Goal: Task Accomplishment & Management: Manage account settings

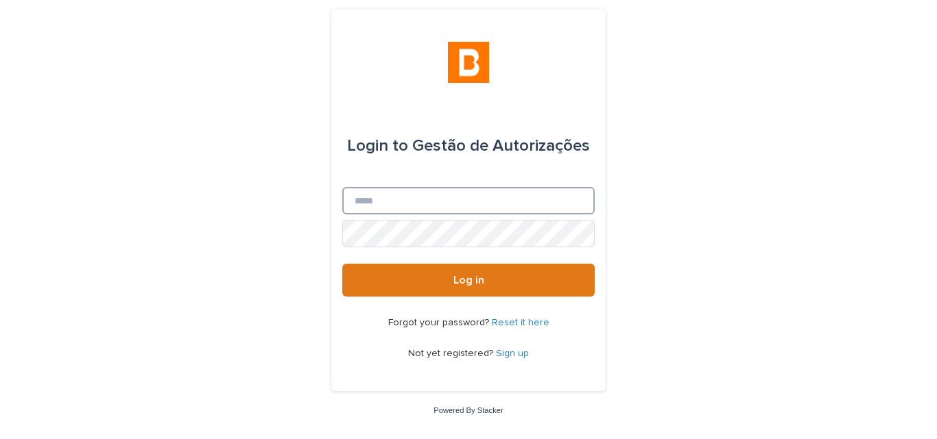
click at [518, 208] on input "Email" at bounding box center [468, 200] width 252 height 27
type input "**********"
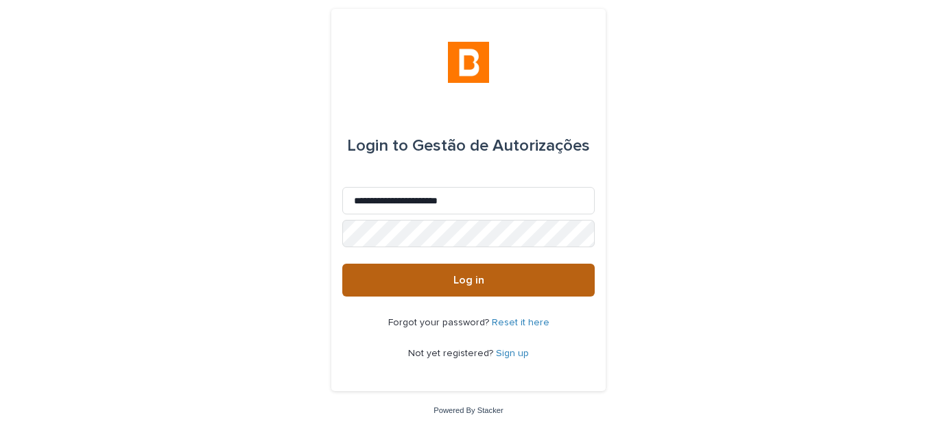
click at [436, 274] on button "Log in" at bounding box center [468, 280] width 252 height 33
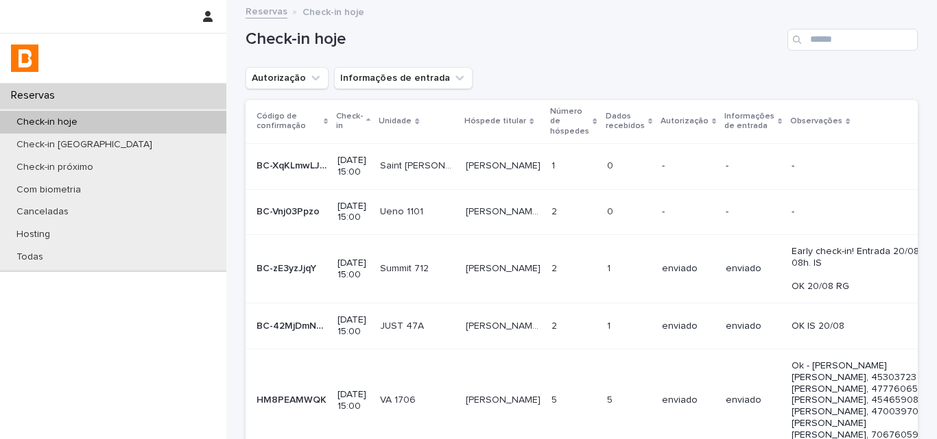
click at [540, 36] on h1 "Check-in hoje" at bounding box center [513, 39] width 536 height 20
click at [565, 69] on div "Autorização Informações de entrada" at bounding box center [581, 78] width 672 height 22
click at [572, 75] on div "Autorização Informações de entrada" at bounding box center [581, 78] width 672 height 22
click at [281, 81] on button "Autorização" at bounding box center [286, 78] width 83 height 22
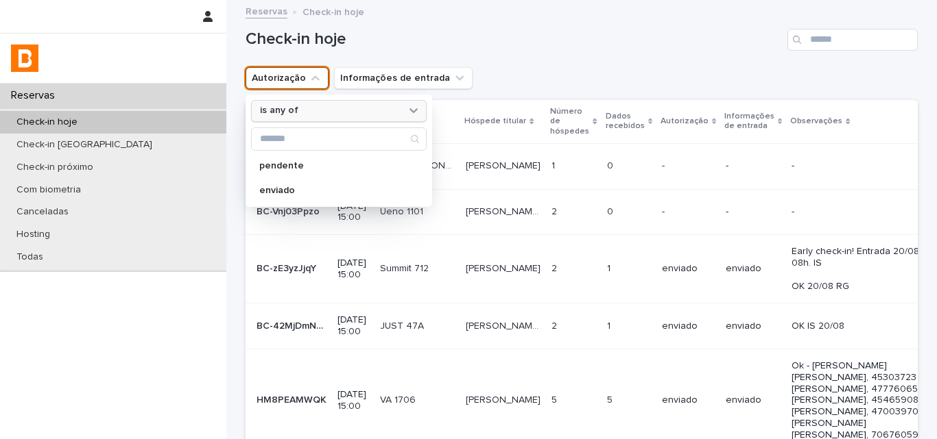
click at [315, 101] on div "is any of" at bounding box center [339, 111] width 176 height 22
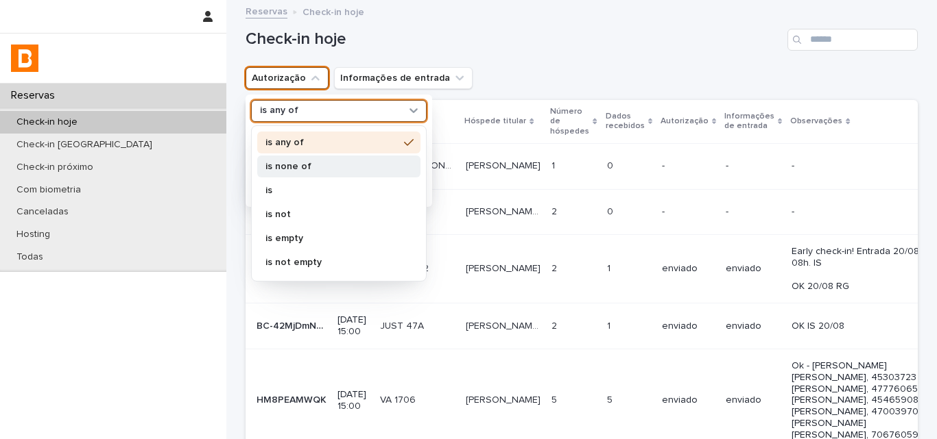
click at [322, 163] on p "is none of" at bounding box center [331, 167] width 133 height 10
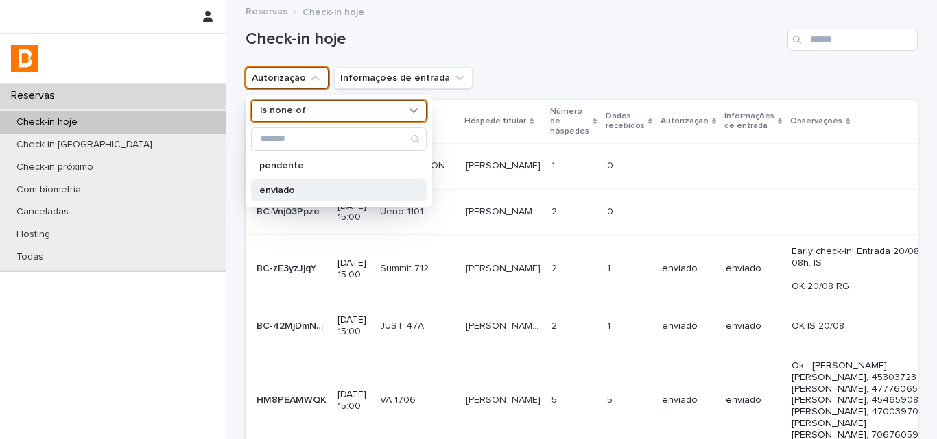
click at [319, 186] on p "enviado" at bounding box center [331, 191] width 145 height 10
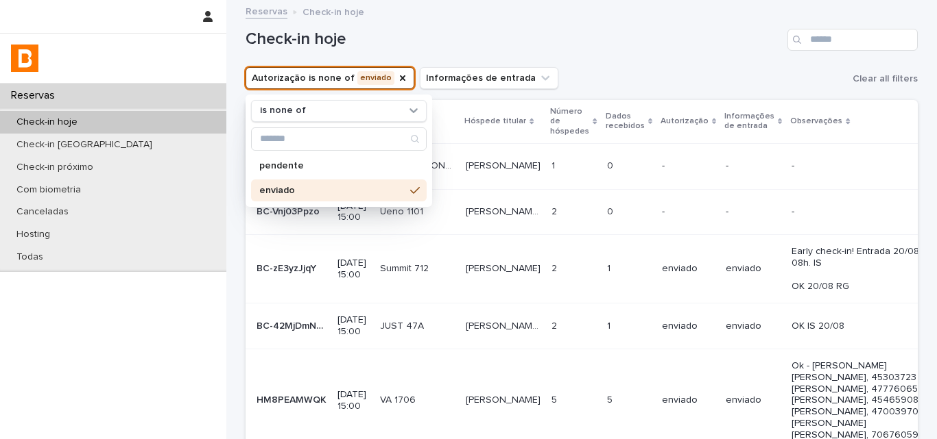
click at [577, 67] on div "Autorização is none of enviado is none of pendente enviado Informações de entra…" at bounding box center [581, 78] width 672 height 22
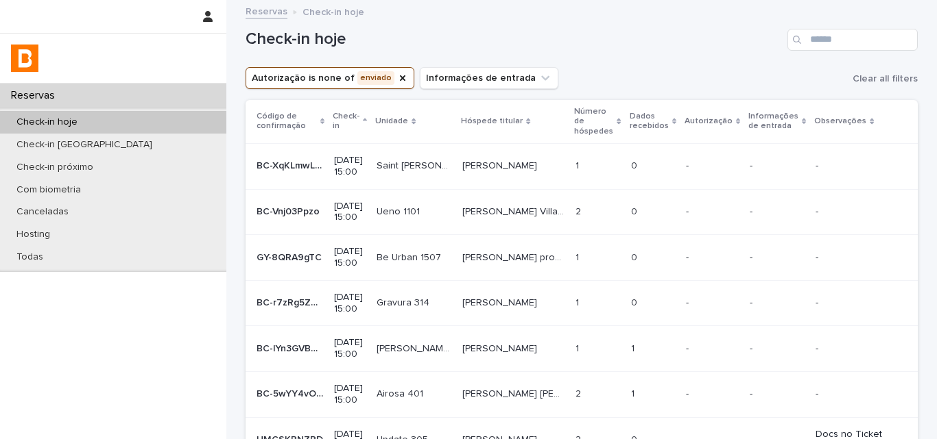
click at [611, 162] on td "1 1" at bounding box center [597, 166] width 55 height 46
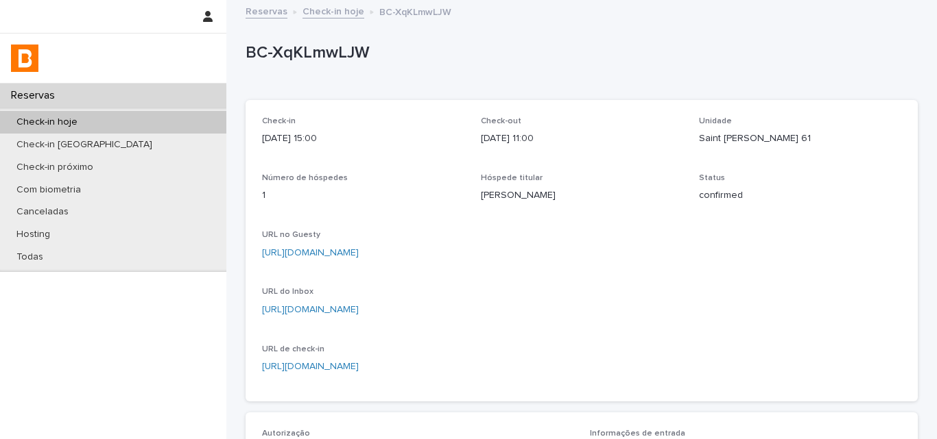
click at [494, 189] on p "ALUAN UNGIEROWICZ" at bounding box center [582, 196] width 202 height 14
copy p "ALUAN UNGIEROWICZ"
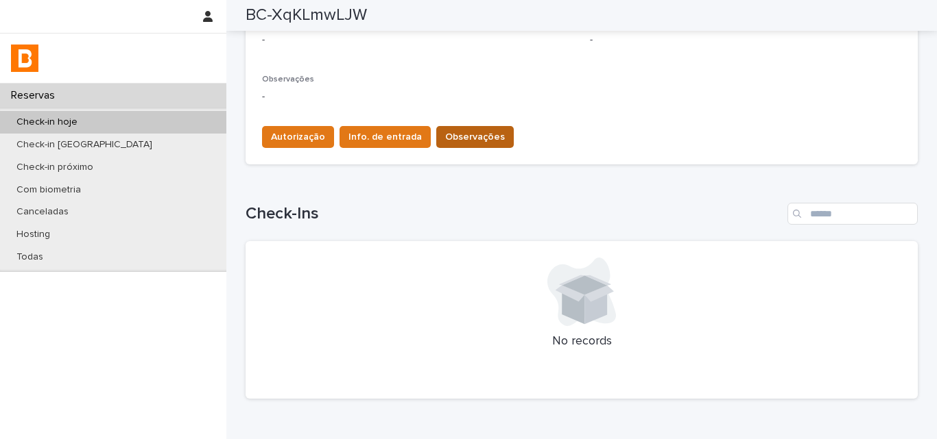
click at [476, 137] on span "Observações" at bounding box center [475, 137] width 60 height 14
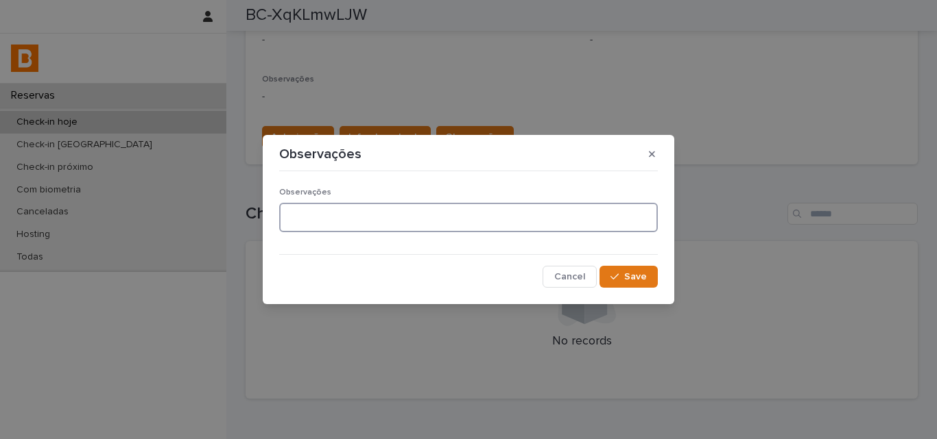
click at [418, 216] on textarea at bounding box center [468, 217] width 378 height 29
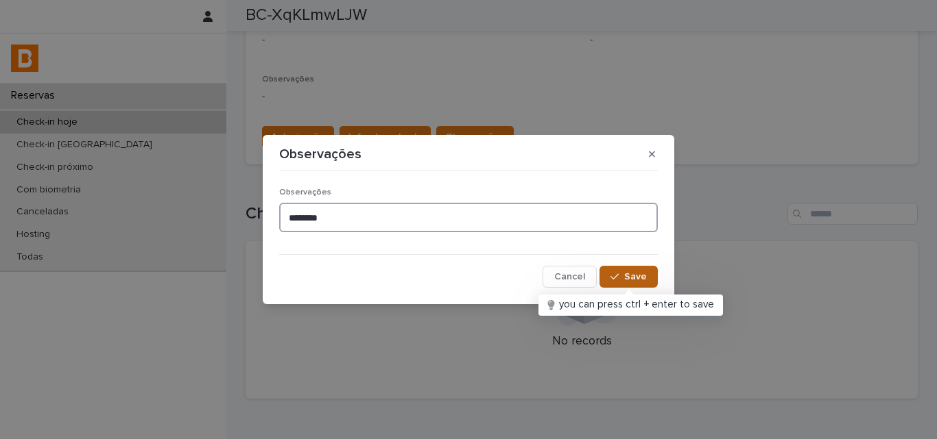
type textarea "*******"
click at [633, 276] on span "Save" at bounding box center [635, 277] width 23 height 10
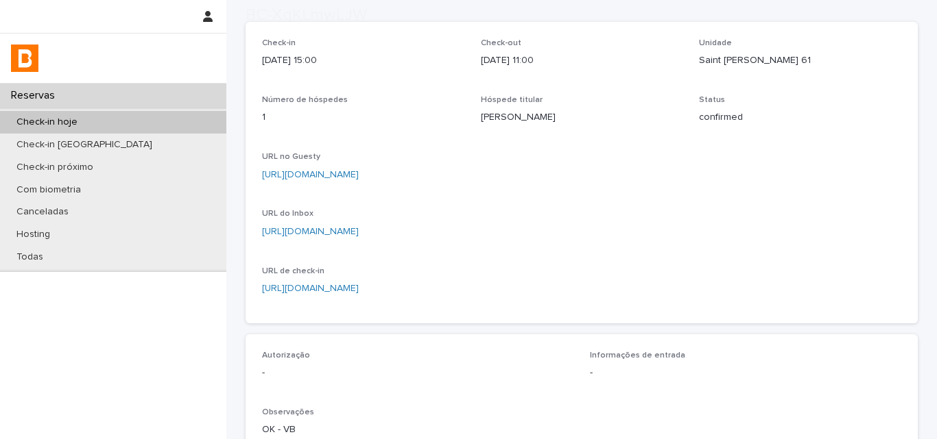
scroll to position [284, 0]
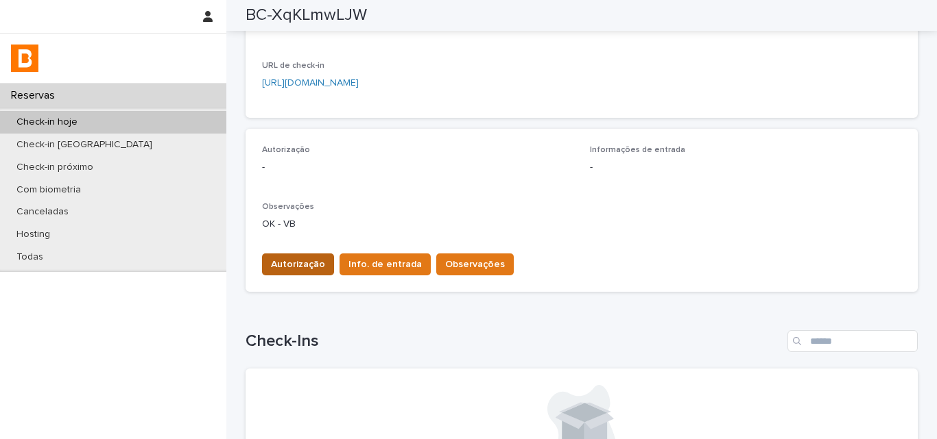
click at [276, 268] on span "Autorização" at bounding box center [298, 265] width 54 height 14
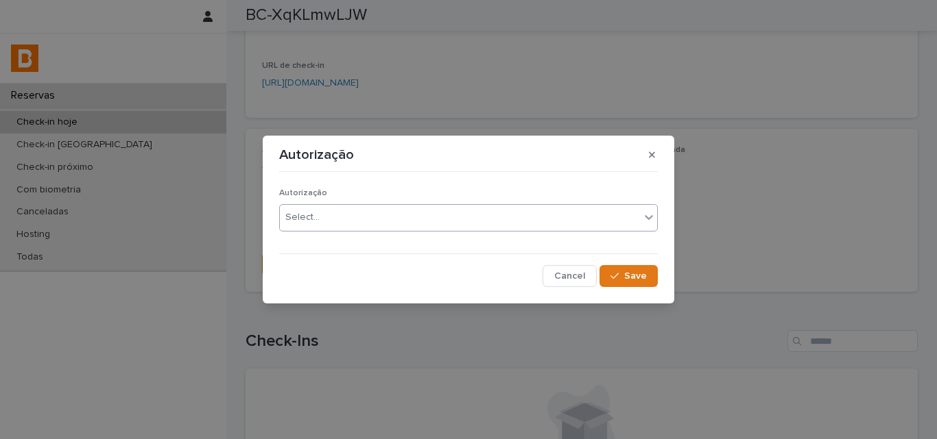
click at [321, 221] on div "Select..." at bounding box center [460, 217] width 360 height 23
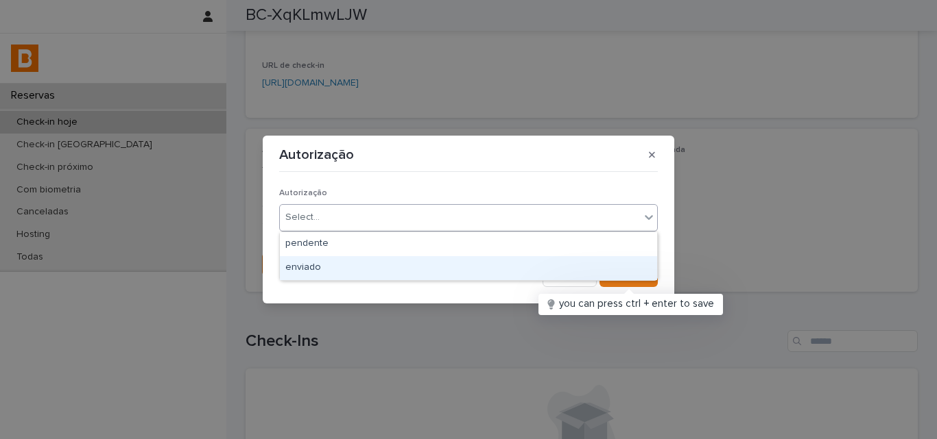
click at [324, 265] on div "enviado" at bounding box center [468, 268] width 377 height 24
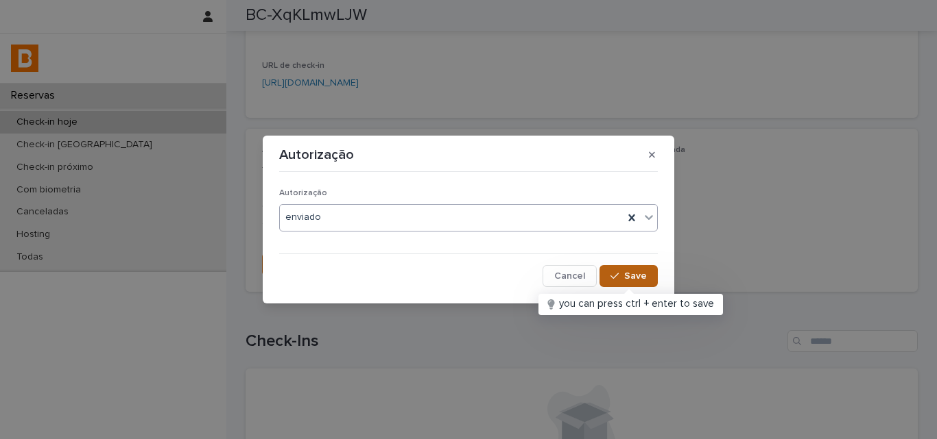
click at [624, 269] on button "Save" at bounding box center [628, 276] width 58 height 22
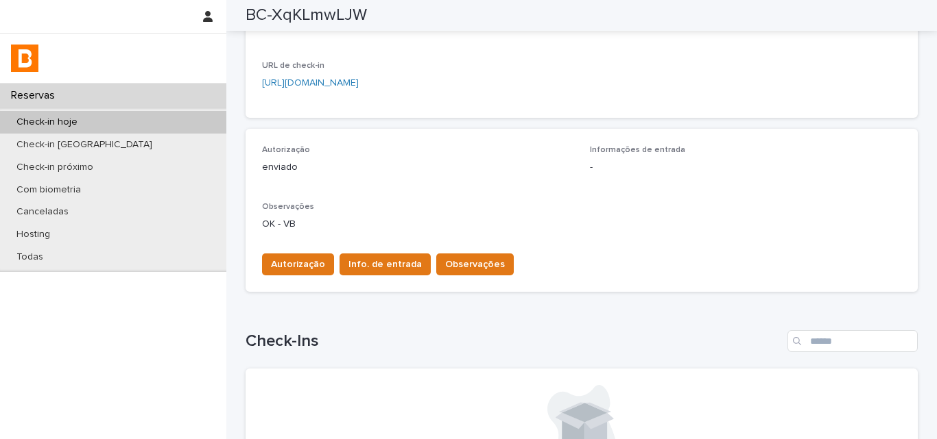
click at [385, 252] on div "Autorização Info. de entrada Observações" at bounding box center [581, 262] width 639 height 38
click at [394, 278] on div "Autorização Info. de entrada Observações" at bounding box center [384, 267] width 257 height 27
click at [394, 279] on div "Autorização Info. de entrada Observações" at bounding box center [384, 267] width 257 height 27
click at [394, 273] on button "Info. de entrada" at bounding box center [384, 265] width 91 height 22
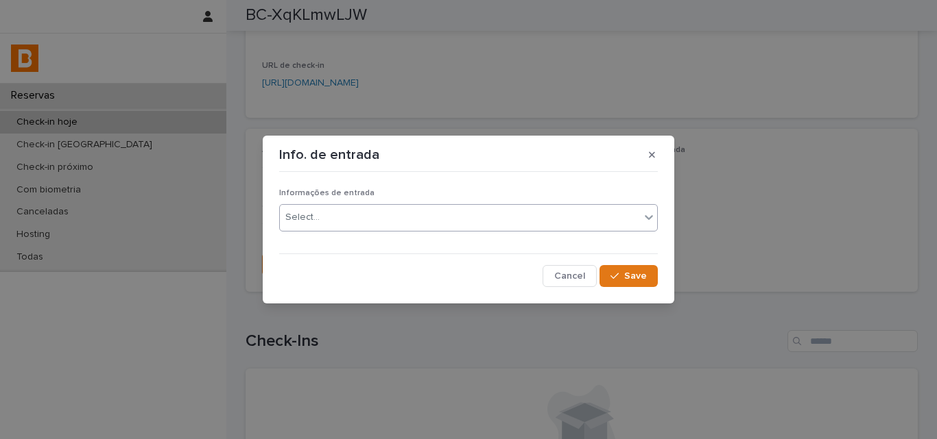
click at [398, 208] on div "Select..." at bounding box center [460, 217] width 360 height 23
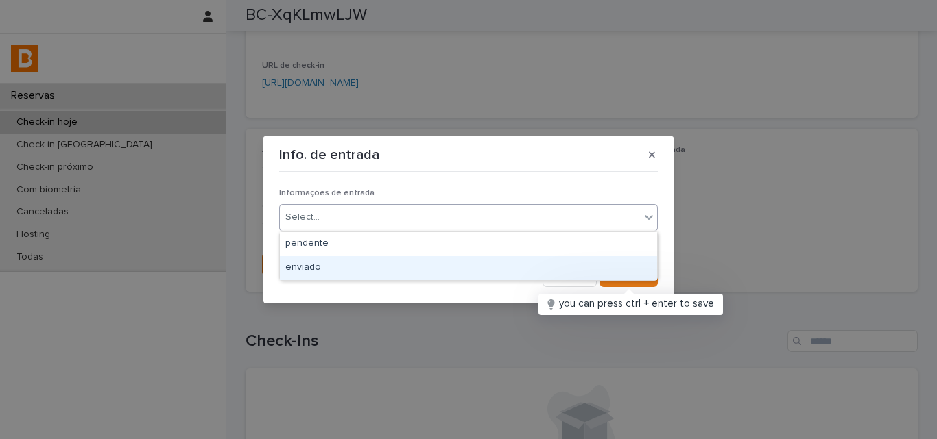
click at [378, 272] on div "enviado" at bounding box center [468, 268] width 377 height 24
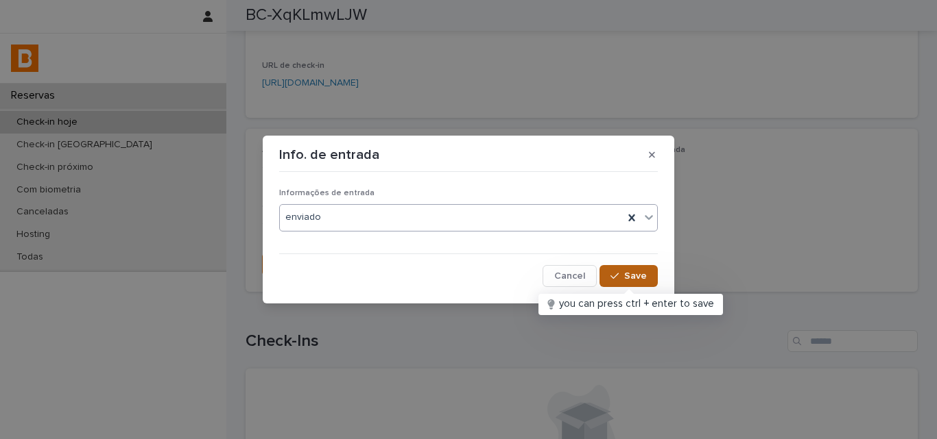
click at [644, 280] on span "Save" at bounding box center [635, 276] width 23 height 10
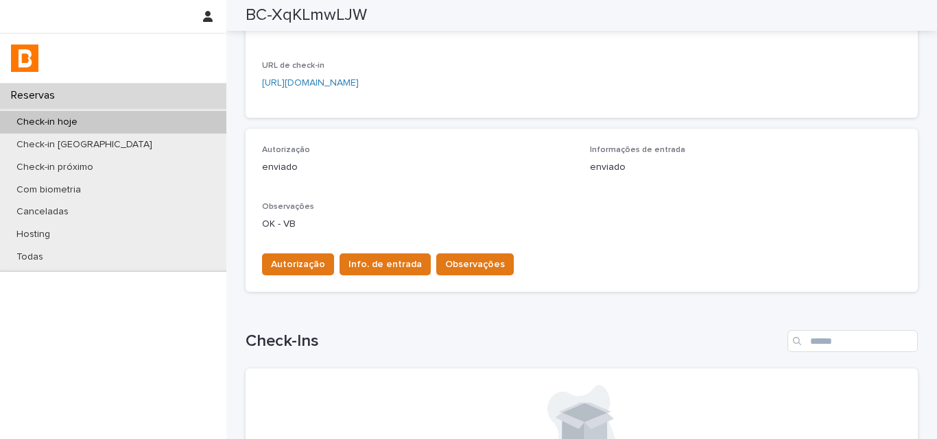
click at [501, 167] on p "enviado" at bounding box center [417, 167] width 311 height 14
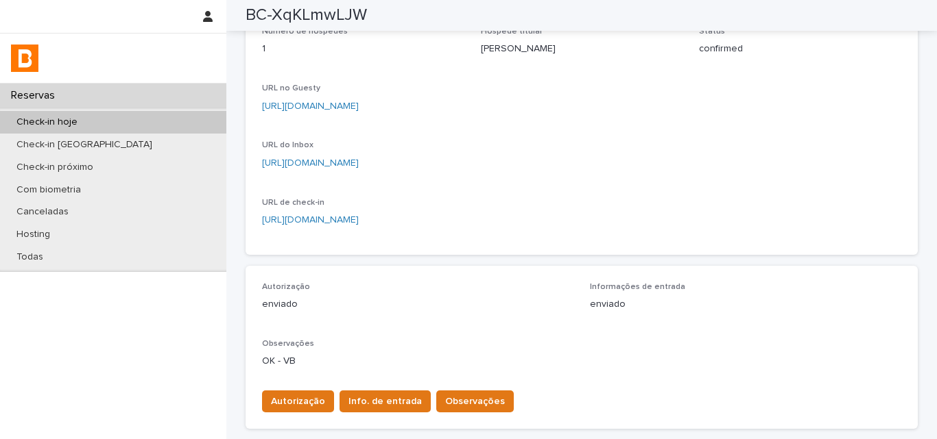
click at [64, 123] on p "Check-in hoje" at bounding box center [46, 123] width 83 height 12
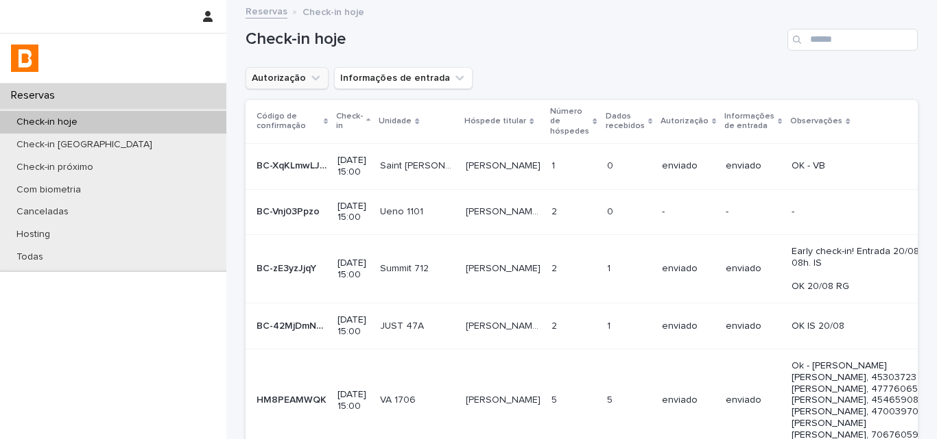
click at [278, 73] on button "Autorização" at bounding box center [286, 78] width 83 height 22
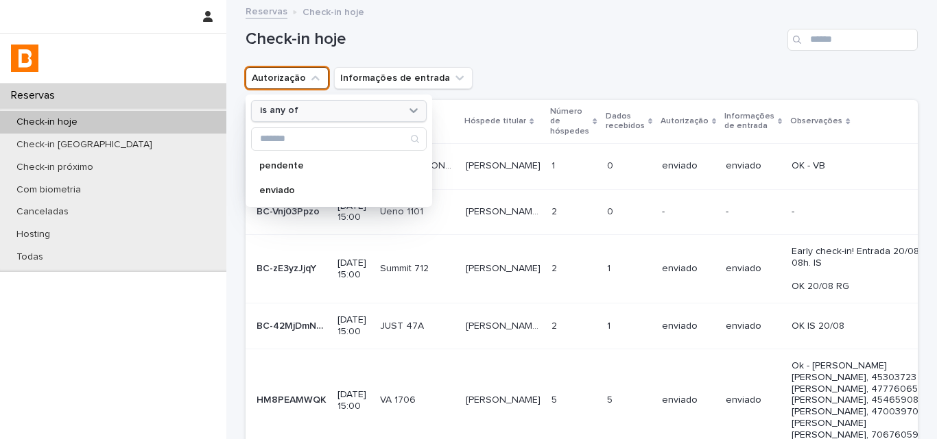
click at [287, 108] on p "is any of" at bounding box center [279, 111] width 38 height 12
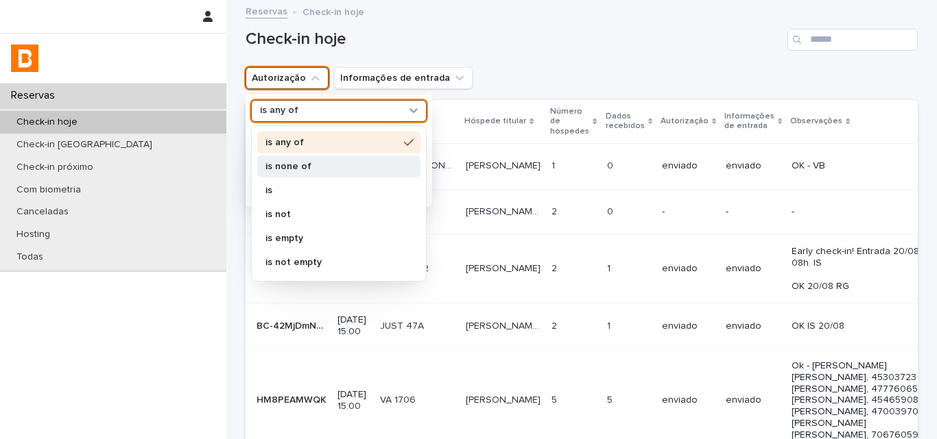
click at [292, 177] on div "is none of" at bounding box center [338, 167] width 163 height 22
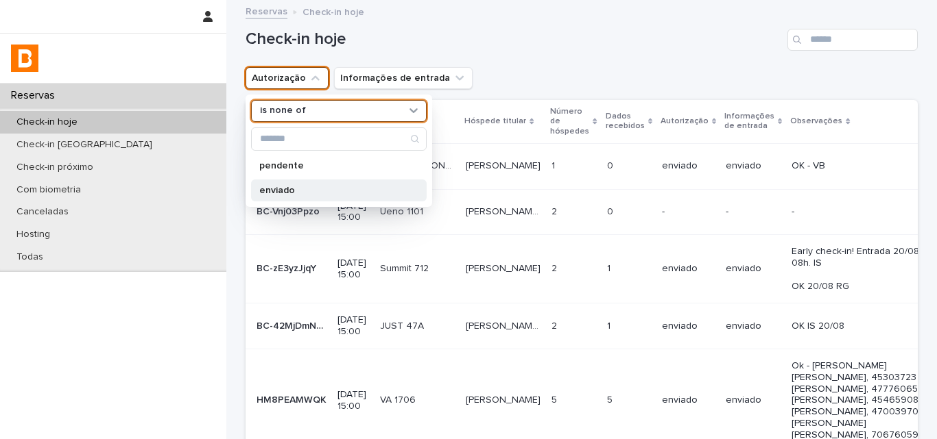
click at [290, 191] on p "enviado" at bounding box center [331, 191] width 145 height 10
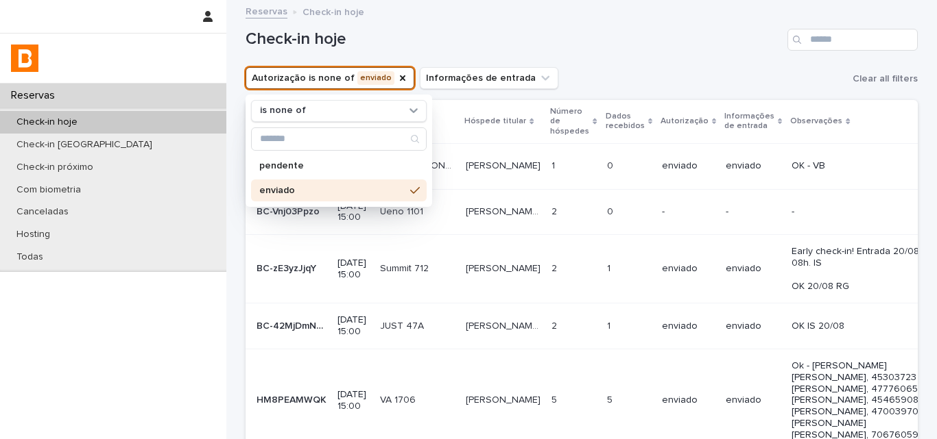
click at [577, 70] on div "Autorização is none of enviado is none of pendente enviado Informações de entra…" at bounding box center [581, 78] width 672 height 22
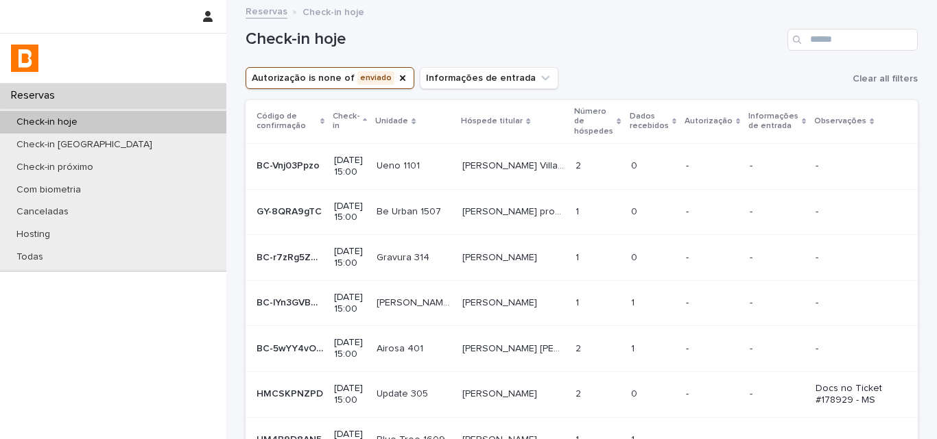
click at [572, 82] on div "Autorização is none of enviado Informações de entrada Clear all filters" at bounding box center [581, 78] width 672 height 22
click at [575, 160] on p at bounding box center [597, 166] width 44 height 12
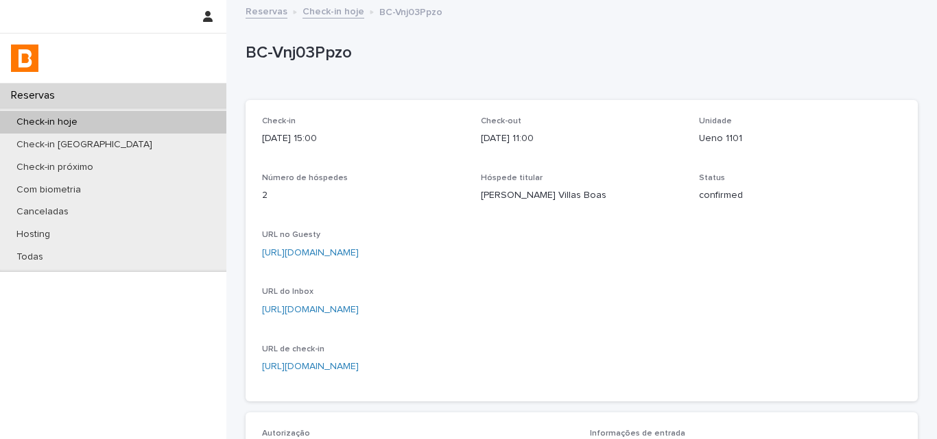
click at [154, 117] on div "Check-in hoje" at bounding box center [113, 122] width 226 height 23
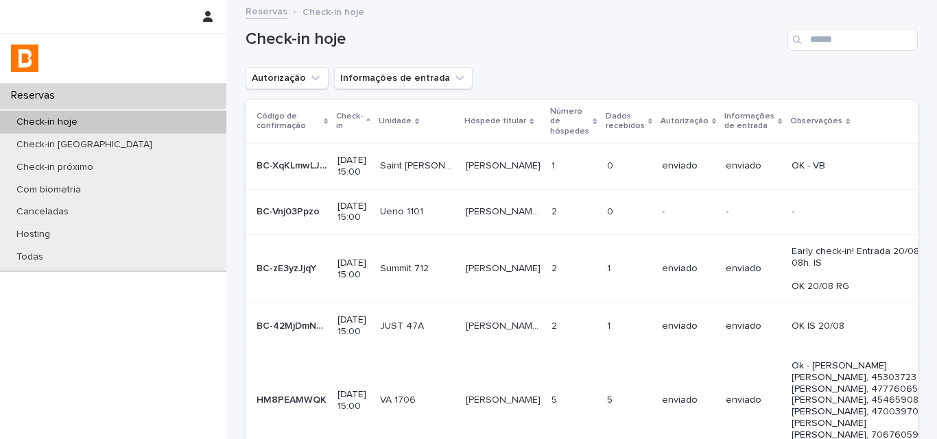
click at [356, 212] on p "2025-08-20 15:00" at bounding box center [353, 212] width 32 height 23
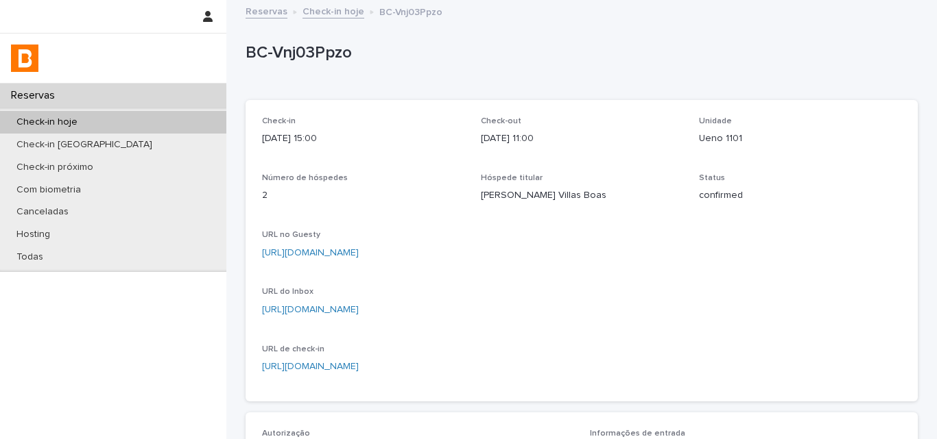
scroll to position [343, 0]
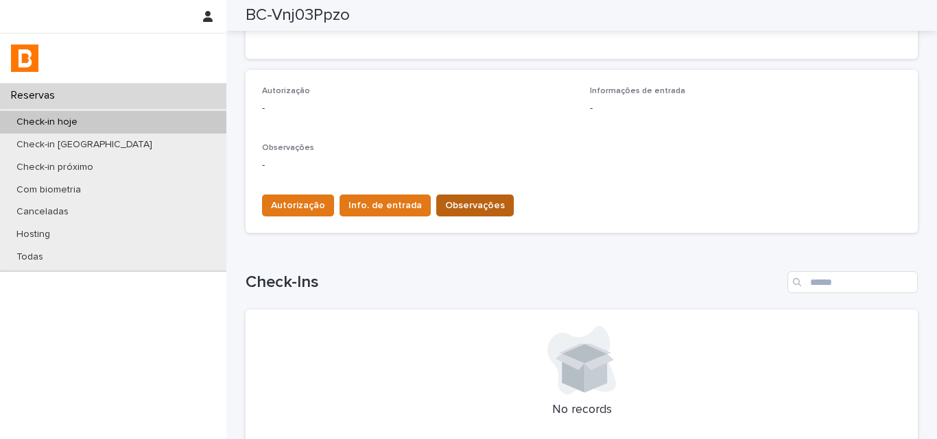
click at [459, 208] on span "Observações" at bounding box center [475, 206] width 60 height 14
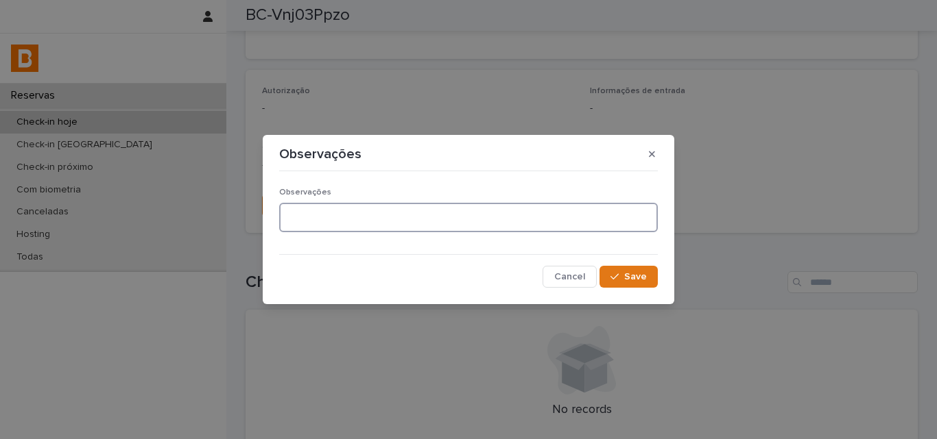
click at [439, 227] on textarea at bounding box center [468, 217] width 378 height 29
type textarea "**********"
click at [612, 267] on button "Save" at bounding box center [628, 277] width 58 height 22
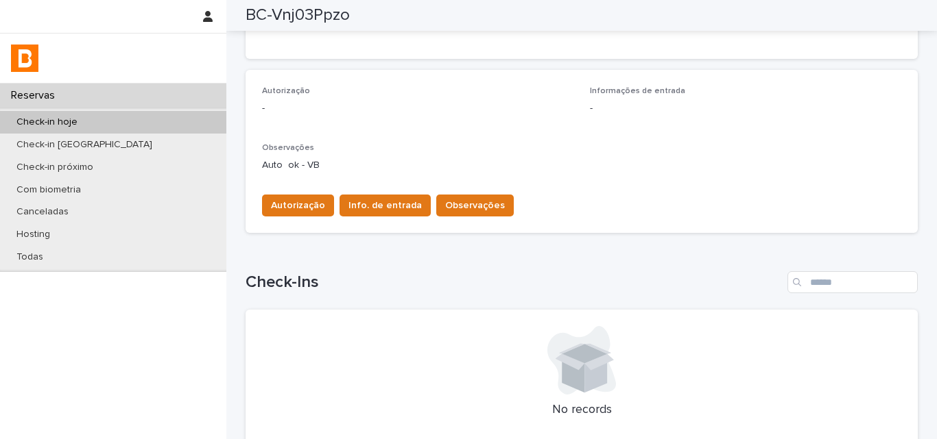
click at [301, 219] on div "Autorização Info. de entrada Observações" at bounding box center [384, 208] width 257 height 27
click at [301, 216] on button "Autorização" at bounding box center [298, 206] width 72 height 22
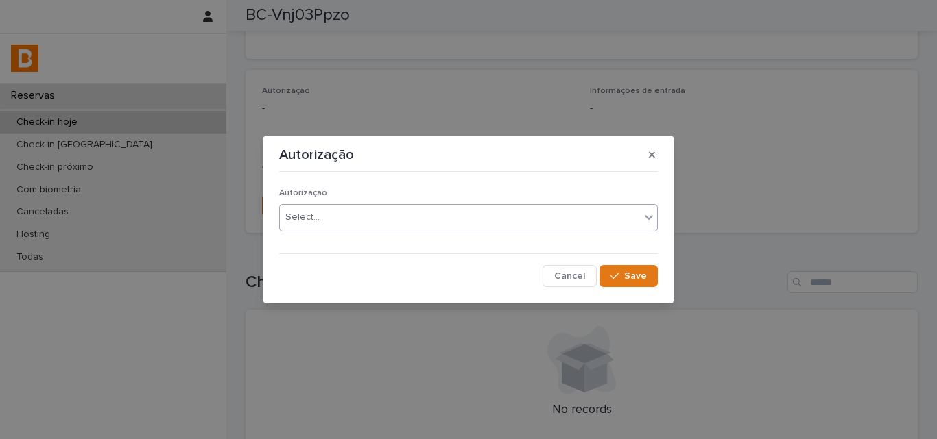
click at [311, 228] on div "Select..." at bounding box center [460, 217] width 360 height 23
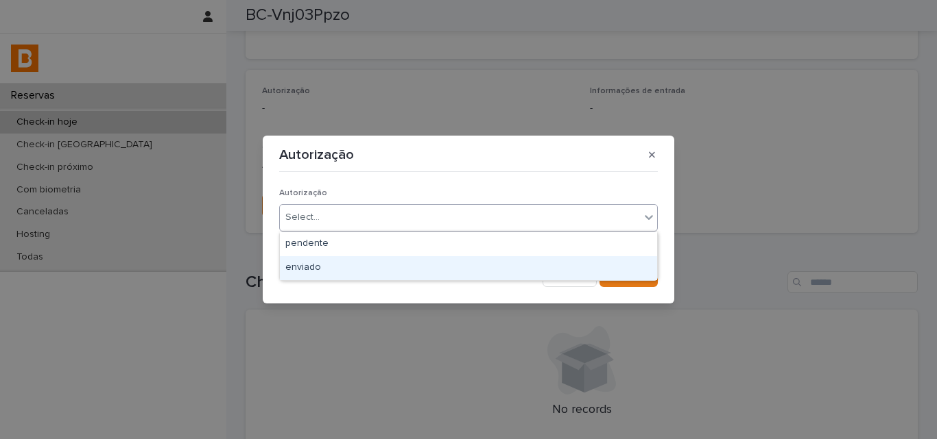
click at [312, 269] on div "enviado" at bounding box center [468, 268] width 377 height 24
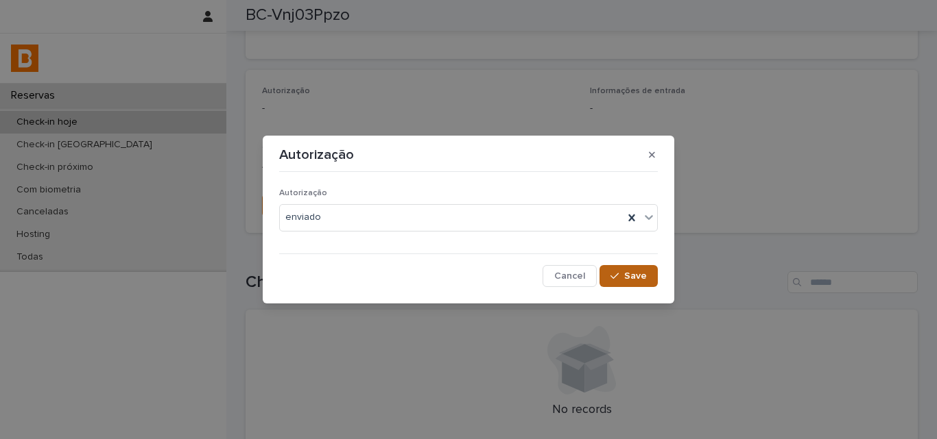
click at [626, 281] on button "Save" at bounding box center [628, 276] width 58 height 22
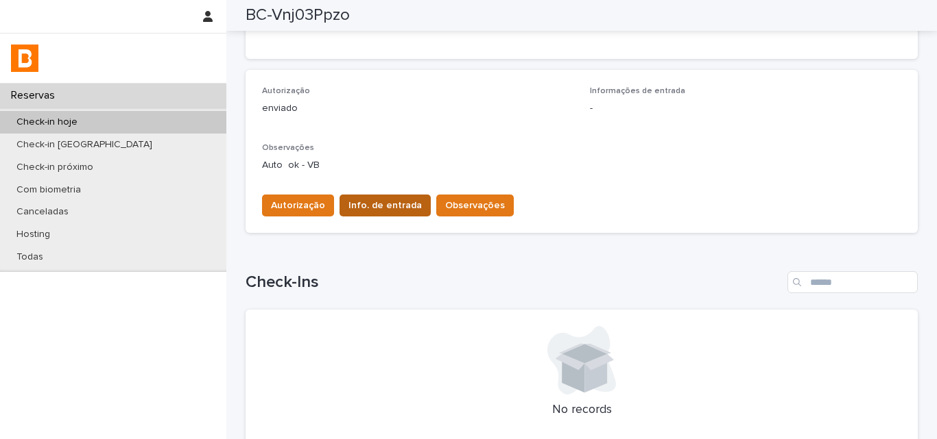
click at [370, 202] on span "Info. de entrada" at bounding box center [384, 206] width 73 height 14
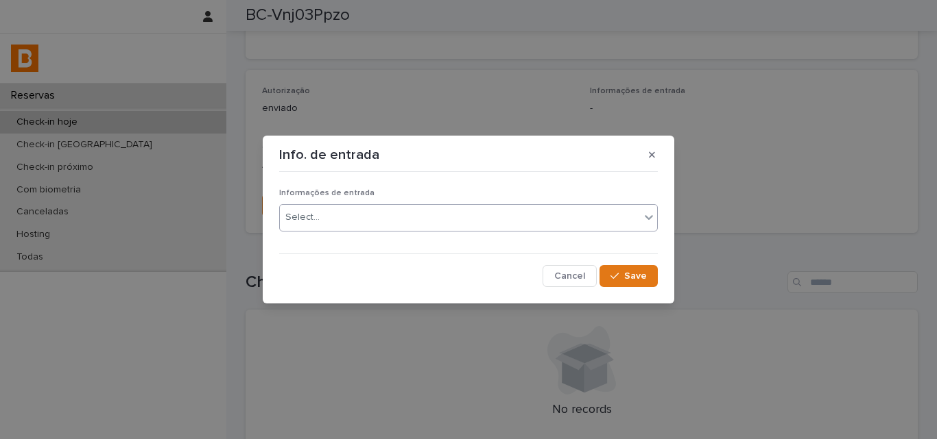
click at [375, 227] on div "Select..." at bounding box center [460, 217] width 360 height 23
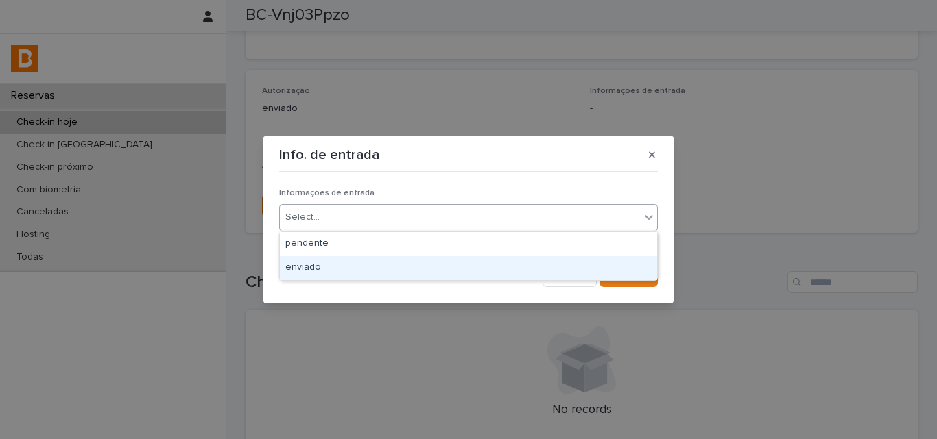
click at [370, 263] on div "enviado" at bounding box center [468, 268] width 377 height 24
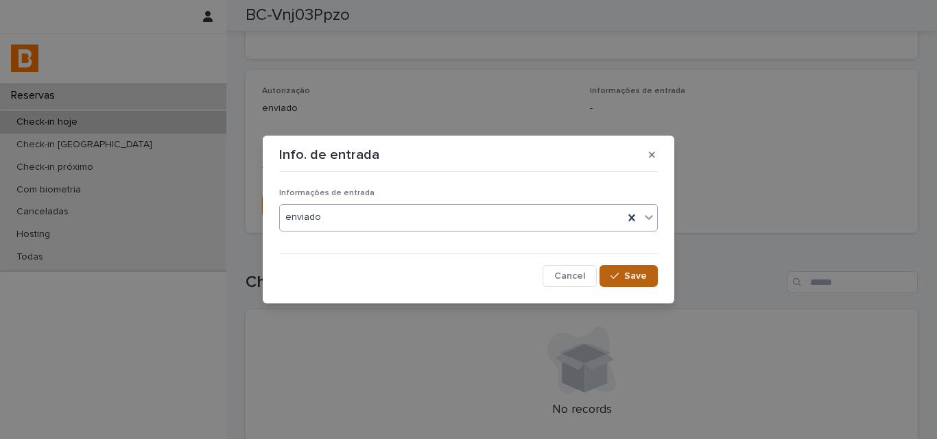
click at [623, 278] on div "button" at bounding box center [617, 276] width 14 height 10
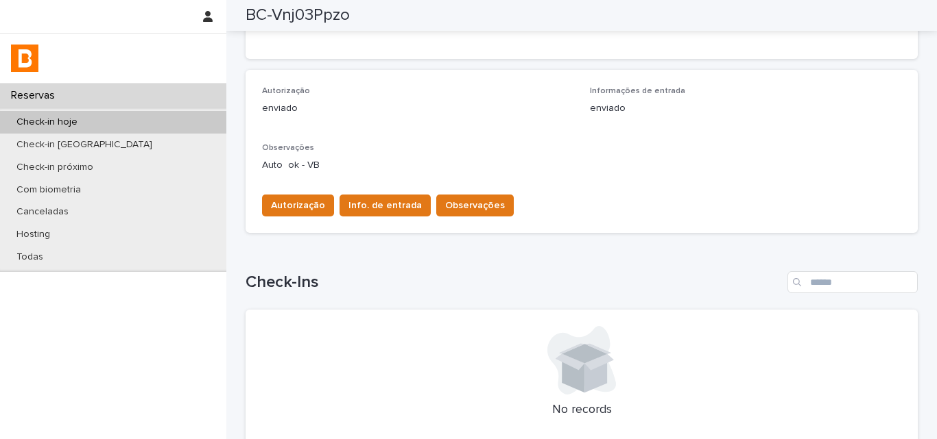
scroll to position [0, 0]
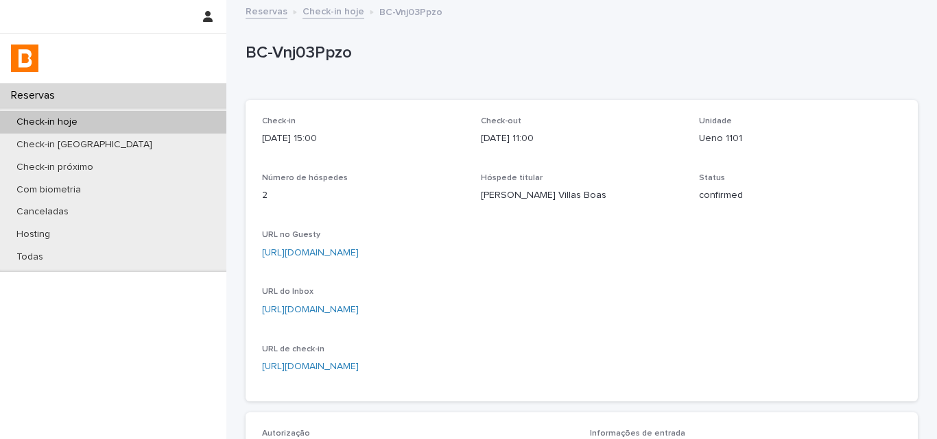
click at [465, 130] on div "Check-in 2025-08-20 15:00 Check-out 2025-08-24 11:00 Unidade Ueno 1101 Número d…" at bounding box center [581, 251] width 639 height 269
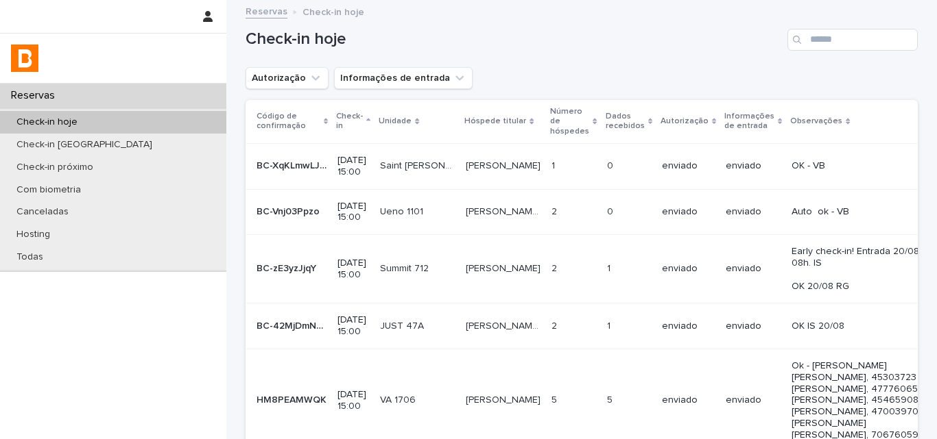
click at [554, 56] on div "Check-in hoje" at bounding box center [581, 34] width 672 height 66
click at [317, 75] on button "Autorização" at bounding box center [286, 78] width 83 height 22
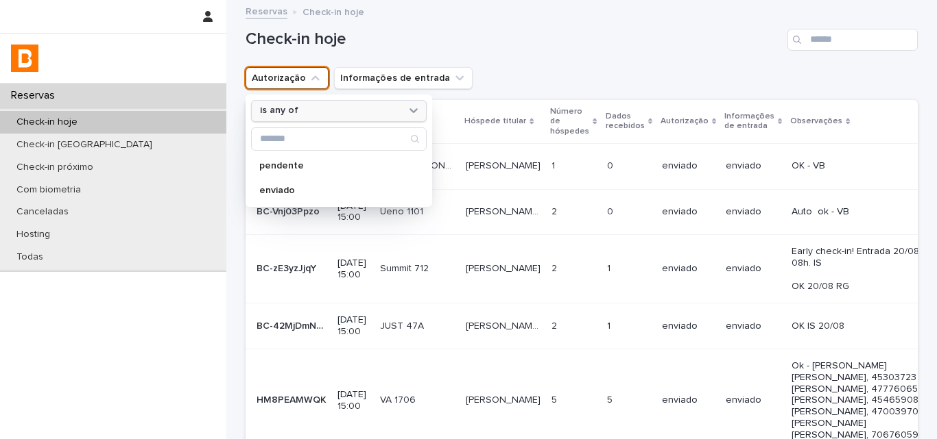
click at [321, 108] on div "is any of" at bounding box center [330, 111] width 152 height 14
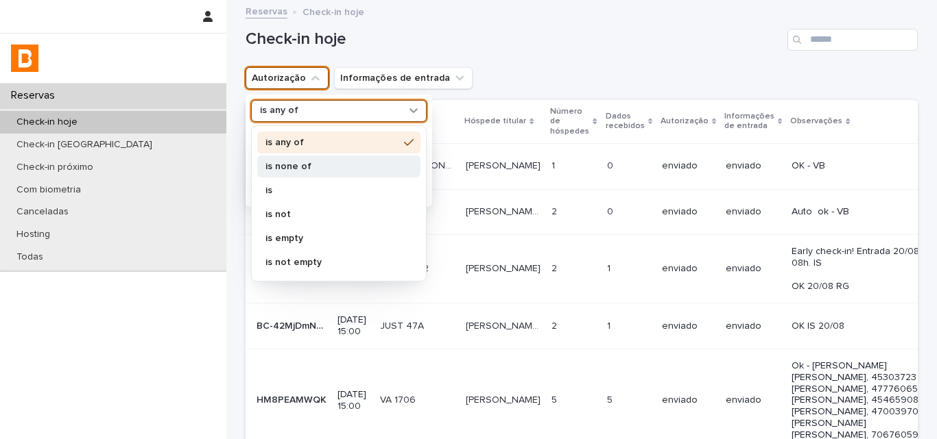
click at [324, 169] on p "is none of" at bounding box center [331, 167] width 133 height 10
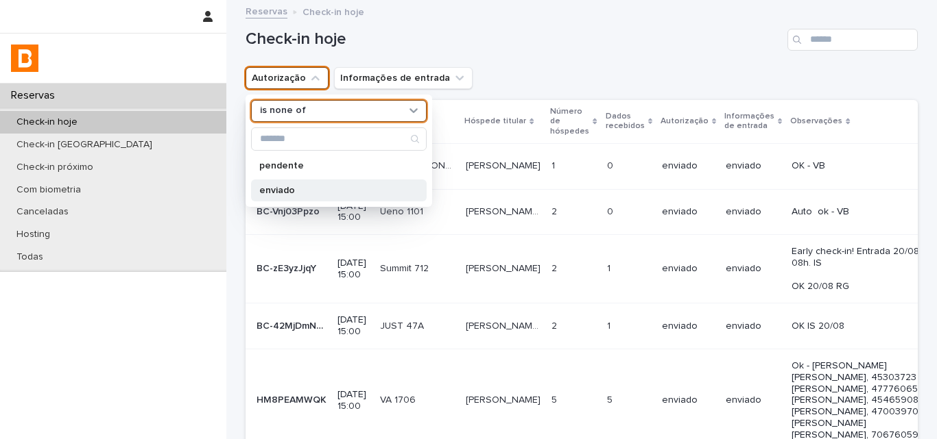
click at [326, 189] on p "enviado" at bounding box center [331, 191] width 145 height 10
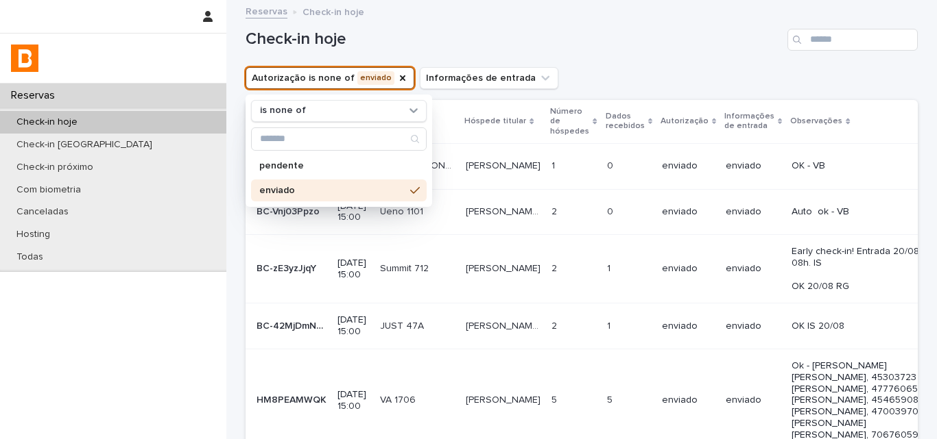
click at [607, 80] on div "Autorização is none of enviado is none of pendente enviado Informações de entra…" at bounding box center [581, 78] width 672 height 22
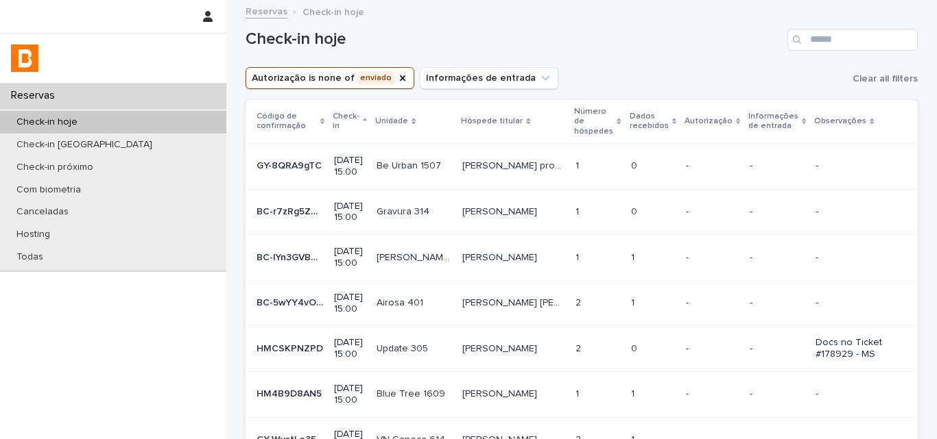
click at [591, 160] on p at bounding box center [597, 166] width 44 height 12
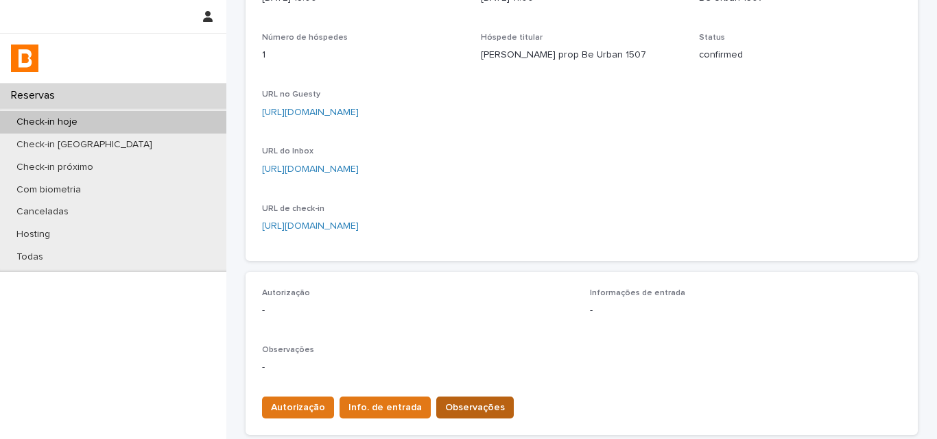
scroll to position [343, 0]
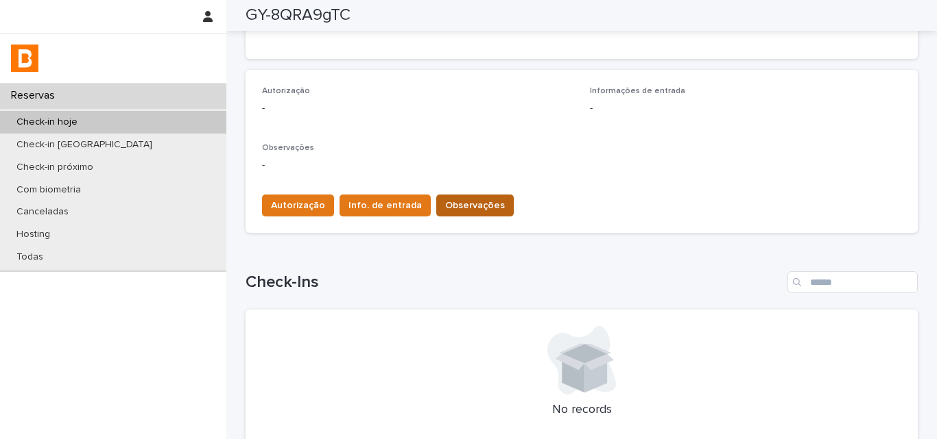
click at [457, 199] on span "Observações" at bounding box center [475, 206] width 60 height 14
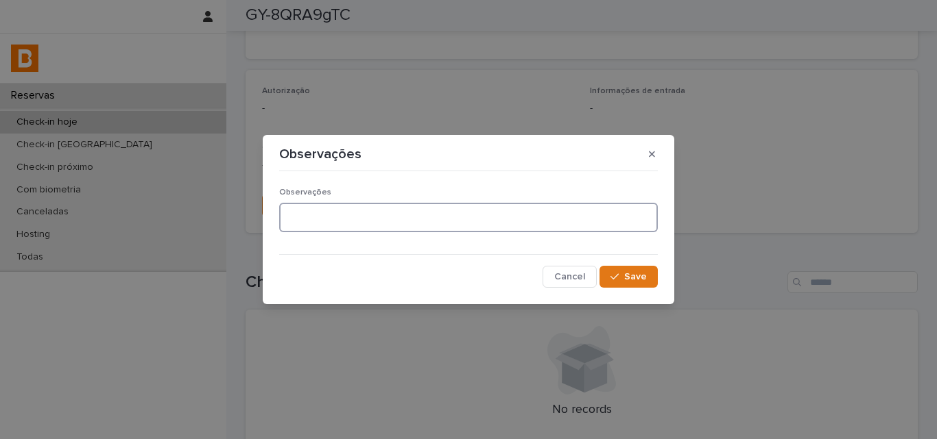
click at [507, 212] on textarea at bounding box center [468, 217] width 378 height 29
type textarea "**********"
click at [643, 283] on button "Save" at bounding box center [628, 277] width 58 height 22
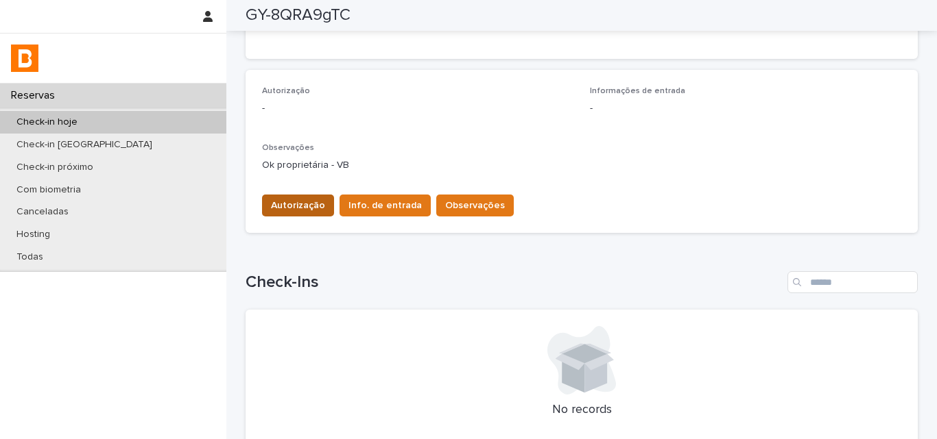
click at [280, 211] on button "Autorização" at bounding box center [298, 206] width 72 height 22
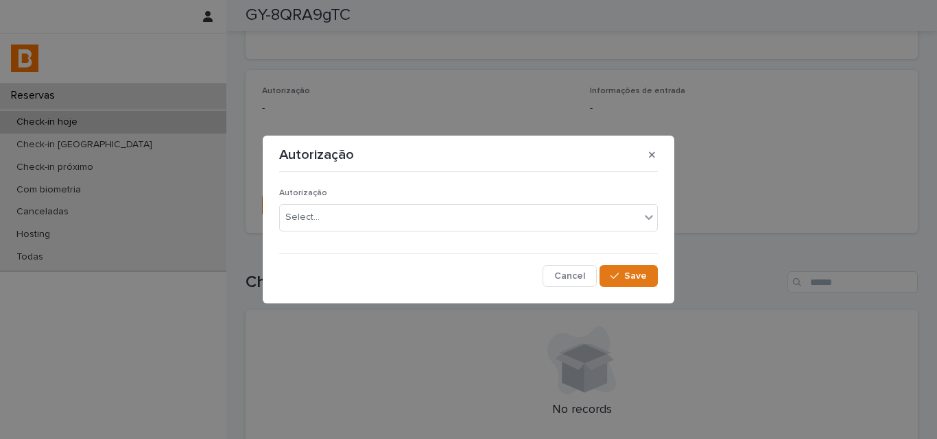
click at [287, 237] on div "Autorização Select..." at bounding box center [468, 215] width 378 height 53
click at [293, 224] on div "Select..." at bounding box center [302, 217] width 34 height 14
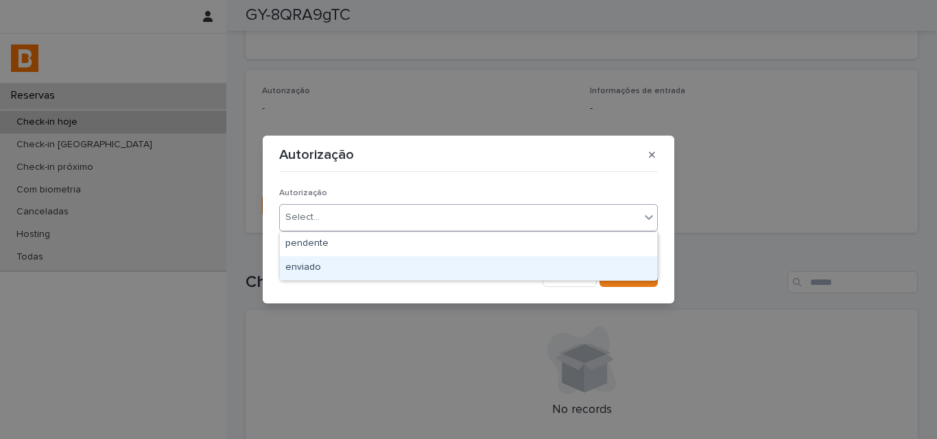
click at [289, 262] on div "enviado" at bounding box center [468, 268] width 377 height 24
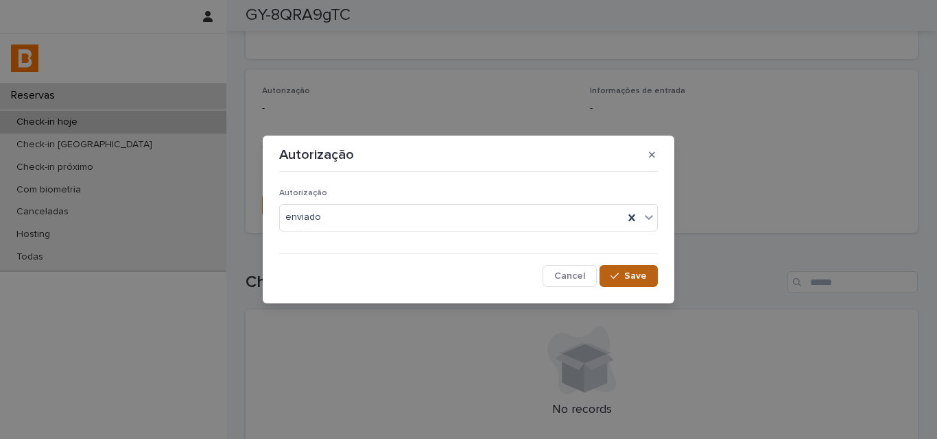
click at [642, 286] on button "Save" at bounding box center [628, 276] width 58 height 22
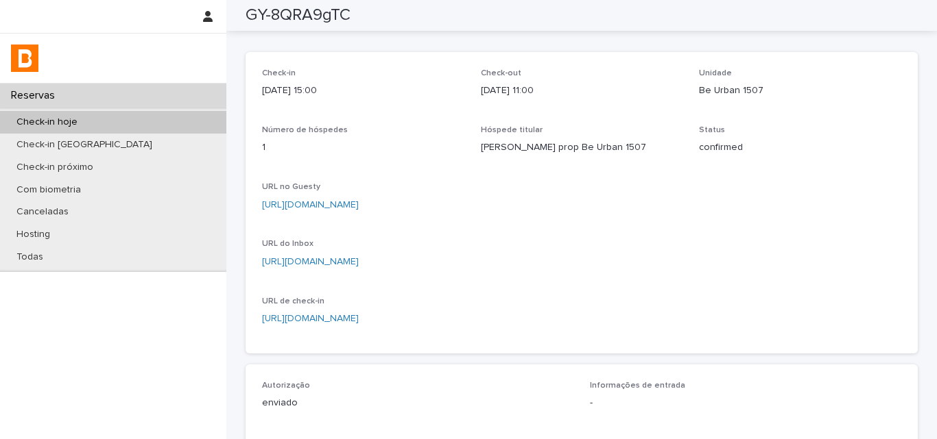
scroll to position [0, 0]
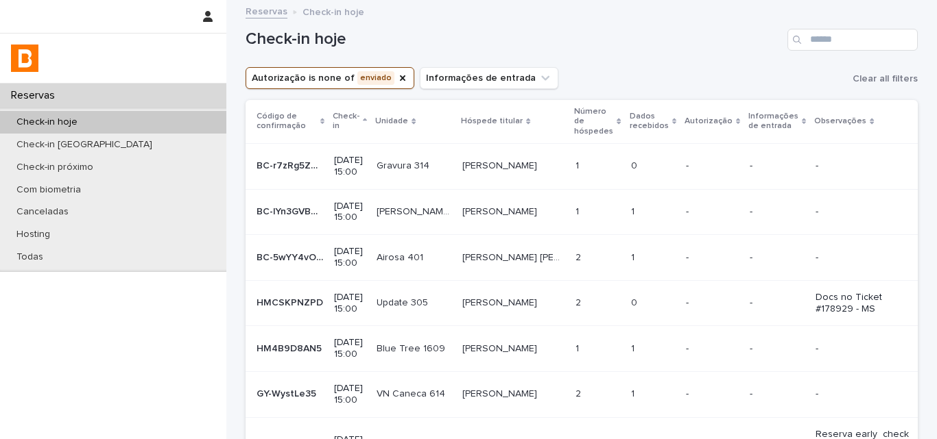
click at [625, 164] on td "0 0" at bounding box center [652, 166] width 55 height 46
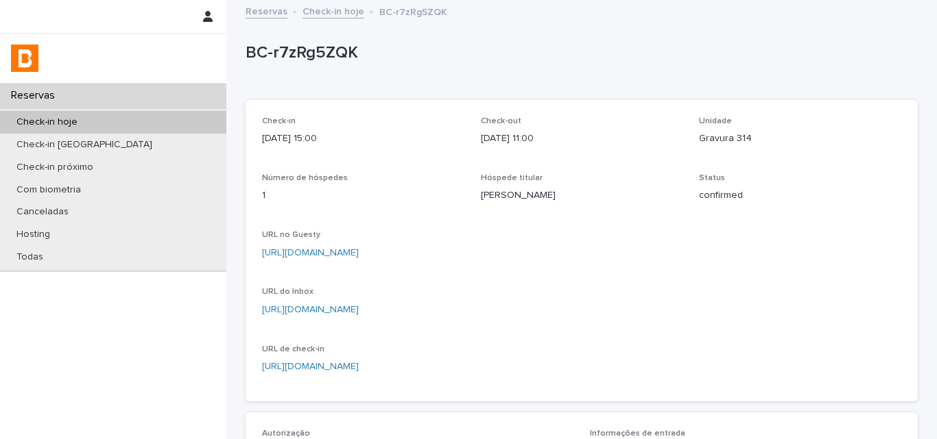
click at [482, 200] on p "Roberto Parmeggiani" at bounding box center [582, 196] width 202 height 14
click at [483, 200] on p "Roberto Parmeggiani" at bounding box center [582, 196] width 202 height 14
copy p "Roberto Parmeggiani"
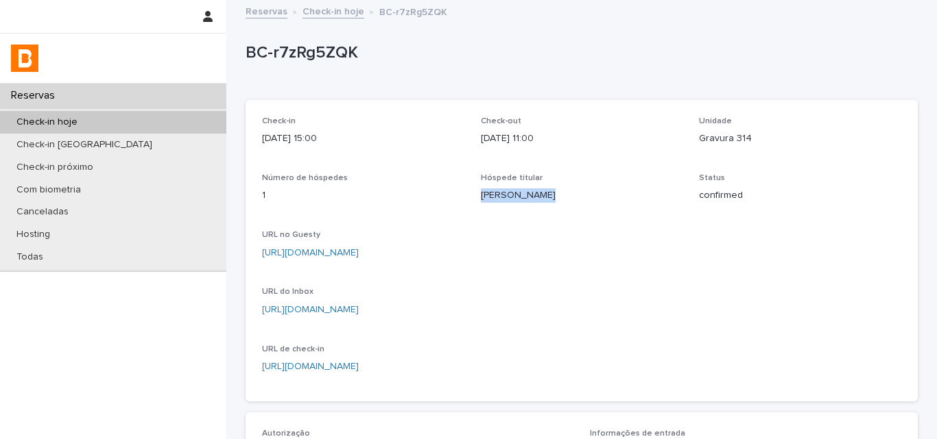
scroll to position [411, 0]
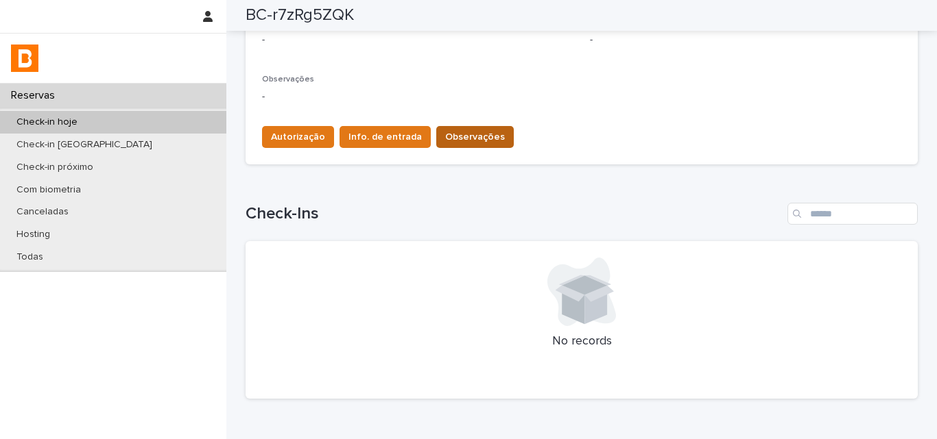
click at [466, 132] on span "Observações" at bounding box center [475, 137] width 60 height 14
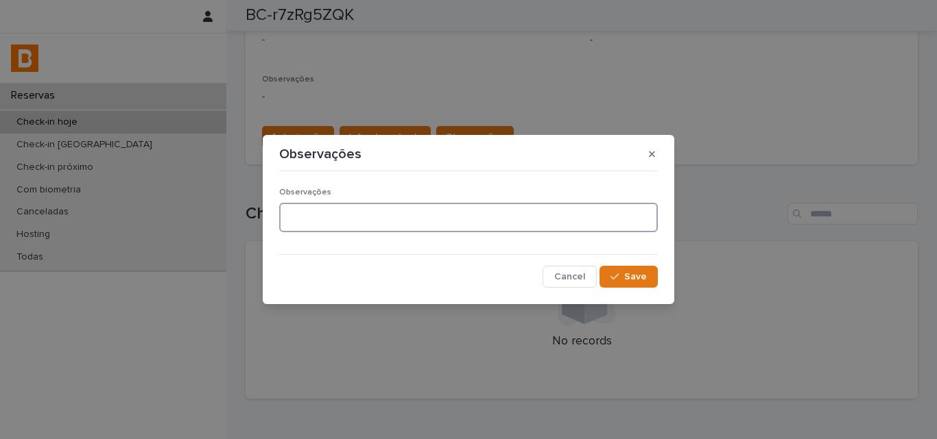
click at [407, 214] on textarea at bounding box center [468, 217] width 378 height 29
type textarea "**********"
click at [630, 274] on span "Save" at bounding box center [635, 277] width 23 height 10
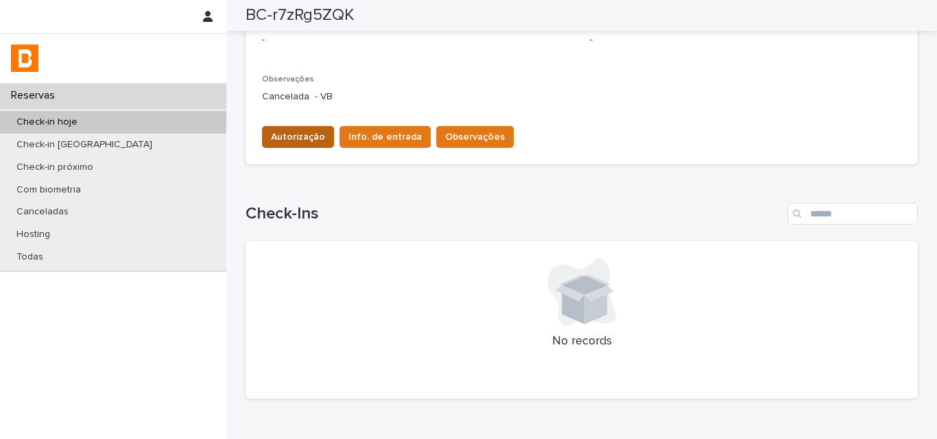
click at [296, 130] on span "Autorização" at bounding box center [298, 137] width 54 height 14
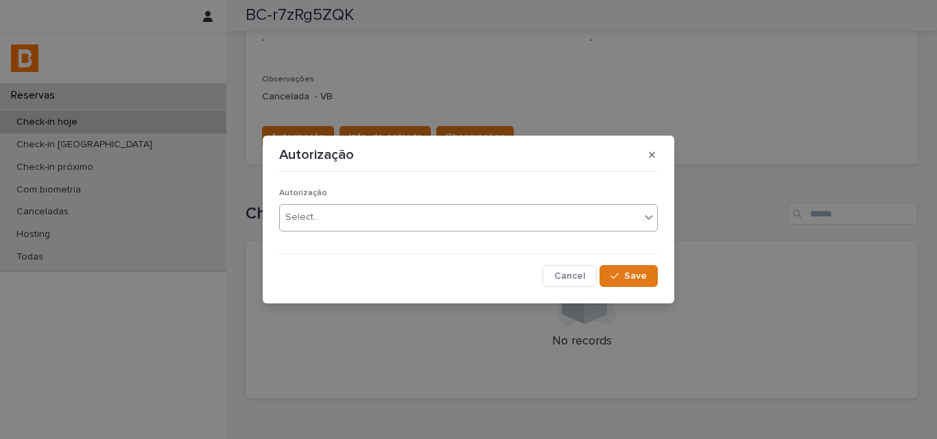
click at [299, 223] on div "Select..." at bounding box center [302, 217] width 34 height 14
drag, startPoint x: 614, startPoint y: 277, endPoint x: 576, endPoint y: 205, distance: 81.6
click at [615, 277] on icon "button" at bounding box center [614, 276] width 8 height 10
click at [554, 97] on div "Autorização Autorização enviado Cancel Loading... Save" at bounding box center [468, 219] width 937 height 439
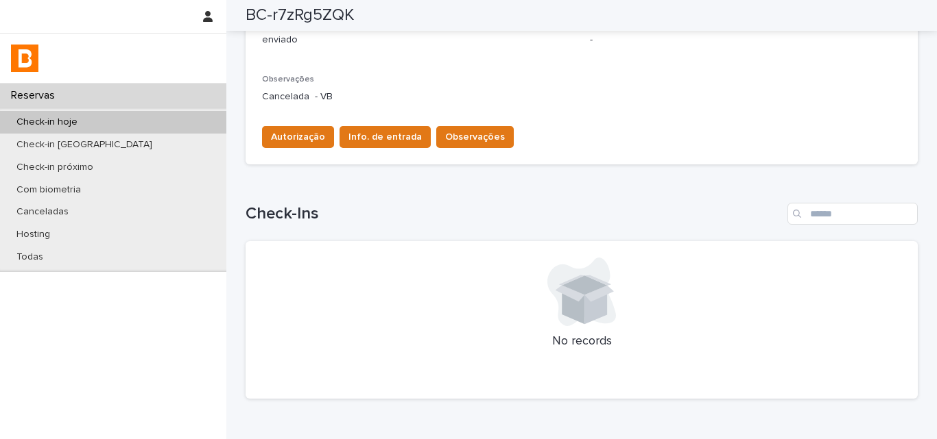
scroll to position [0, 0]
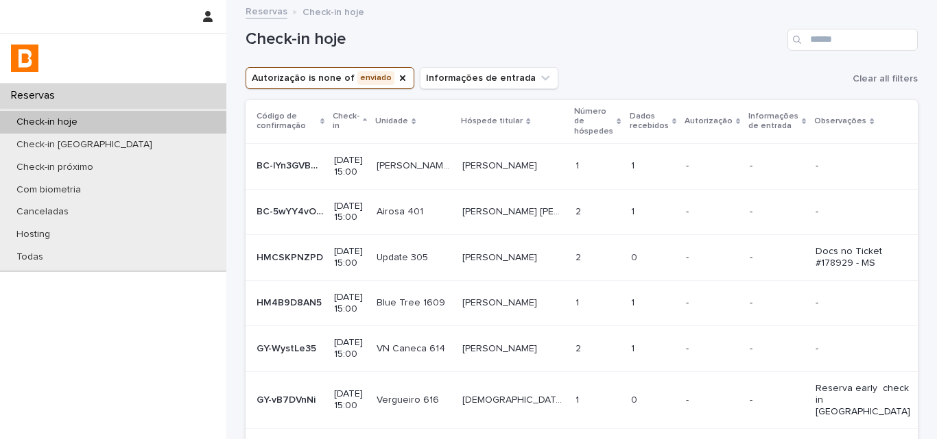
click at [631, 158] on p "1" at bounding box center [634, 165] width 6 height 14
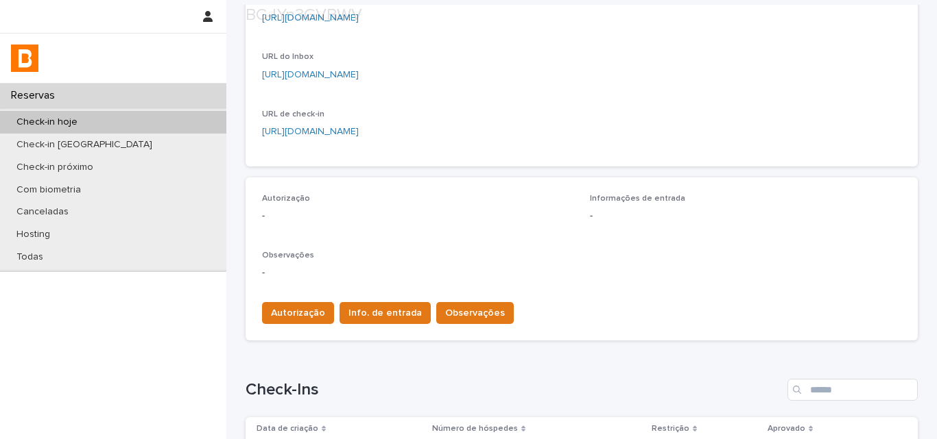
scroll to position [343, 0]
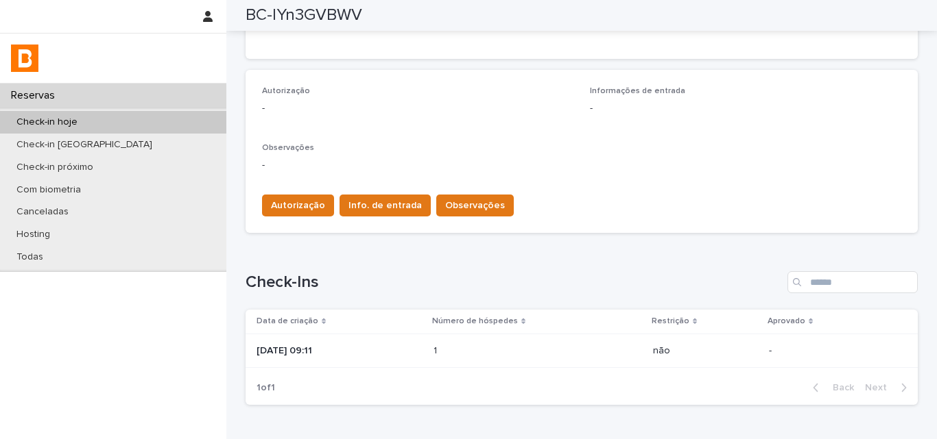
click at [455, 350] on p at bounding box center [493, 352] width 120 height 12
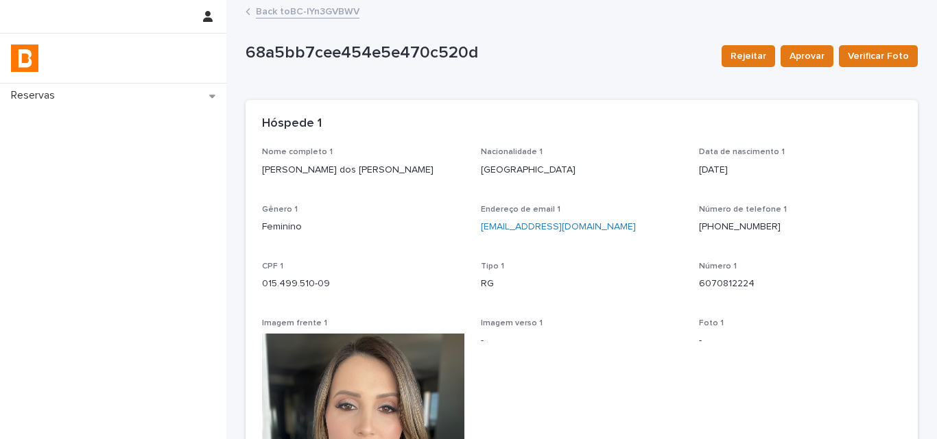
click at [345, 168] on p "Jamile Gardin dos Santos" at bounding box center [363, 170] width 202 height 14
copy p "Jamile Gardin dos Santos"
click at [302, 10] on link "Back to BC-lYn3GVBWV" at bounding box center [308, 11] width 104 height 16
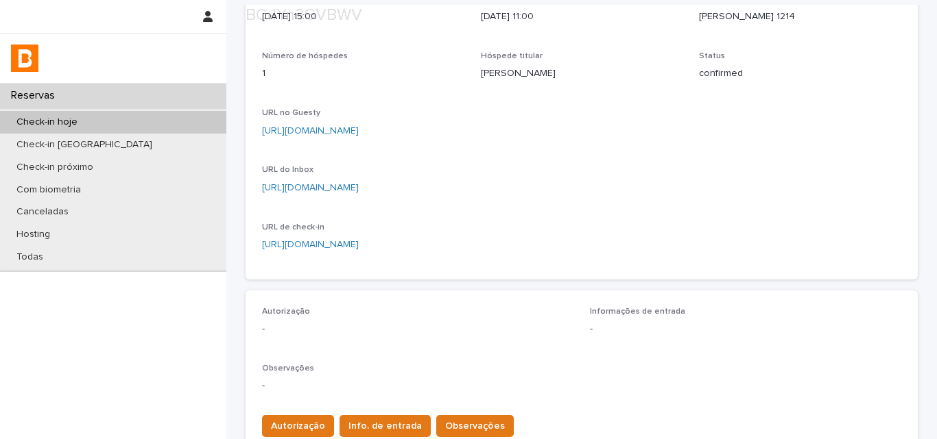
scroll to position [274, 0]
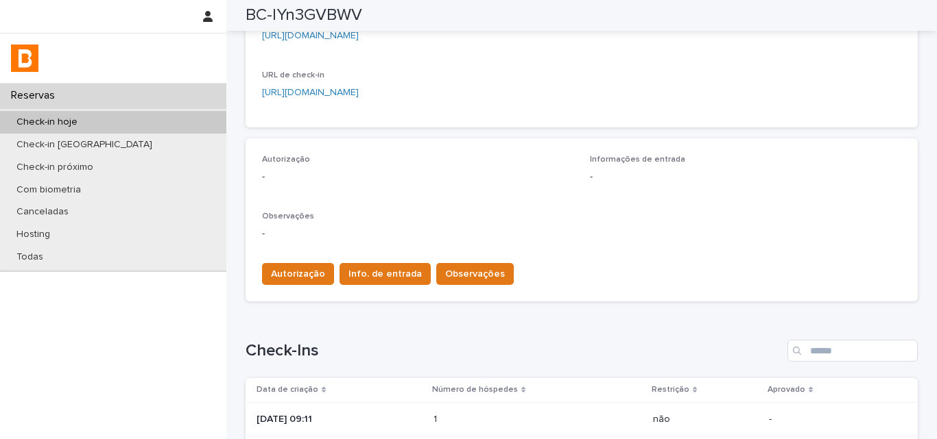
click at [472, 419] on p at bounding box center [493, 420] width 120 height 12
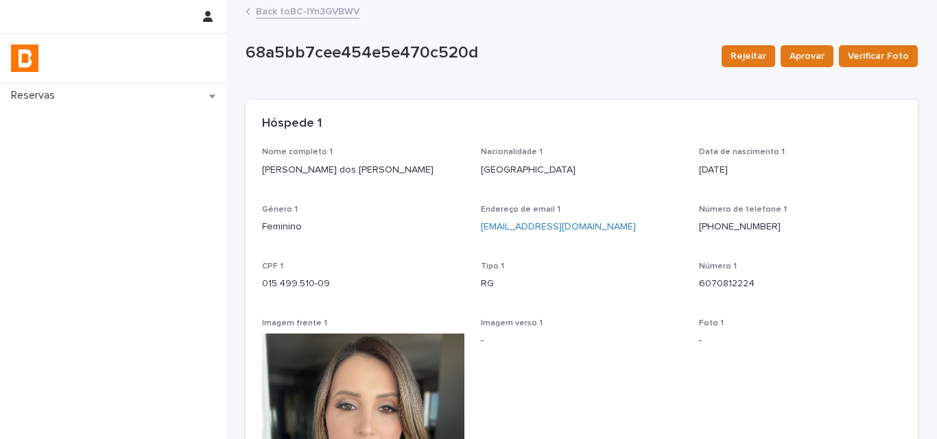
click at [704, 289] on p "6070812224" at bounding box center [800, 284] width 202 height 14
copy p "6070812224"
click at [300, 8] on link "Back to BC-lYn3GVBWV" at bounding box center [308, 11] width 104 height 16
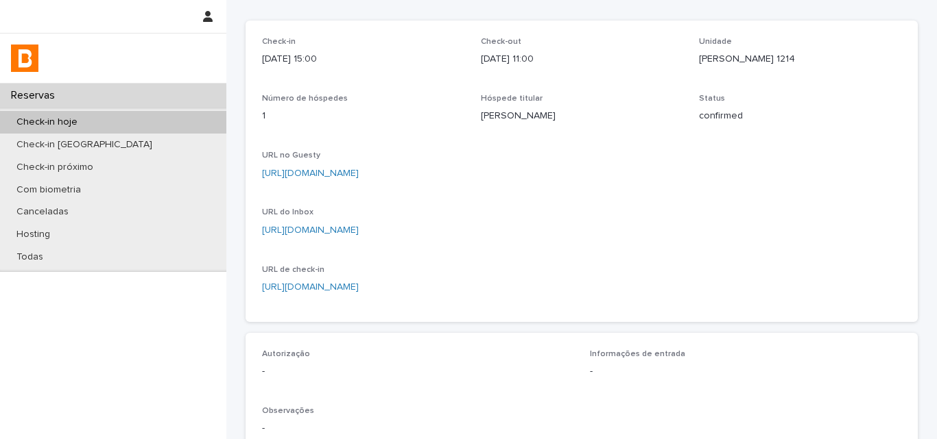
scroll to position [274, 0]
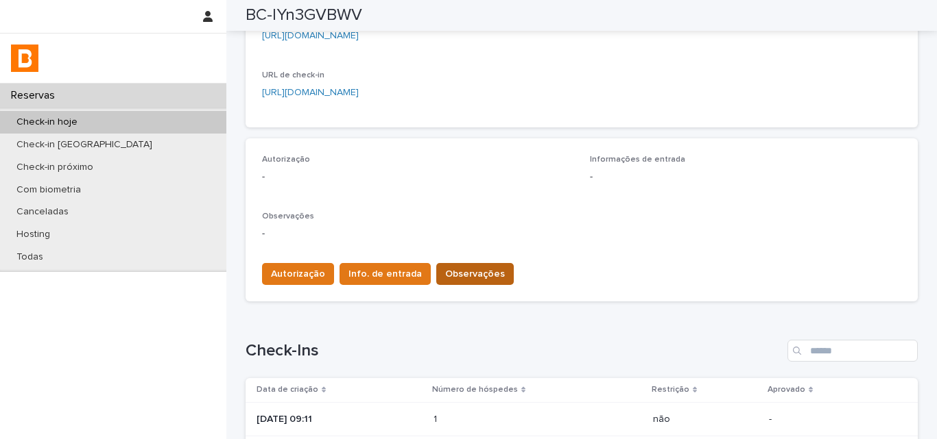
click at [466, 266] on button "Observações" at bounding box center [474, 274] width 77 height 22
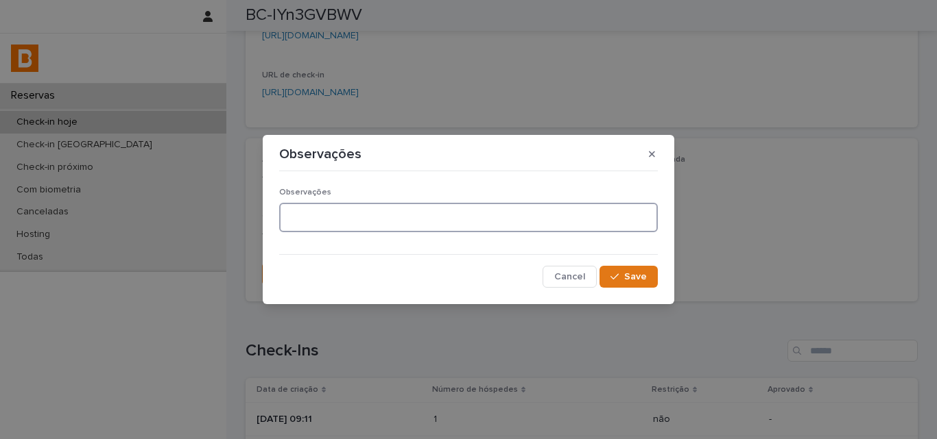
click at [462, 221] on textarea at bounding box center [468, 217] width 378 height 29
type textarea "**********"
click at [628, 265] on div "**********" at bounding box center [468, 232] width 378 height 111
click at [621, 273] on div "button" at bounding box center [617, 277] width 14 height 10
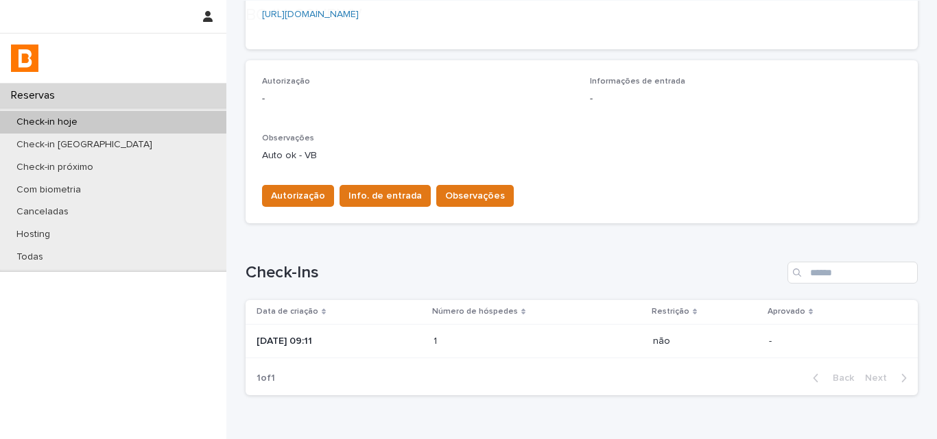
scroll to position [411, 0]
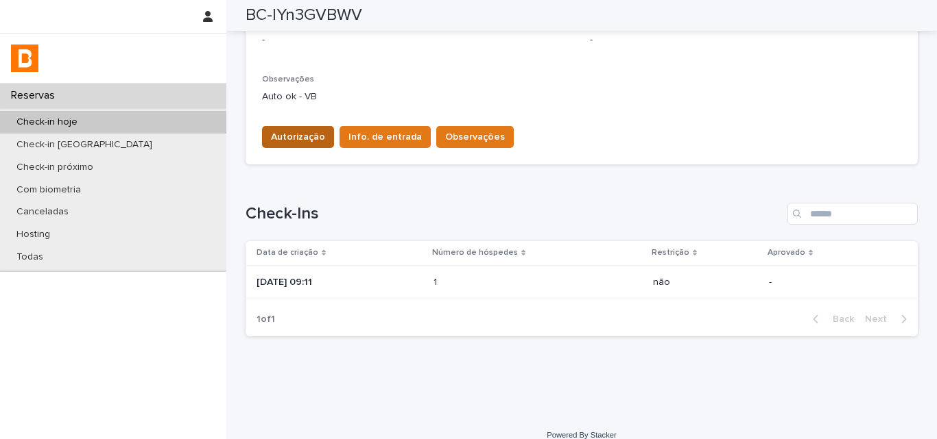
click at [295, 147] on button "Autorização" at bounding box center [298, 137] width 72 height 22
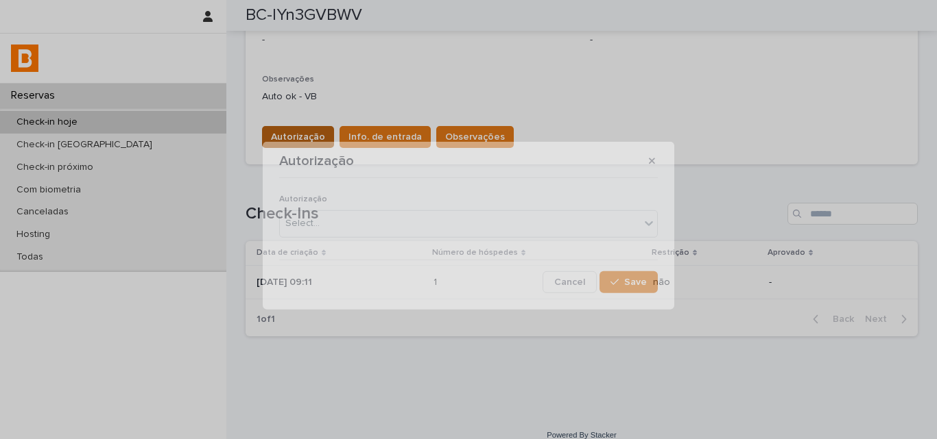
click at [298, 142] on section "Autorização Autorização Select... Cancel Save" at bounding box center [468, 225] width 411 height 167
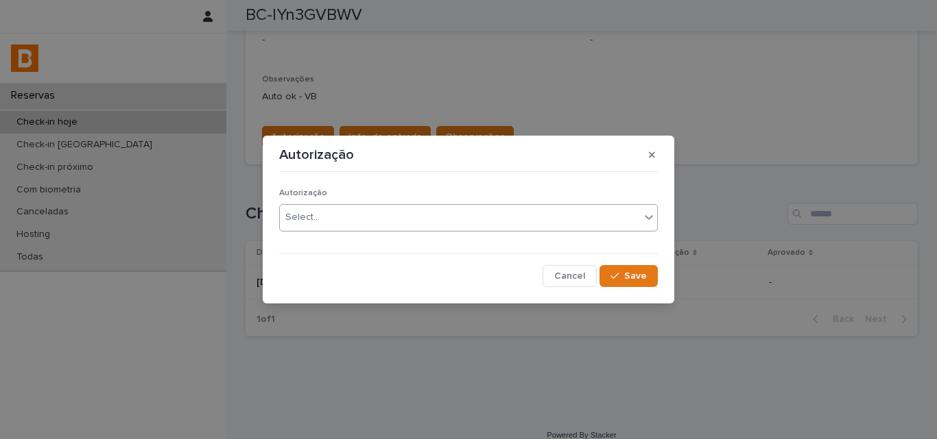
click at [315, 227] on div "Select..." at bounding box center [460, 217] width 360 height 23
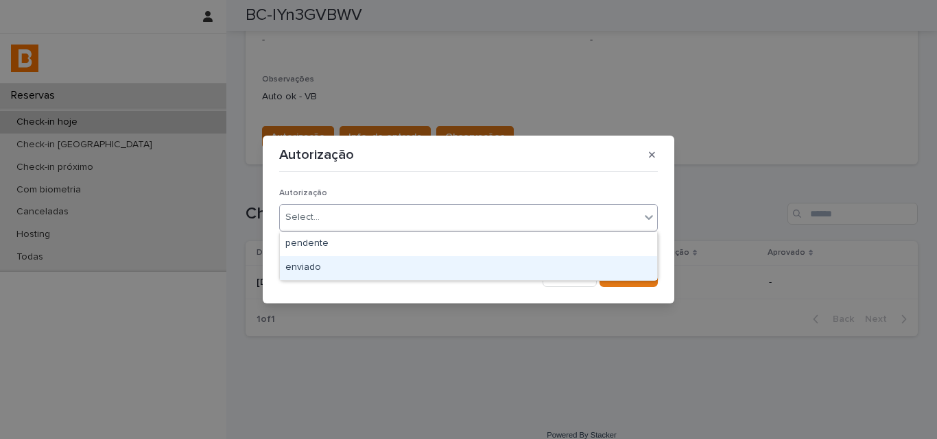
click at [319, 263] on div "enviado" at bounding box center [468, 268] width 377 height 24
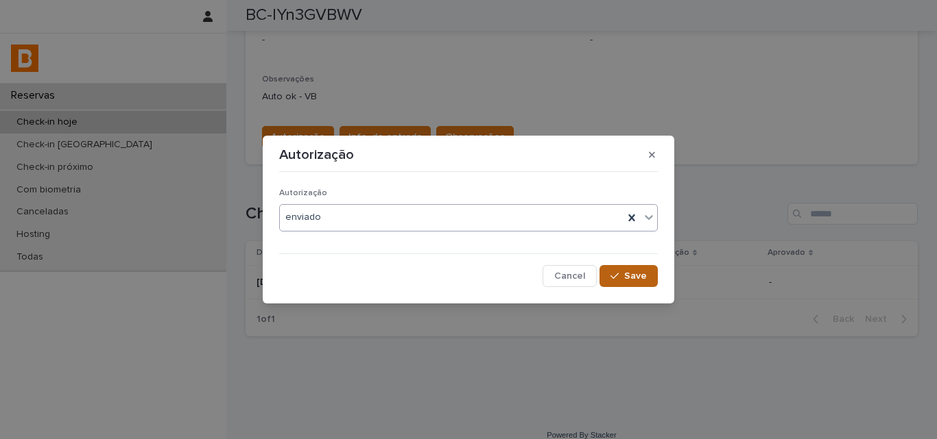
click at [606, 274] on button "Save" at bounding box center [628, 276] width 58 height 22
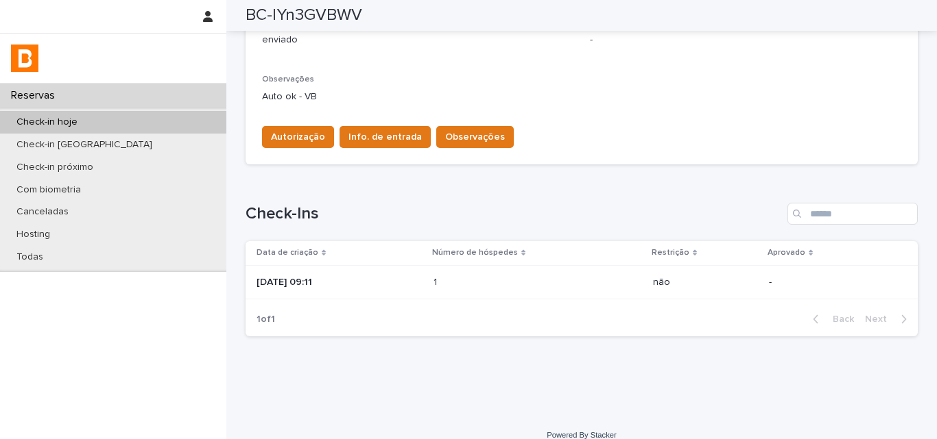
click at [378, 149] on div "Autorização Info. de entrada Observações" at bounding box center [384, 139] width 257 height 27
click at [378, 143] on span "Info. de entrada" at bounding box center [384, 137] width 73 height 14
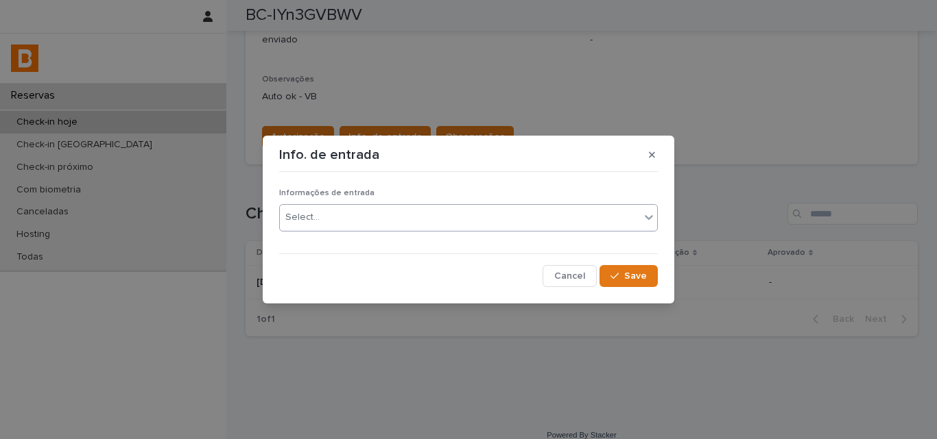
click at [361, 215] on div "Select..." at bounding box center [460, 217] width 360 height 23
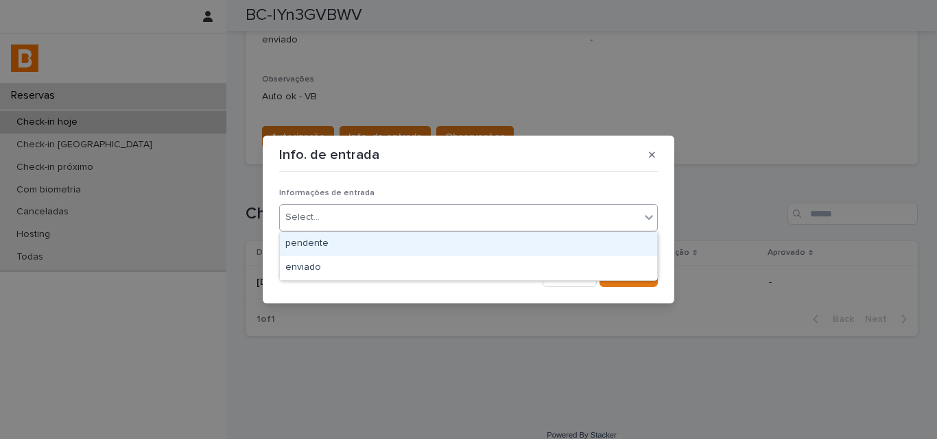
click at [353, 254] on div "pendente" at bounding box center [468, 244] width 377 height 24
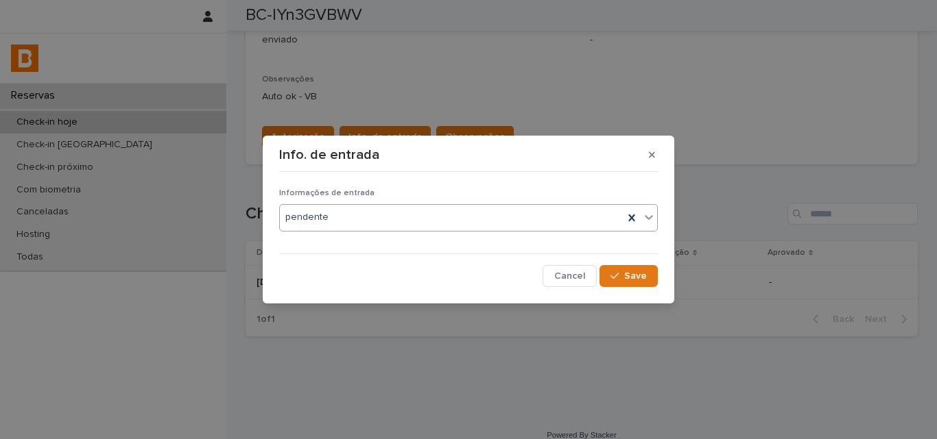
click at [411, 222] on div "pendente" at bounding box center [451, 217] width 343 height 23
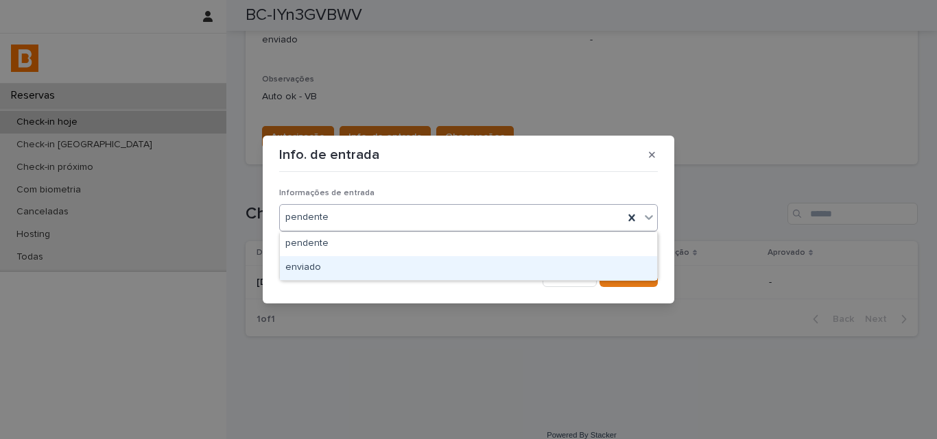
click at [378, 278] on div "enviado" at bounding box center [468, 268] width 377 height 24
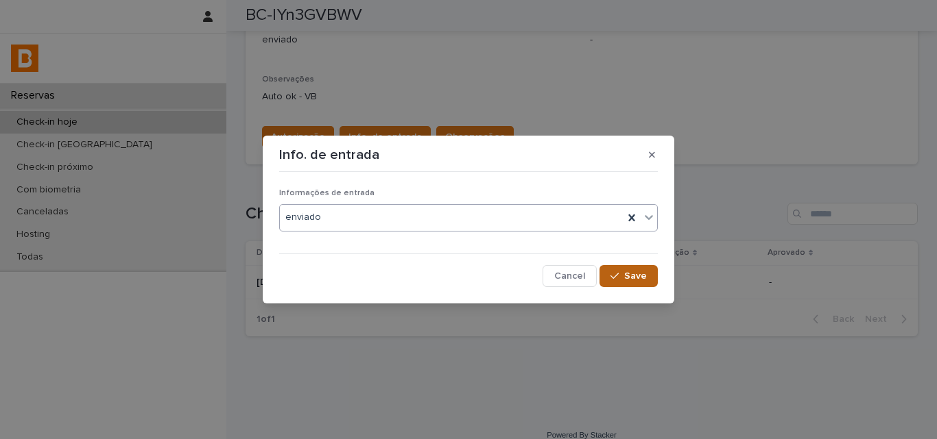
click at [636, 282] on button "Save" at bounding box center [628, 276] width 58 height 22
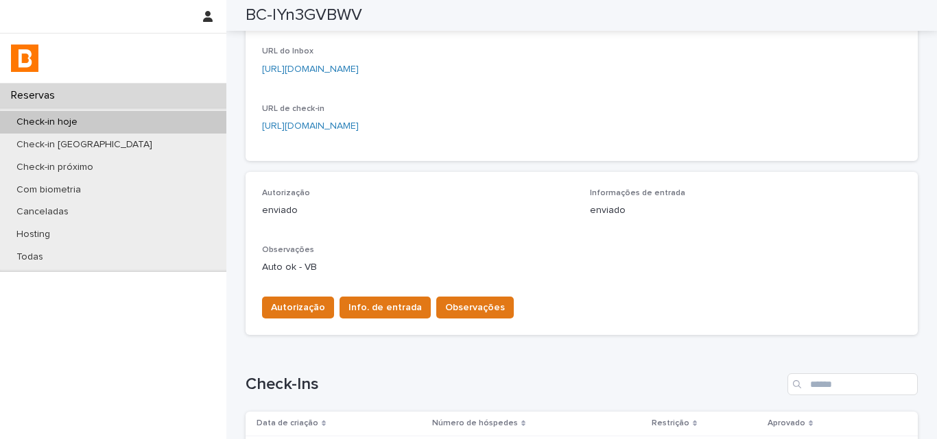
scroll to position [69, 0]
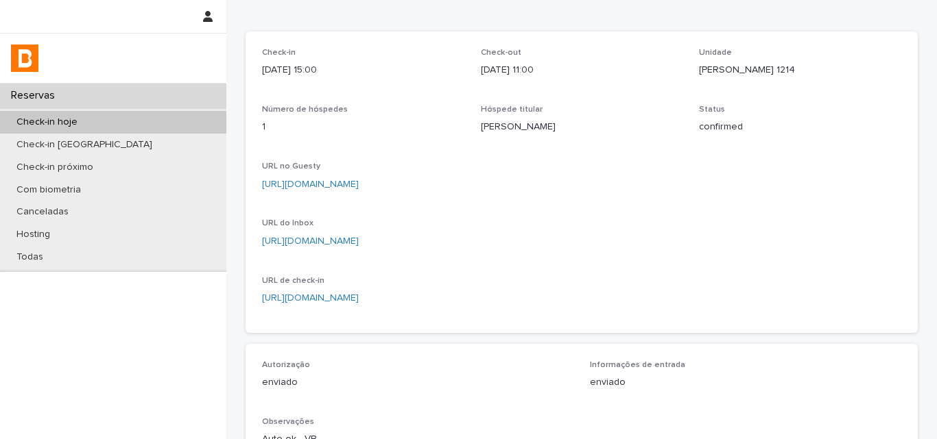
click at [180, 119] on div "Check-in hoje" at bounding box center [113, 122] width 226 height 23
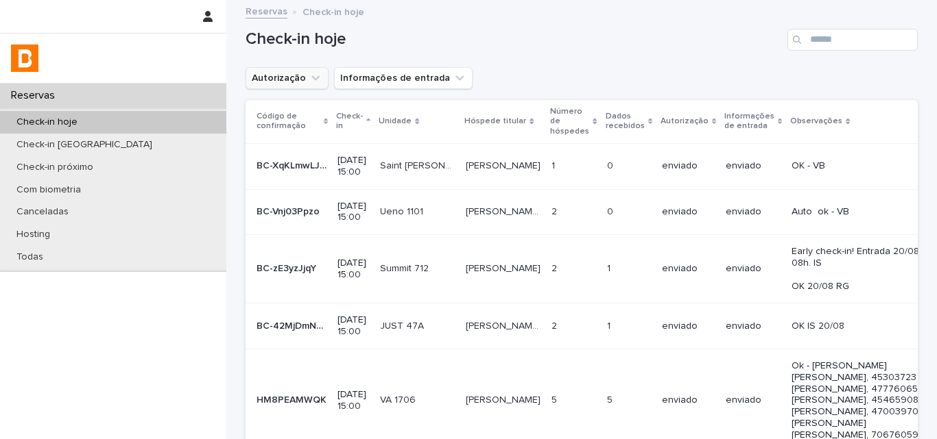
click at [294, 72] on button "Autorização" at bounding box center [286, 78] width 83 height 22
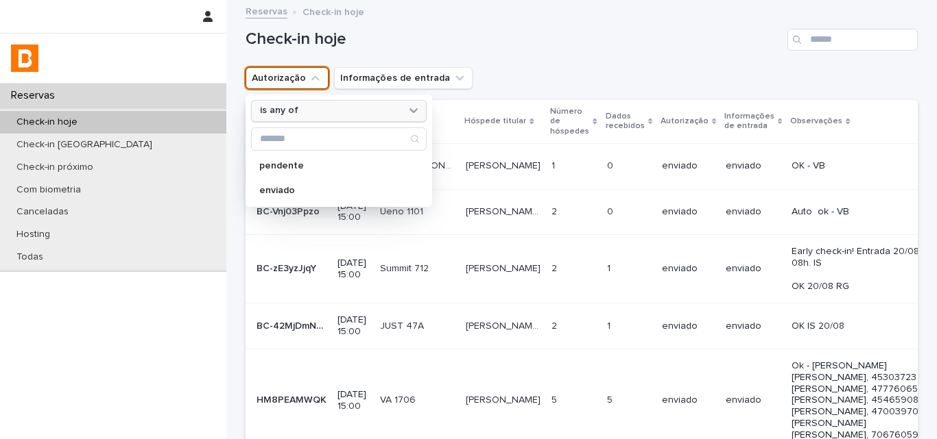
click at [316, 105] on div "is any of" at bounding box center [330, 111] width 152 height 14
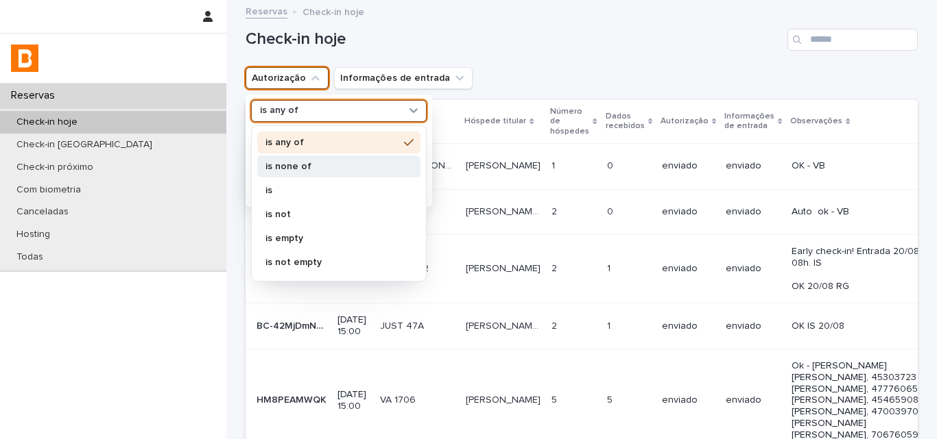
click at [305, 162] on p "is none of" at bounding box center [331, 167] width 133 height 10
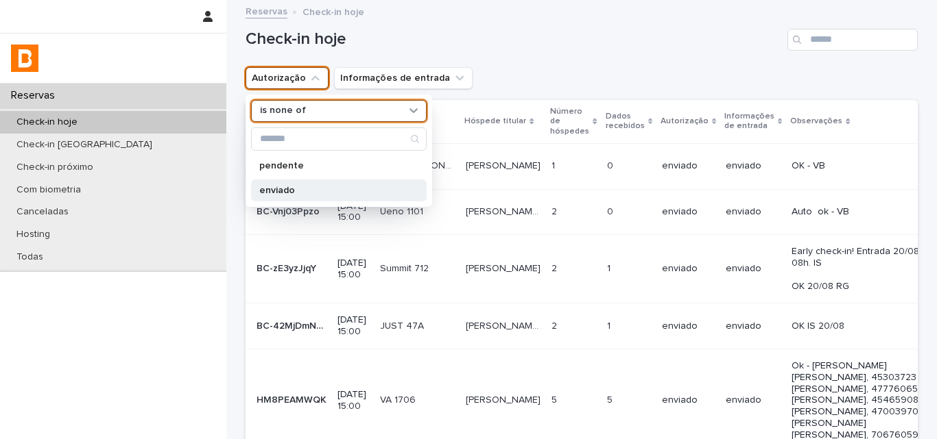
click at [300, 183] on div "enviado" at bounding box center [339, 191] width 176 height 22
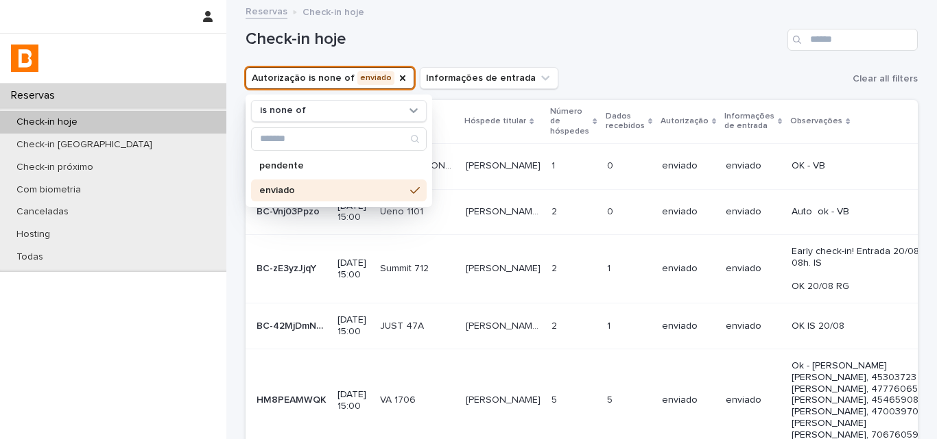
click at [605, 62] on div "Check-in hoje" at bounding box center [581, 34] width 672 height 66
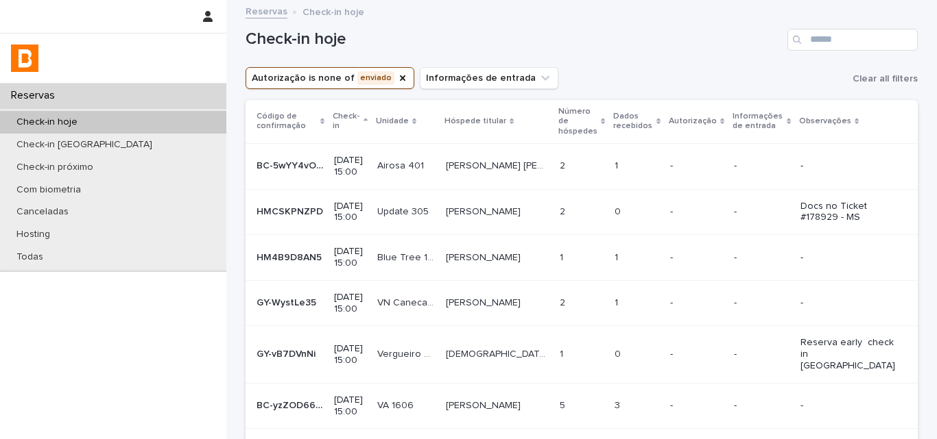
click at [559, 165] on div "2 2" at bounding box center [581, 166] width 45 height 23
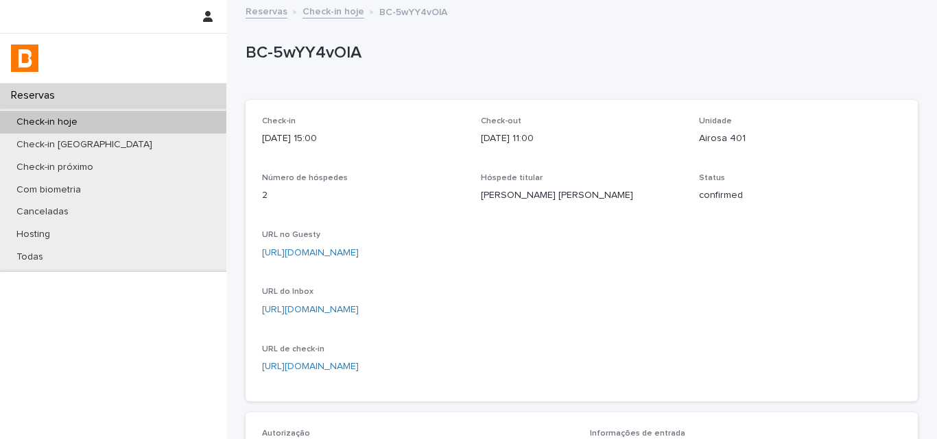
click at [712, 144] on p "Airosa 401" at bounding box center [800, 139] width 202 height 14
copy p "Airosa 401"
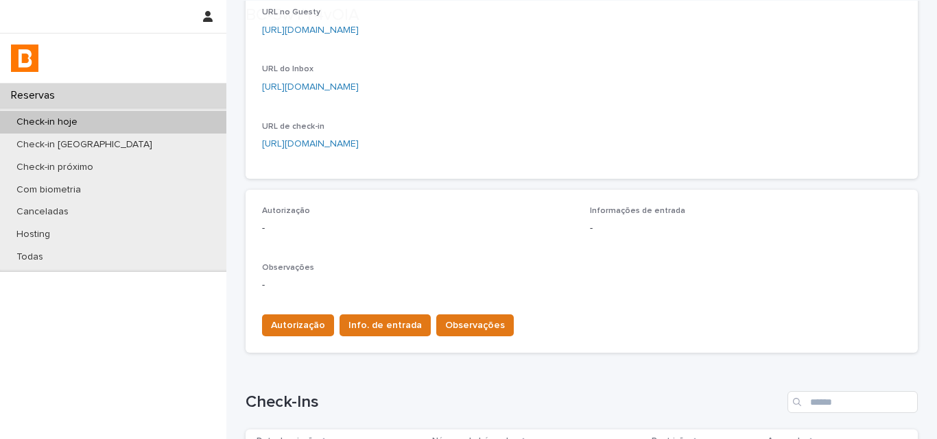
scroll to position [411, 0]
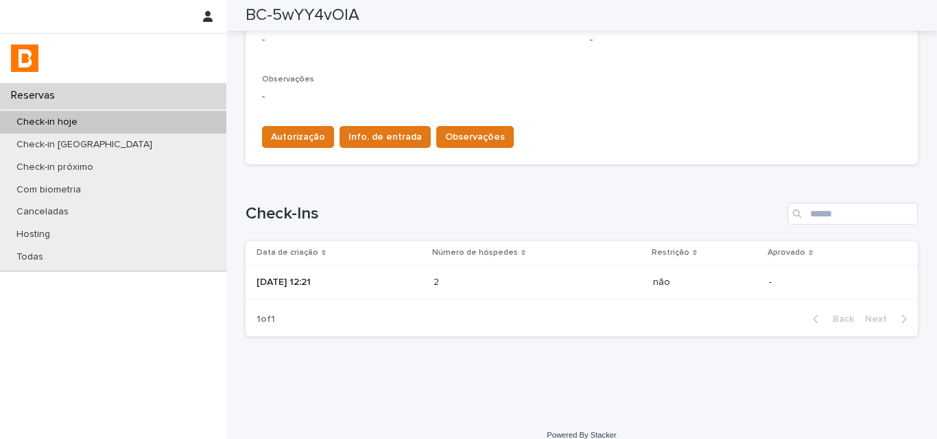
click at [394, 286] on p "2025-08-20 12:21" at bounding box center [339, 283] width 166 height 12
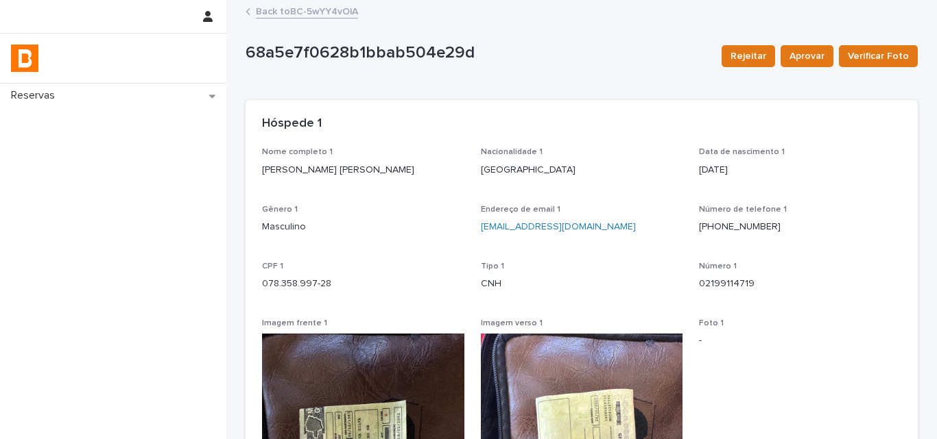
click at [315, 165] on p "Daniel Monteiro de Barros Dias" at bounding box center [363, 170] width 202 height 14
copy p "Daniel Monteiro de Barros Dias"
click at [304, 287] on p "078.358.997-28" at bounding box center [363, 284] width 202 height 14
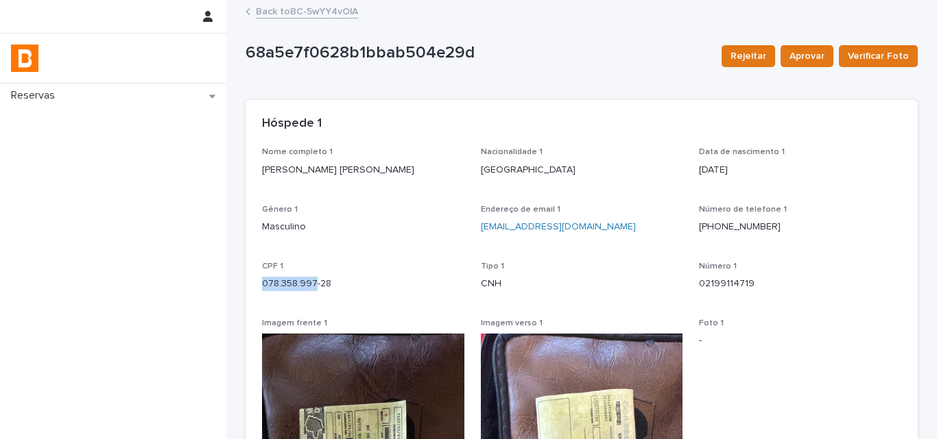
click at [304, 287] on p "078.358.997-28" at bounding box center [363, 284] width 202 height 14
copy p "078.358.997-28"
click at [313, 5] on link "Back to BC-5wYY4vOlA" at bounding box center [307, 11] width 102 height 16
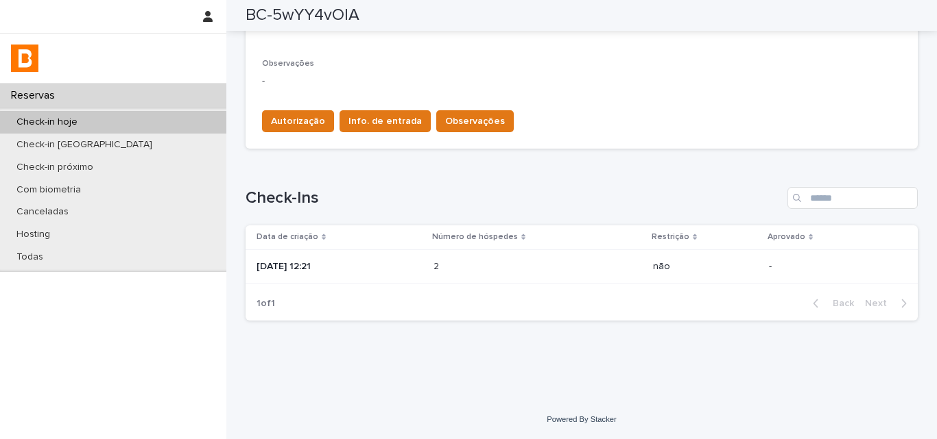
click at [443, 265] on td "2 2" at bounding box center [537, 267] width 219 height 34
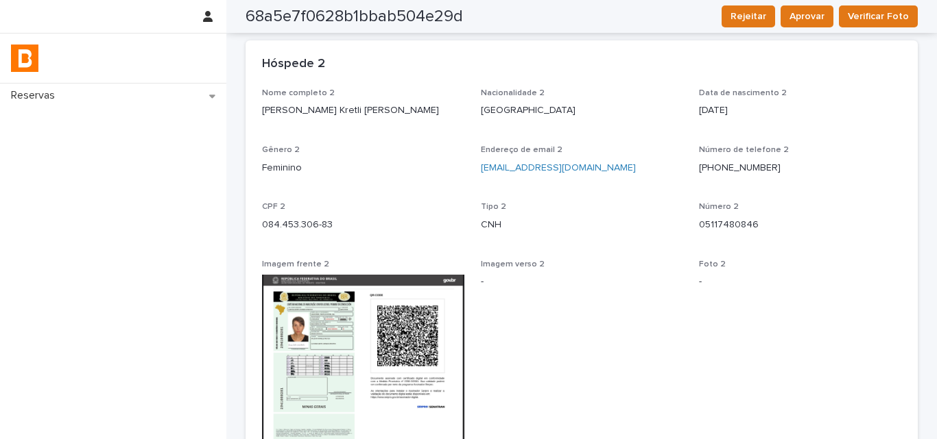
scroll to position [634, 0]
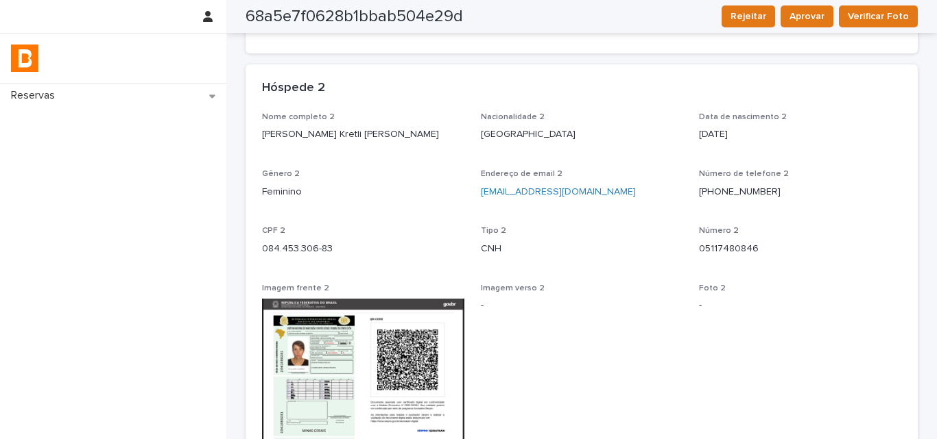
click at [356, 143] on div "Nome completo 2 Larissa Kretli Winkelstroter" at bounding box center [363, 132] width 202 height 40
click at [356, 145] on div "Nome completo 2 Larissa Kretli Winkelstroter" at bounding box center [363, 132] width 202 height 40
click at [356, 143] on div "Nome completo 2 Larissa Kretli Winkelstroter" at bounding box center [363, 132] width 202 height 40
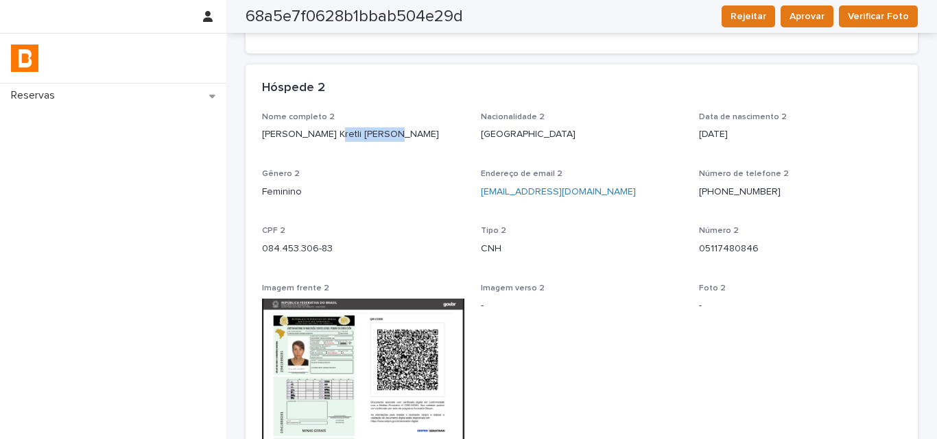
click at [356, 143] on div "Nome completo 2 Larissa Kretli Winkelstroter" at bounding box center [363, 132] width 202 height 40
click at [351, 134] on p "Larissa Kretli Winkelstroter" at bounding box center [363, 135] width 202 height 14
click at [351, 135] on p "Larissa Kretli Winkelstroter" at bounding box center [363, 135] width 202 height 14
click at [352, 135] on p "Larissa Kretli Winkelstroter" at bounding box center [363, 135] width 202 height 14
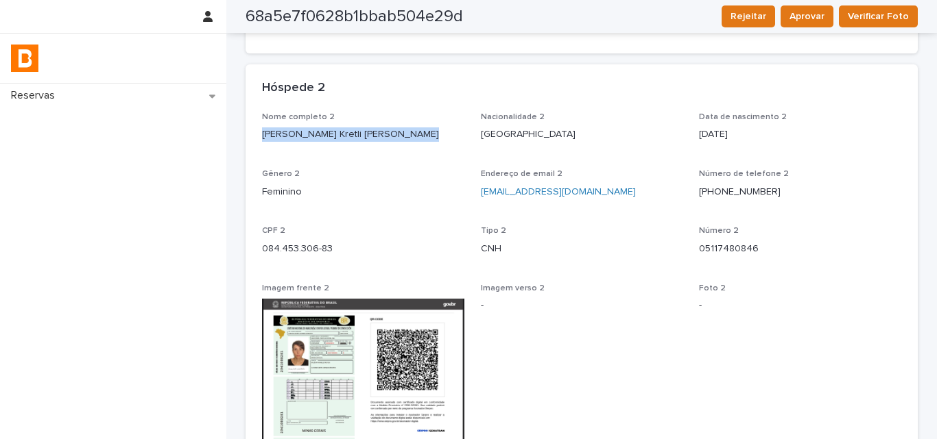
click at [352, 135] on p "Larissa Kretli Winkelstroter" at bounding box center [363, 135] width 202 height 14
click at [298, 247] on p "084.453.306-83" at bounding box center [363, 249] width 202 height 14
copy p "084.453.306-83"
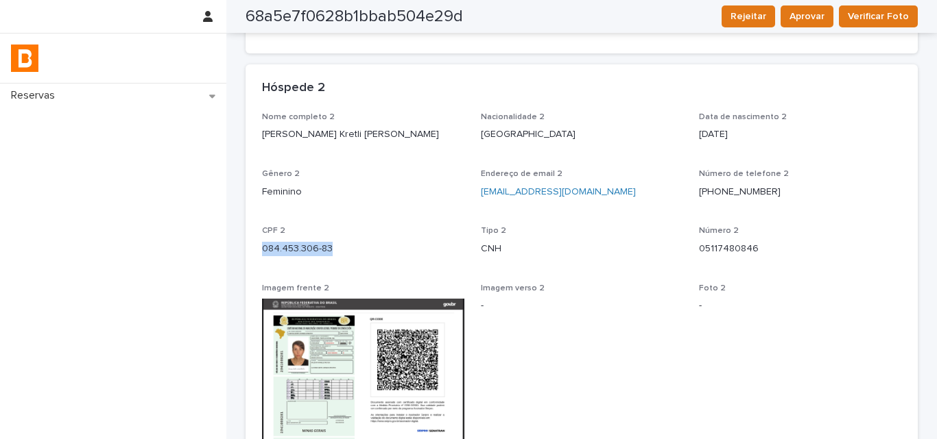
copy p "084.453.306-83"
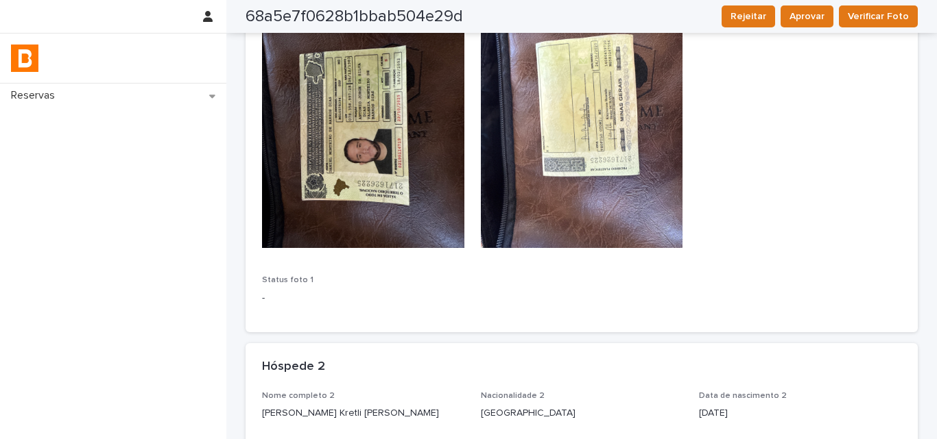
scroll to position [0, 0]
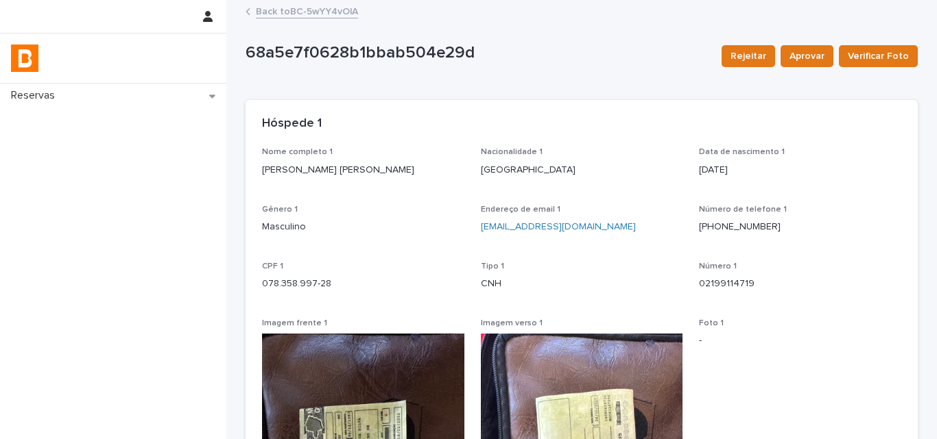
click at [287, 6] on link "Back to BC-5wYY4vOlA" at bounding box center [307, 11] width 102 height 16
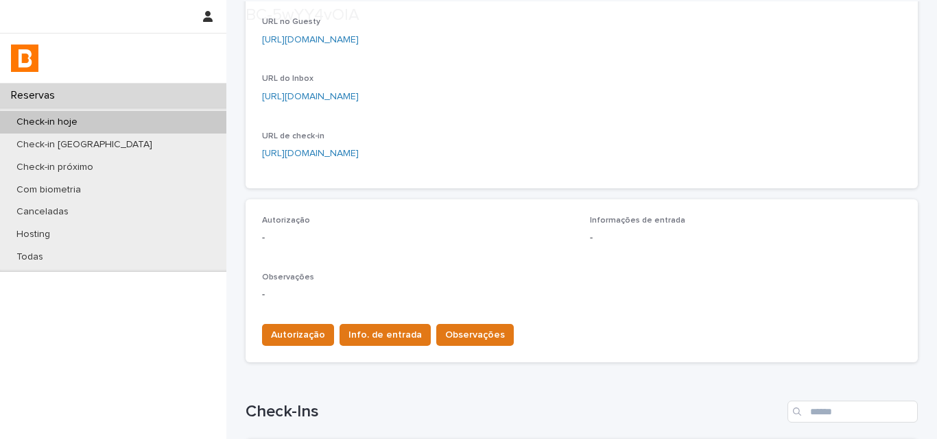
scroll to position [343, 0]
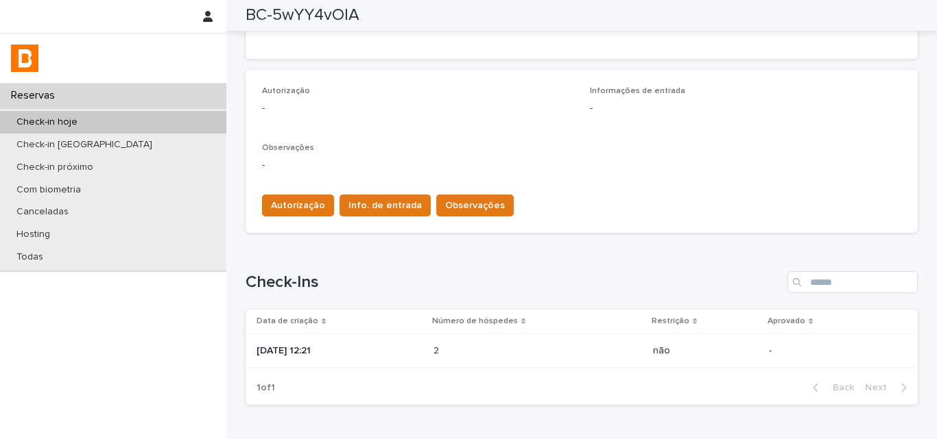
click at [465, 220] on div "Autorização Info. de entrada Observações" at bounding box center [384, 208] width 257 height 27
click at [460, 212] on span "Observações" at bounding box center [475, 206] width 60 height 14
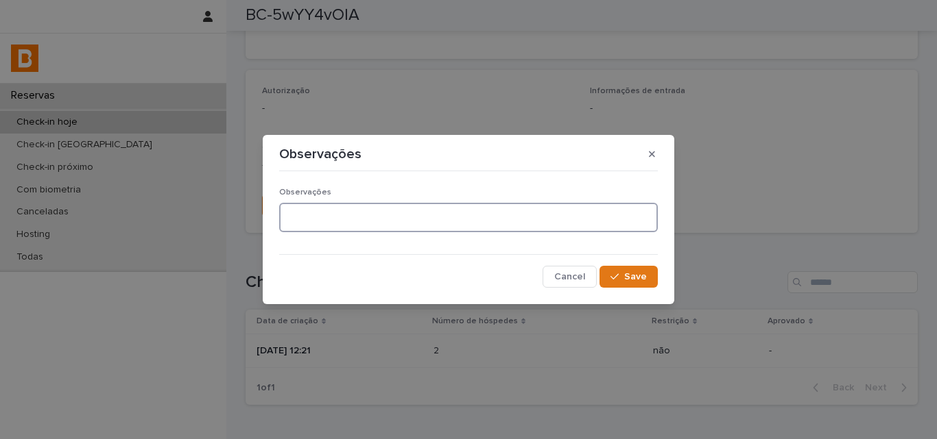
click at [409, 232] on textarea at bounding box center [468, 217] width 378 height 29
type textarea "**********"
click at [646, 283] on button "Save" at bounding box center [628, 277] width 58 height 22
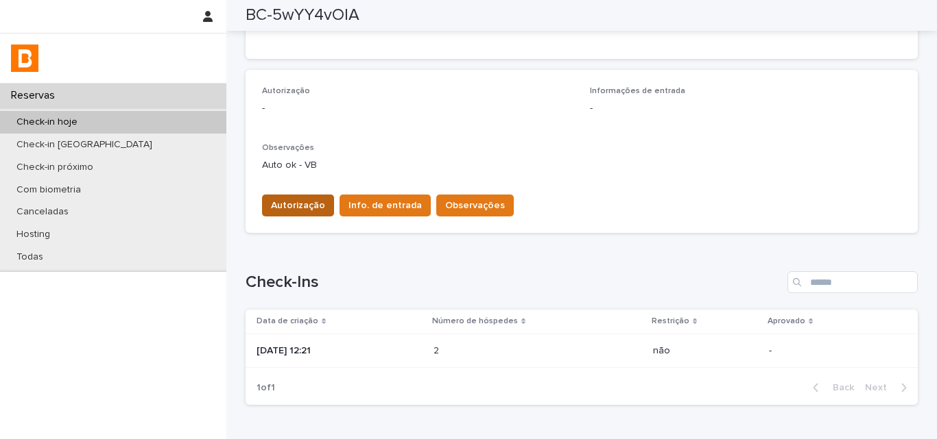
click at [313, 202] on span "Autorização" at bounding box center [298, 206] width 54 height 14
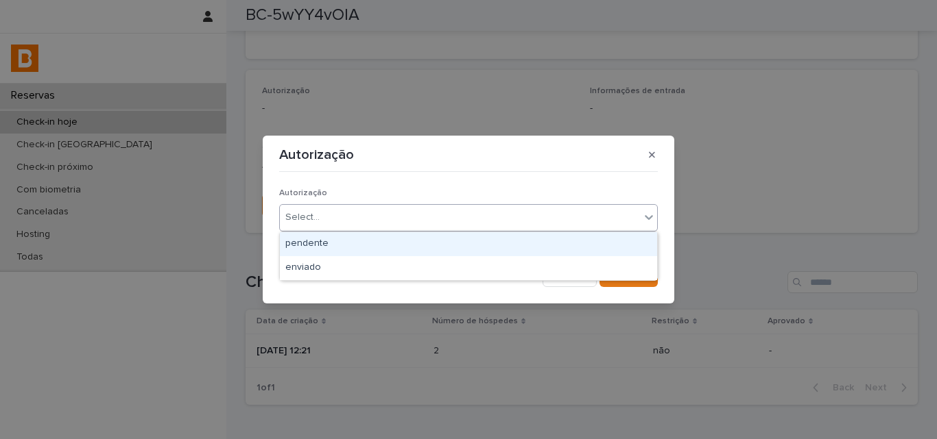
drag, startPoint x: 329, startPoint y: 214, endPoint x: 338, endPoint y: 232, distance: 20.5
click at [330, 219] on div "Select..." at bounding box center [460, 217] width 360 height 23
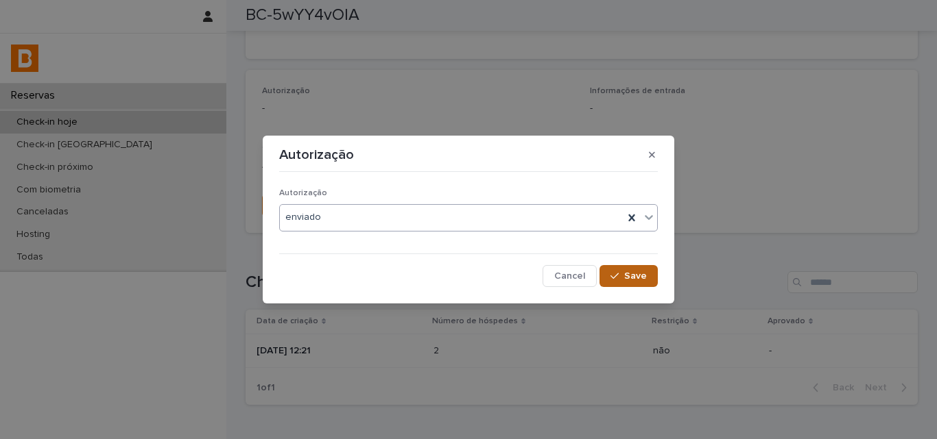
click at [621, 283] on button "Save" at bounding box center [628, 276] width 58 height 22
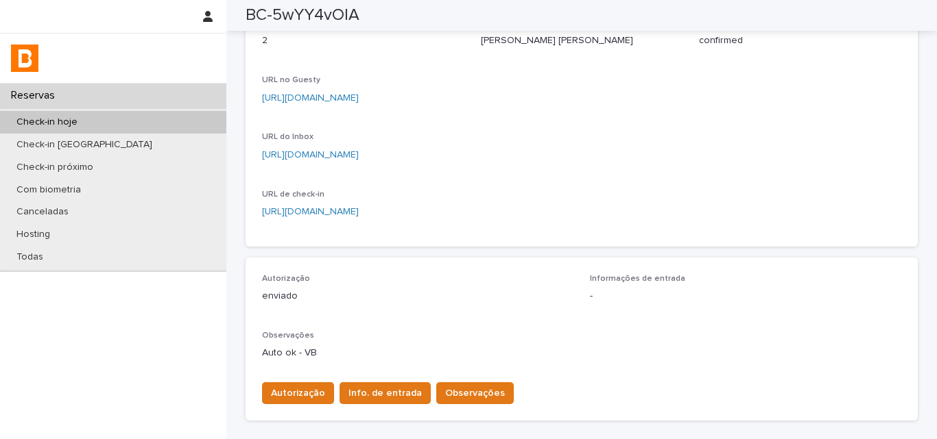
scroll to position [84, 0]
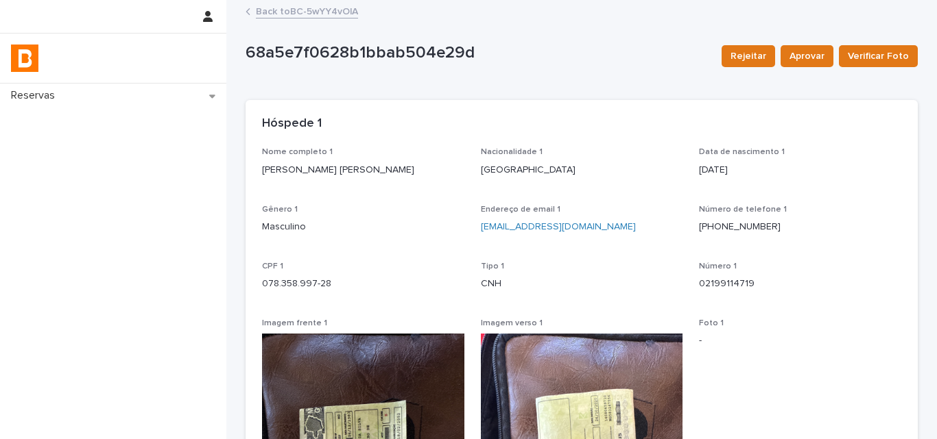
click at [294, 19] on div "Back to BC-5wYY4vOlA" at bounding box center [582, 12] width 686 height 19
click at [298, 12] on link "Back to BC-5wYY4vOlA" at bounding box center [307, 11] width 102 height 16
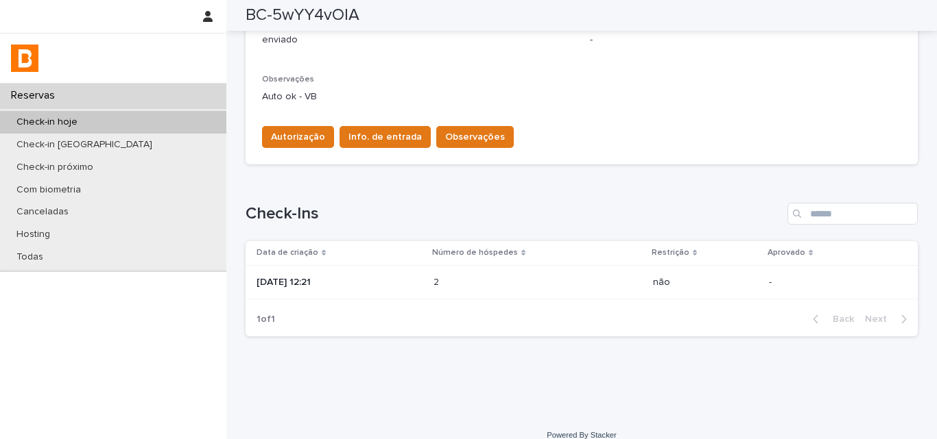
scroll to position [69, 0]
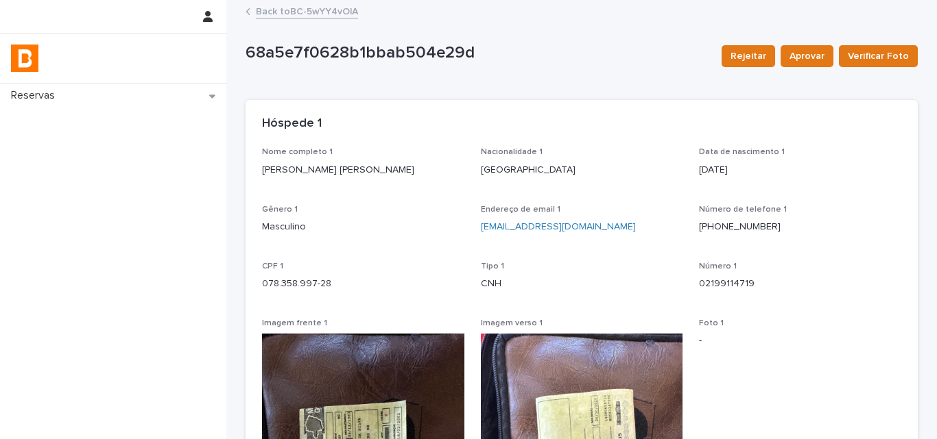
click at [291, 3] on link "Back to BC-5wYY4vOlA" at bounding box center [307, 11] width 102 height 16
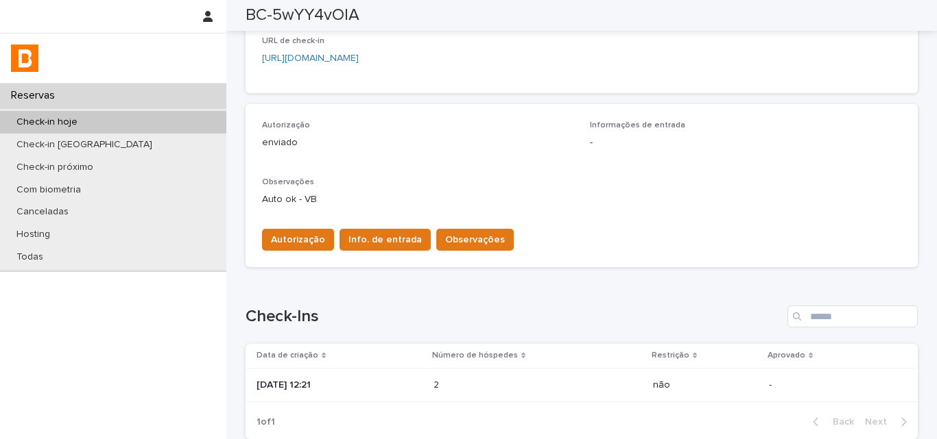
scroll to position [274, 0]
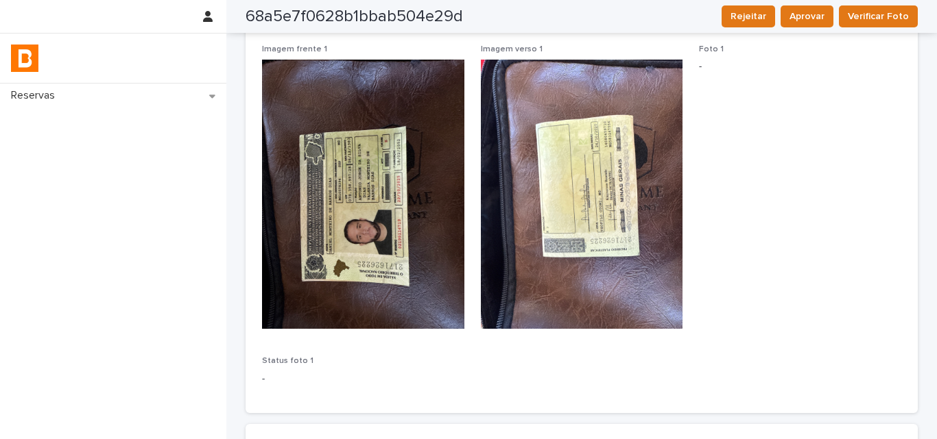
click at [472, 382] on div "Nome completo 1 Daniel Monteiro de Barros Dias Nacionalidade 1 Brasil Data de n…" at bounding box center [581, 135] width 639 height 524
click at [496, 359] on div "Nome completo 1 Daniel Monteiro de Barros Dias Nacionalidade 1 Brasil Data de n…" at bounding box center [581, 135] width 639 height 524
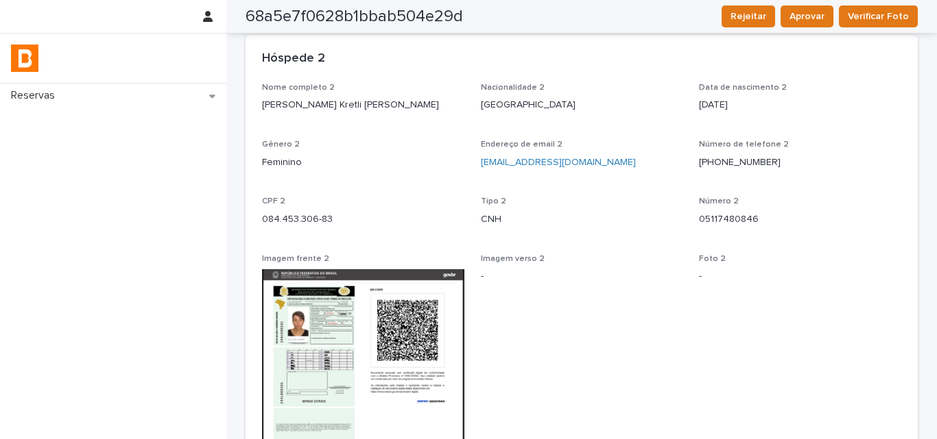
scroll to position [686, 0]
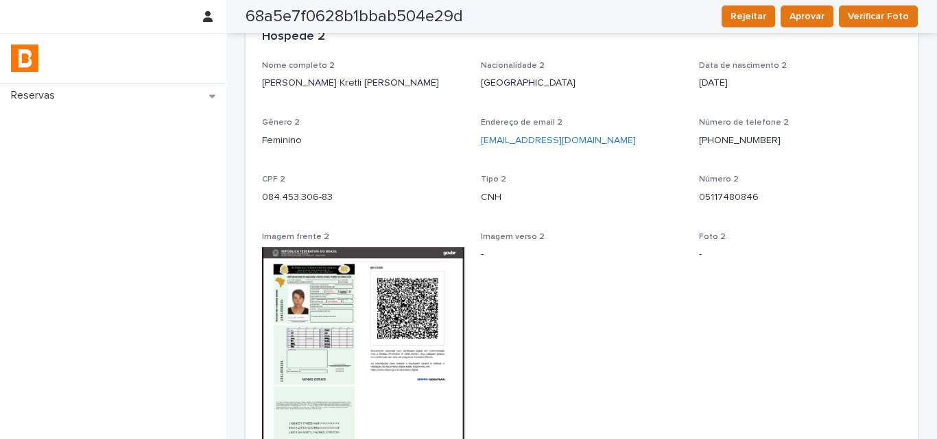
click at [514, 348] on span "Imagem verso 2 -" at bounding box center [582, 384] width 202 height 304
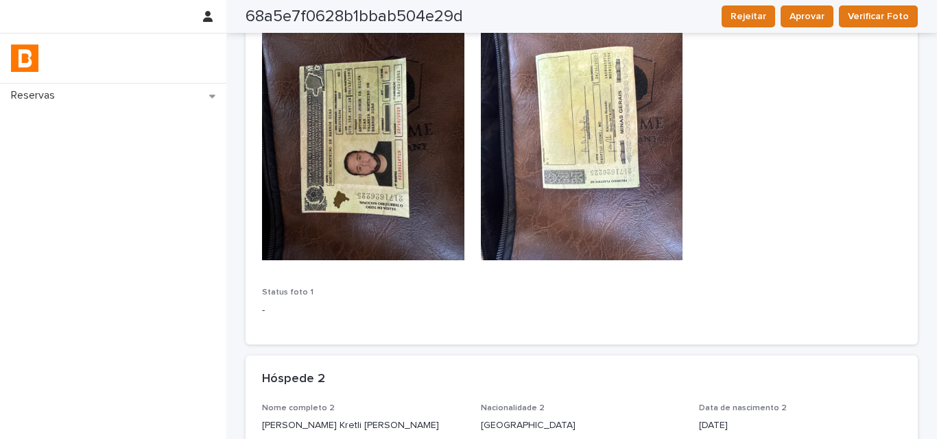
scroll to position [0, 0]
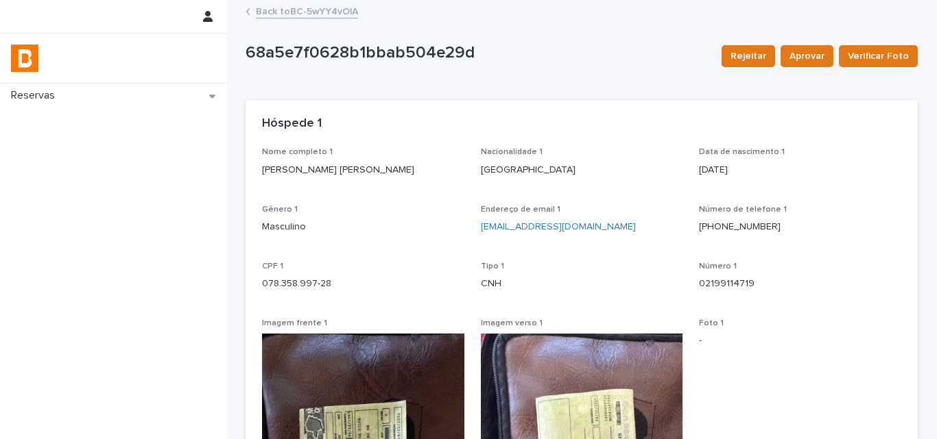
click at [267, 14] on link "Back to BC-5wYY4vOlA" at bounding box center [307, 11] width 102 height 16
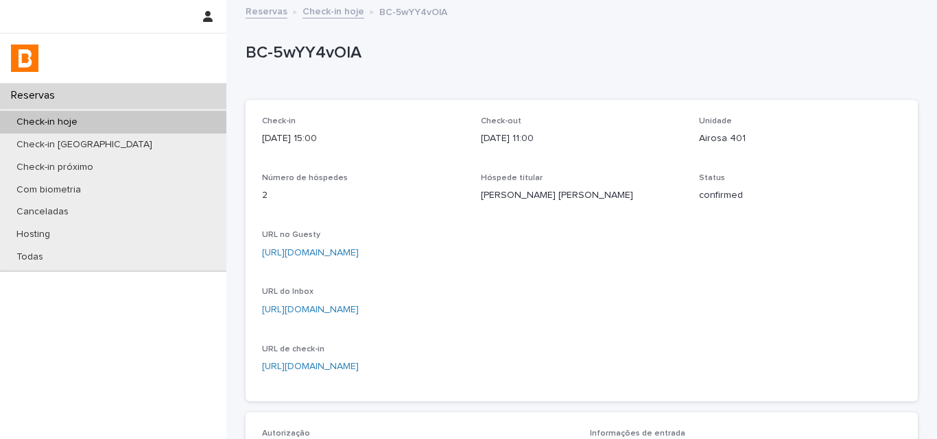
scroll to position [411, 0]
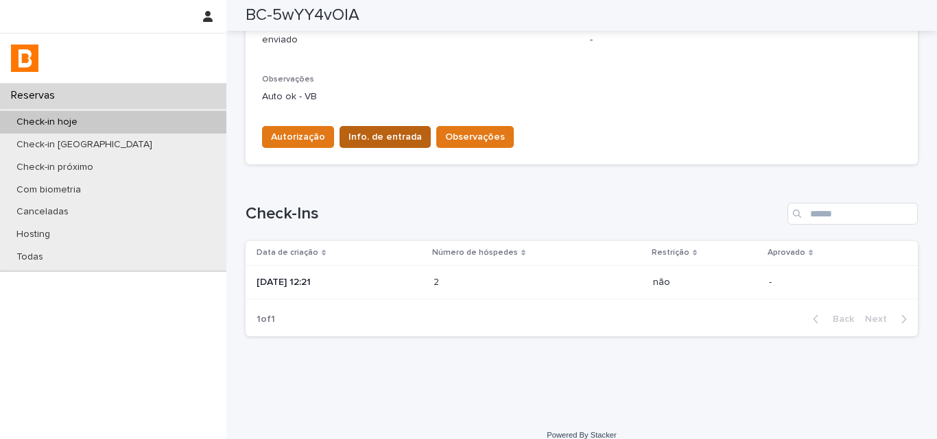
click at [361, 145] on button "Info. de entrada" at bounding box center [384, 137] width 91 height 22
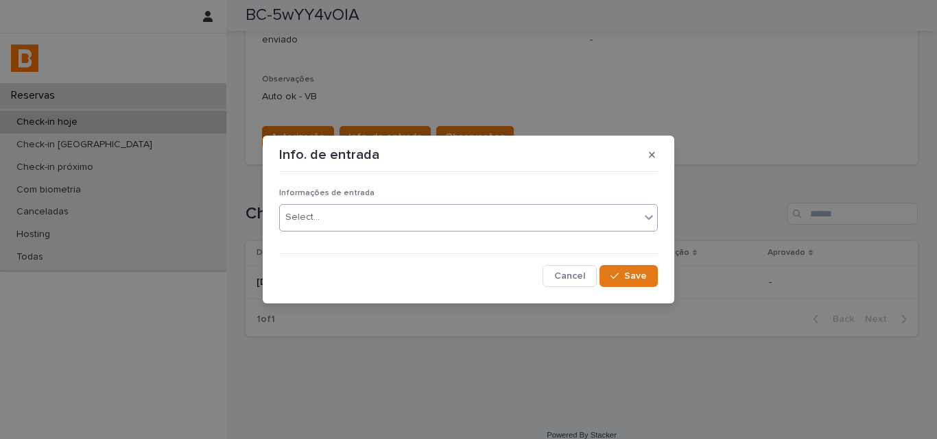
click at [363, 215] on div "Select..." at bounding box center [460, 217] width 360 height 23
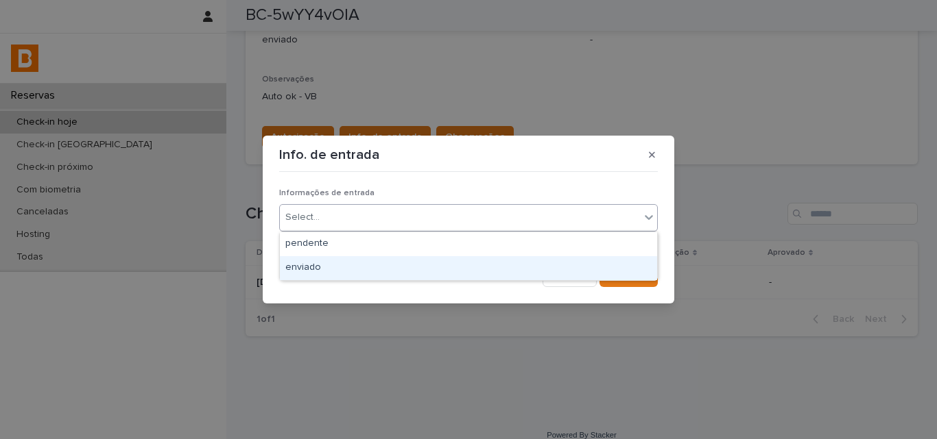
click at [346, 267] on div "enviado" at bounding box center [468, 268] width 377 height 24
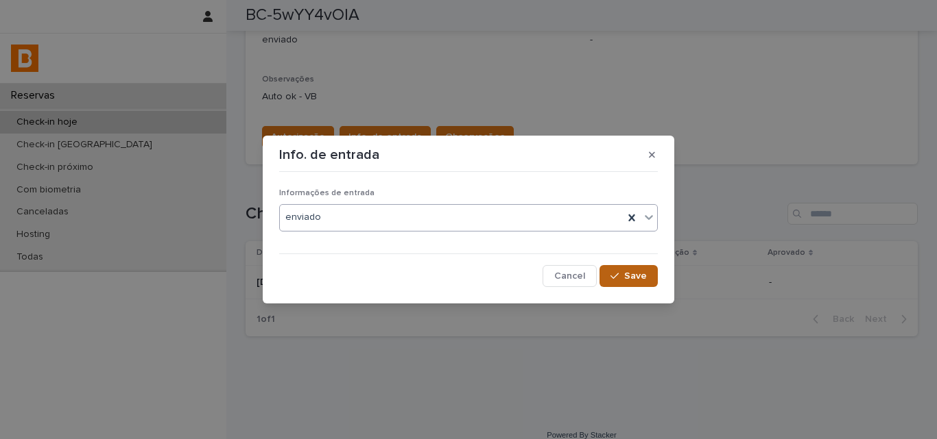
click at [612, 273] on icon "button" at bounding box center [614, 276] width 8 height 10
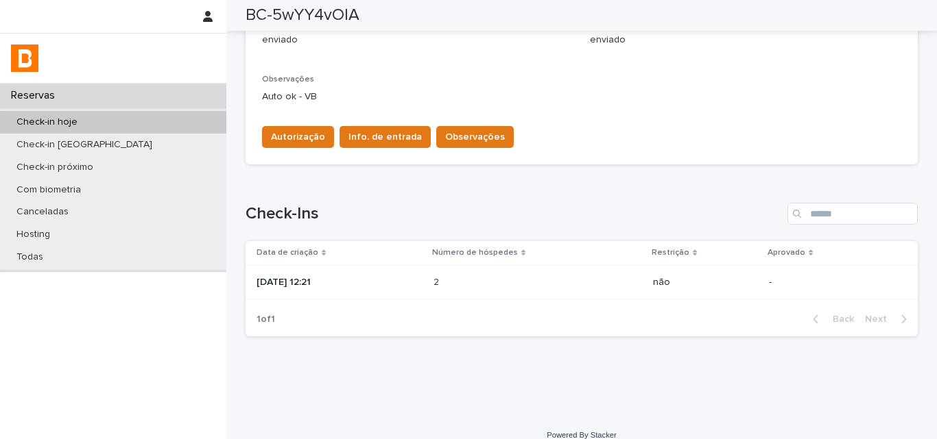
scroll to position [306, 0]
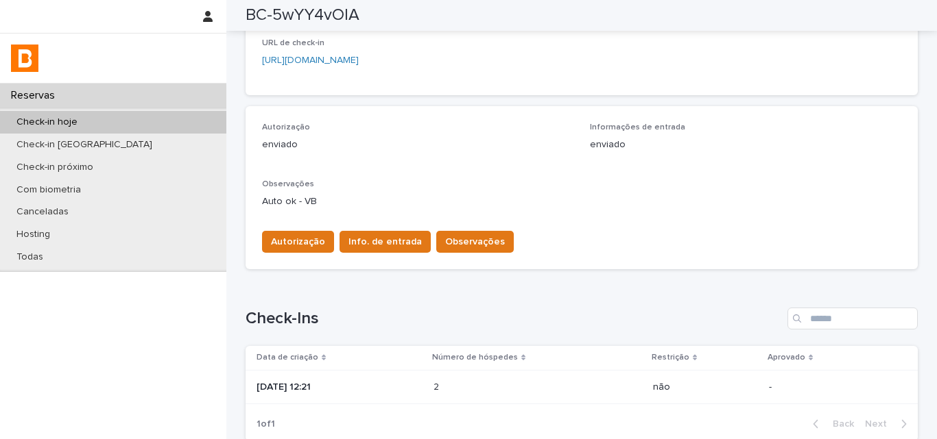
scroll to position [202, 0]
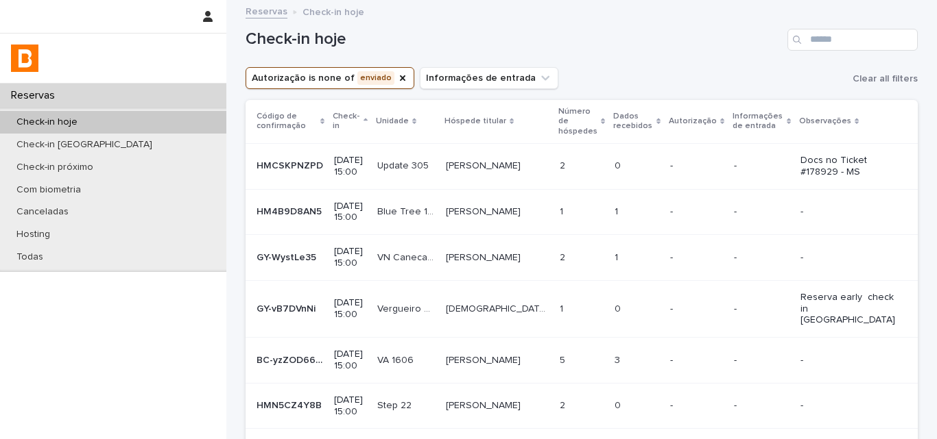
click at [637, 49] on h1 "Check-in hoje" at bounding box center [513, 39] width 536 height 20
click at [642, 160] on p at bounding box center [636, 166] width 45 height 12
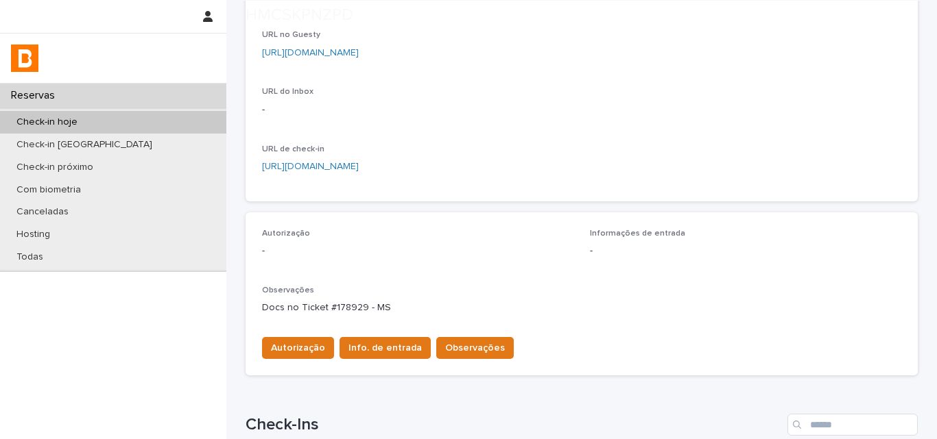
scroll to position [343, 0]
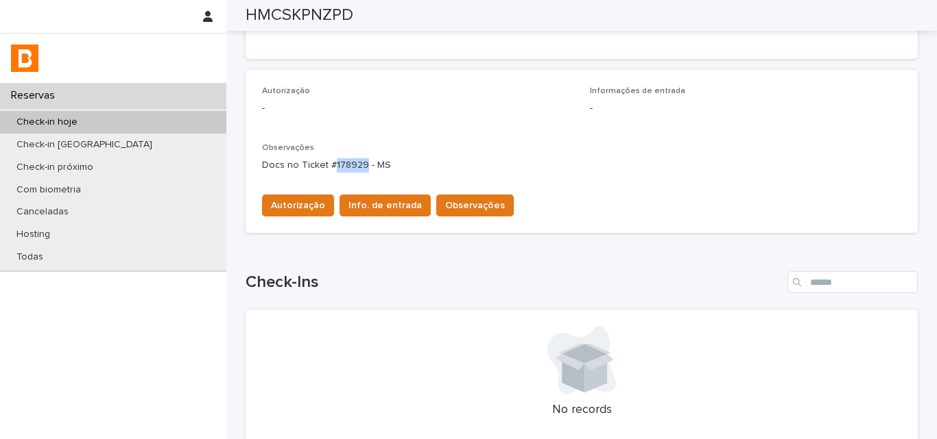
drag, startPoint x: 328, startPoint y: 163, endPoint x: 357, endPoint y: 166, distance: 28.9
click at [357, 166] on p "Docs no Ticket #178929 - MS" at bounding box center [581, 165] width 639 height 14
copy p "178929"
click at [285, 200] on span "Autorização" at bounding box center [298, 206] width 54 height 14
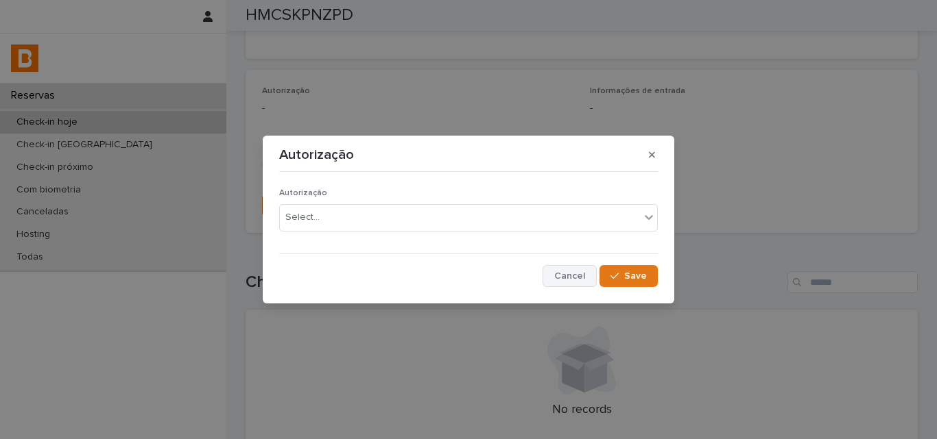
click at [562, 267] on button "Cancel" at bounding box center [569, 276] width 54 height 22
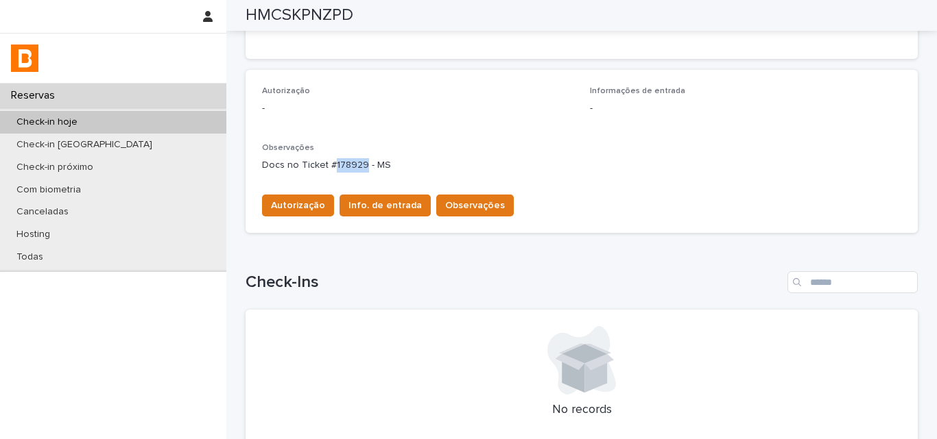
click at [498, 220] on div "Autorização Info. de entrada Observações" at bounding box center [581, 203] width 639 height 38
click at [486, 211] on span "Observações" at bounding box center [475, 206] width 60 height 14
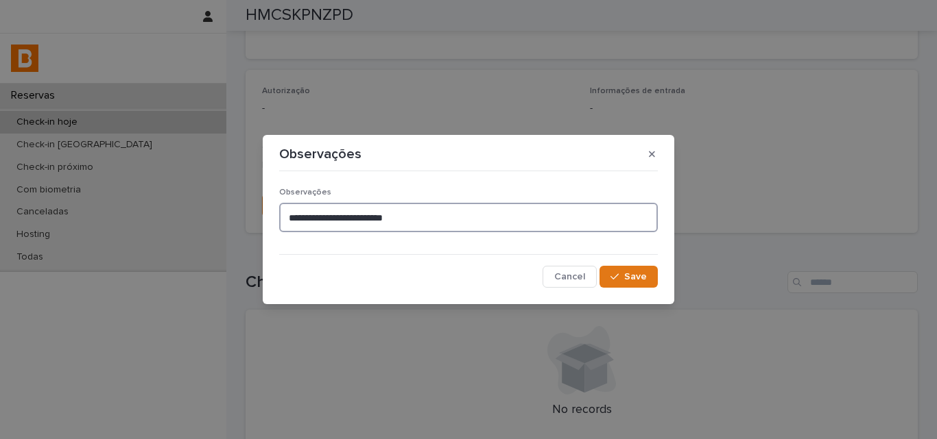
click at [461, 213] on textarea "**********" at bounding box center [468, 217] width 378 height 29
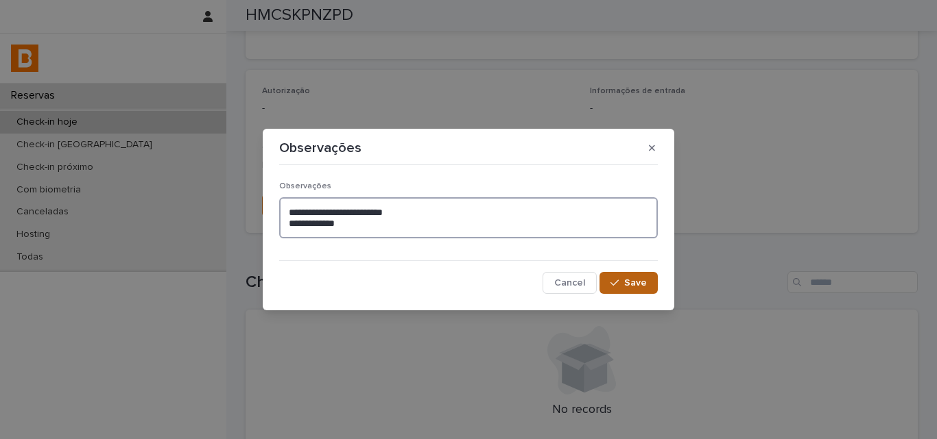
type textarea "**********"
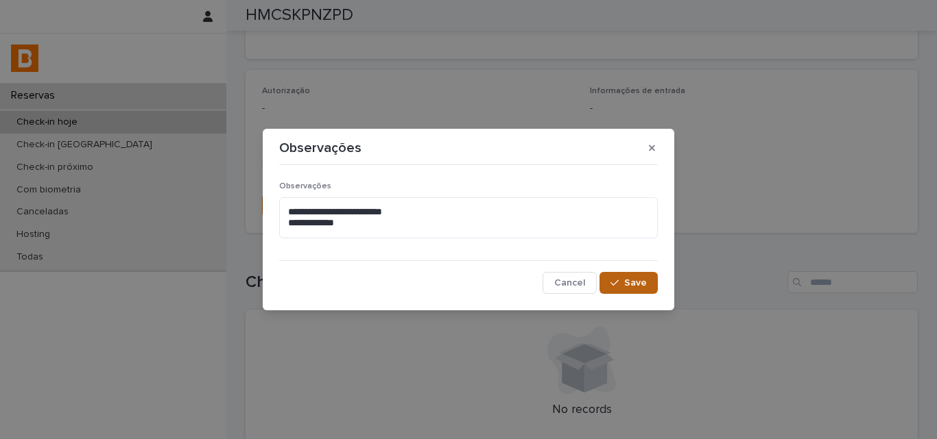
click at [633, 280] on span "Save" at bounding box center [635, 283] width 23 height 10
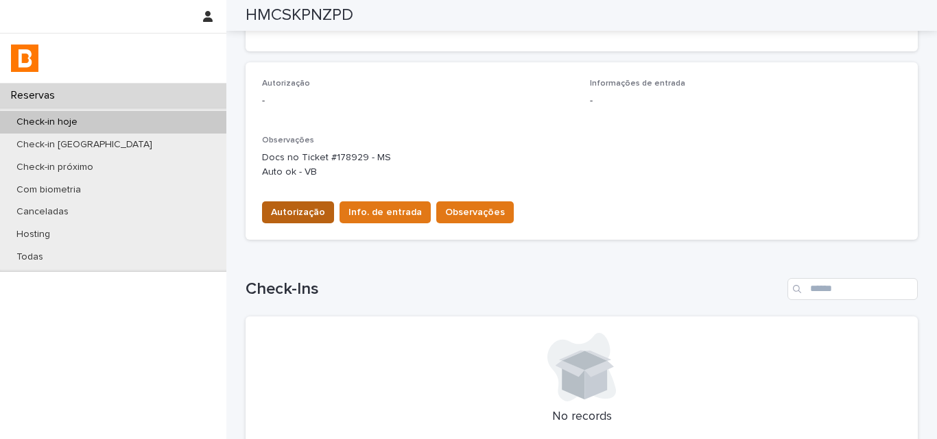
click at [286, 215] on span "Autorização" at bounding box center [298, 213] width 54 height 14
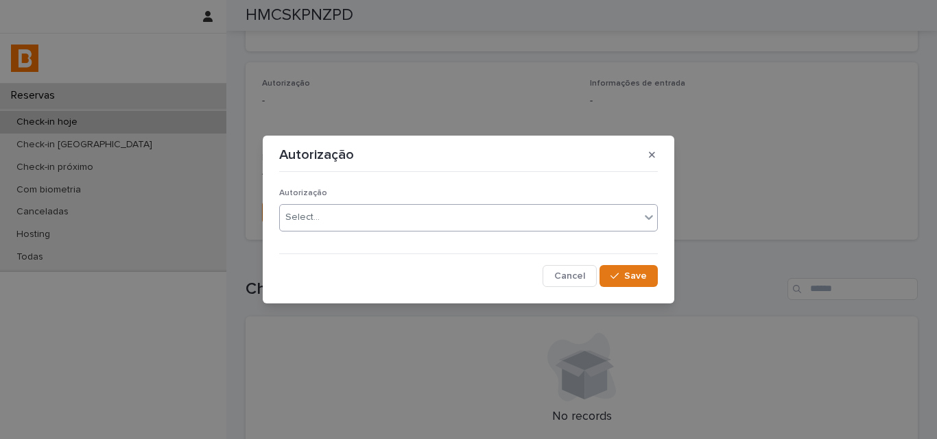
click at [294, 212] on div "Select..." at bounding box center [302, 217] width 34 height 14
click at [633, 274] on span "Save" at bounding box center [635, 276] width 23 height 10
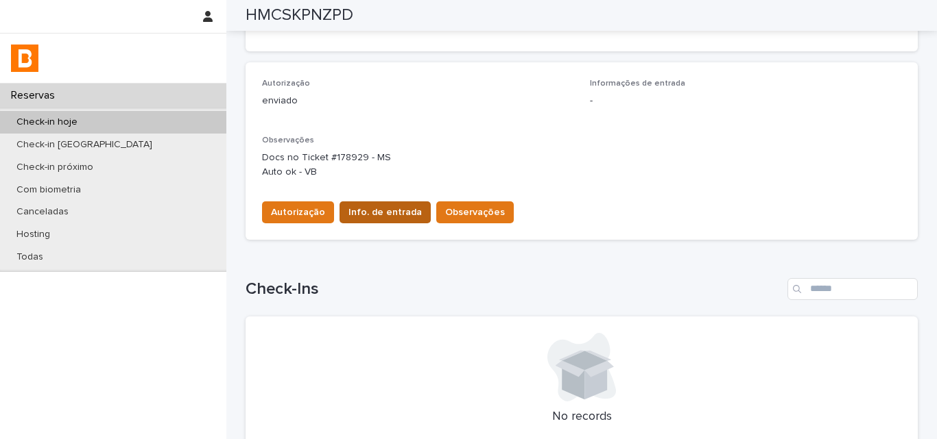
click at [370, 210] on span "Info. de entrada" at bounding box center [384, 213] width 73 height 14
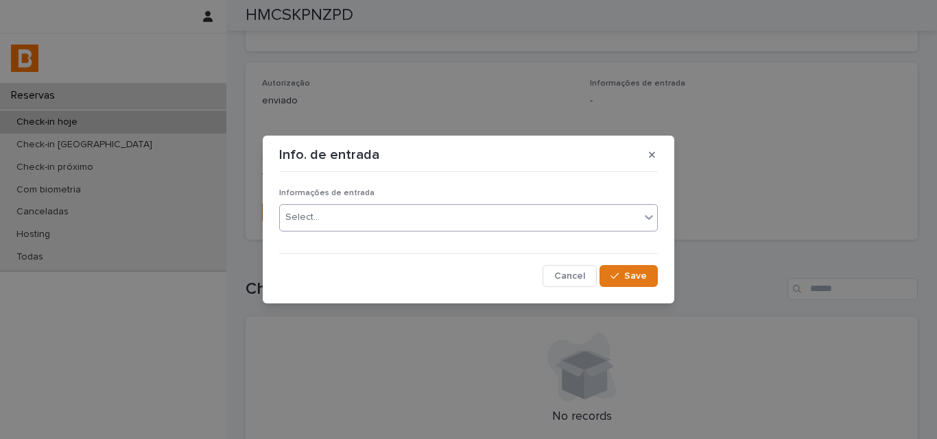
click at [362, 217] on div "Select..." at bounding box center [460, 217] width 360 height 23
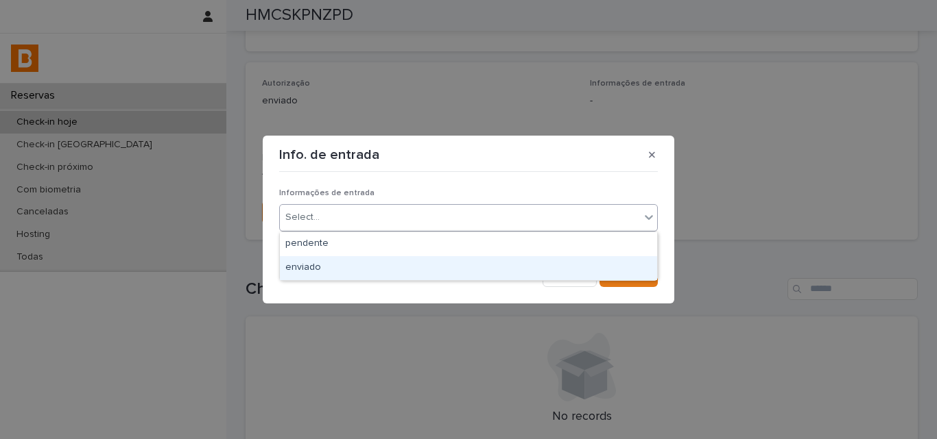
click at [352, 283] on div "Cancel Save" at bounding box center [468, 276] width 378 height 22
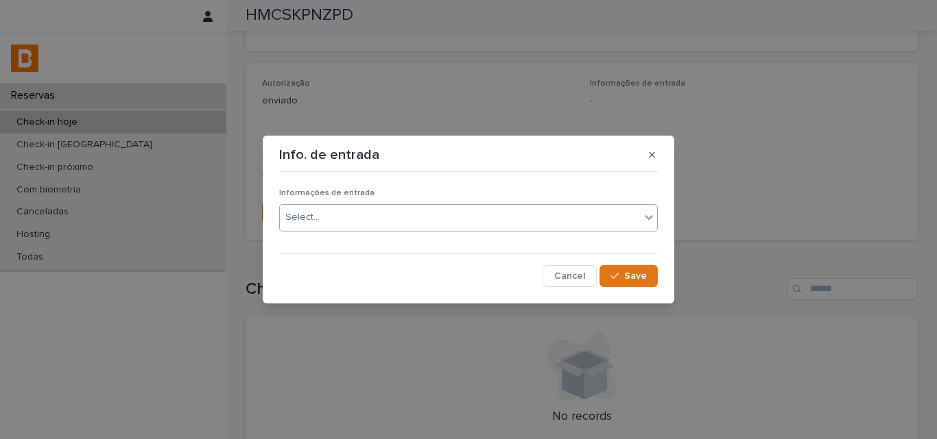
click at [471, 221] on div "Select..." at bounding box center [460, 217] width 360 height 23
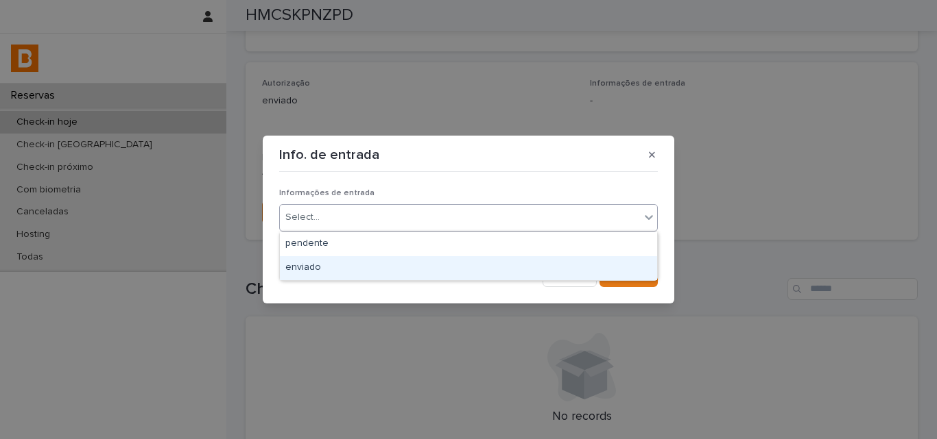
click at [411, 258] on div "enviado" at bounding box center [468, 268] width 377 height 24
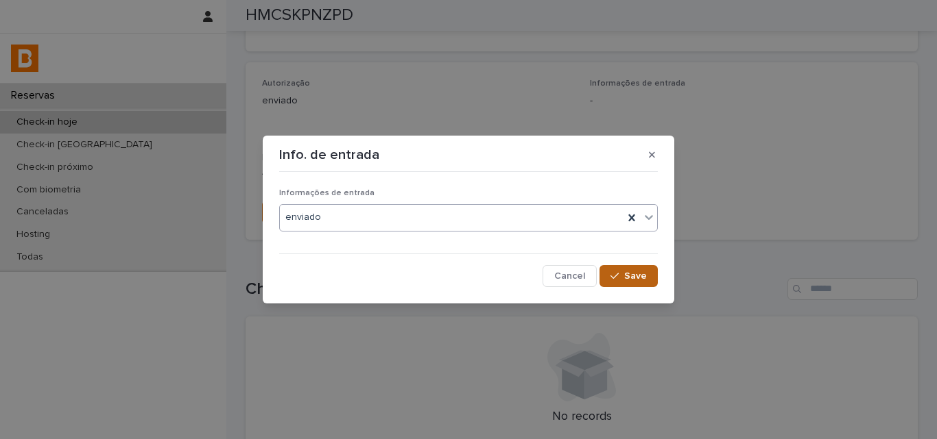
click at [631, 276] on span "Save" at bounding box center [635, 276] width 23 height 10
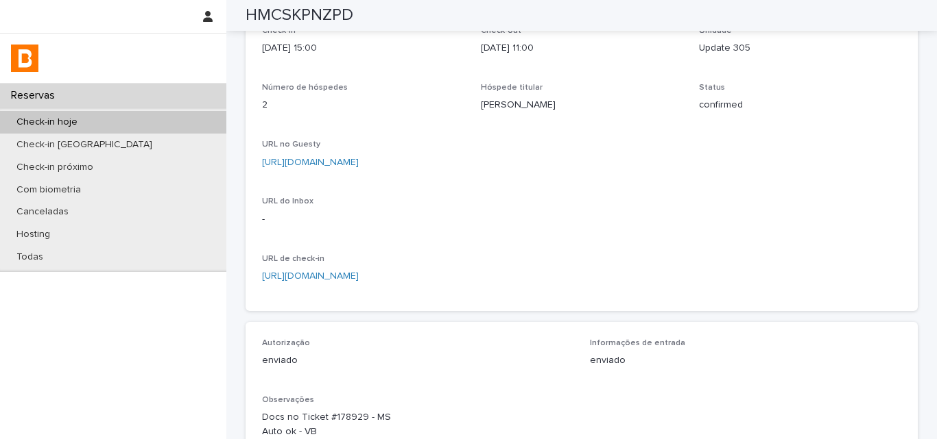
scroll to position [0, 0]
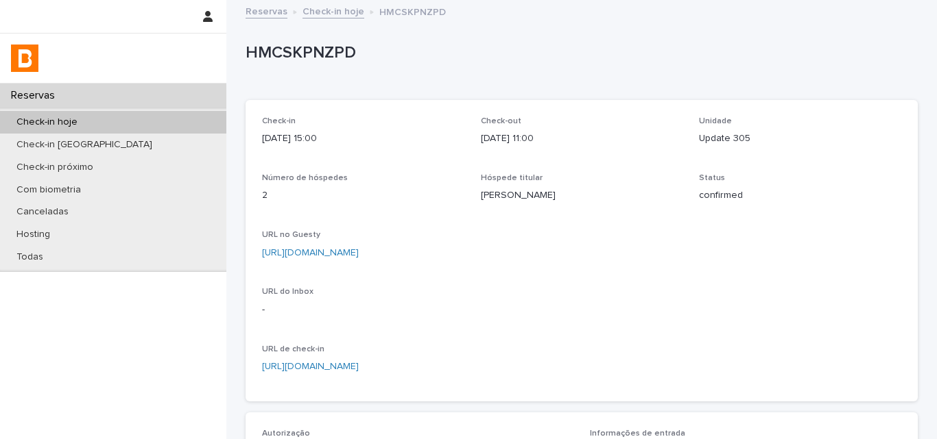
click at [140, 117] on div "Check-in hoje" at bounding box center [113, 122] width 226 height 23
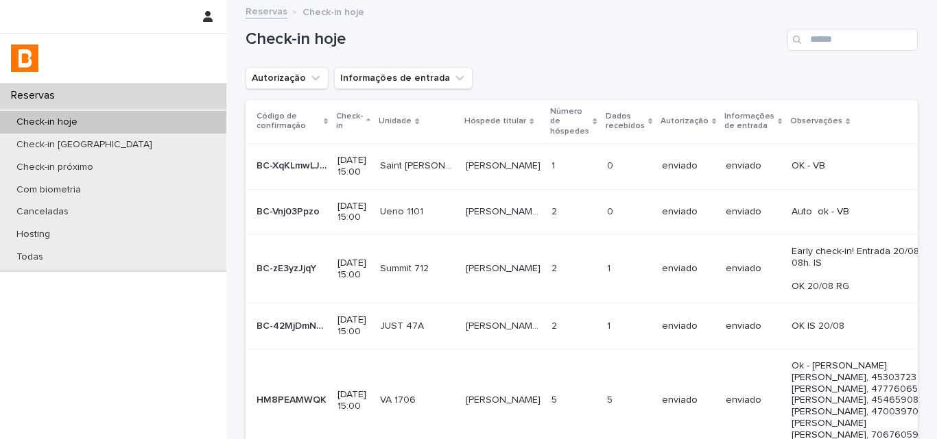
click at [291, 88] on button "Autorização" at bounding box center [286, 78] width 83 height 22
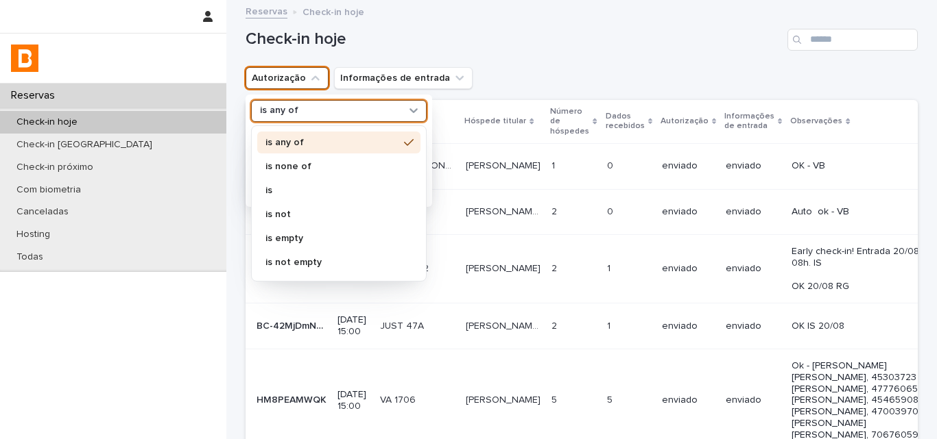
click at [293, 110] on div "is any of" at bounding box center [330, 111] width 152 height 14
click at [285, 164] on p "is none of" at bounding box center [331, 167] width 133 height 10
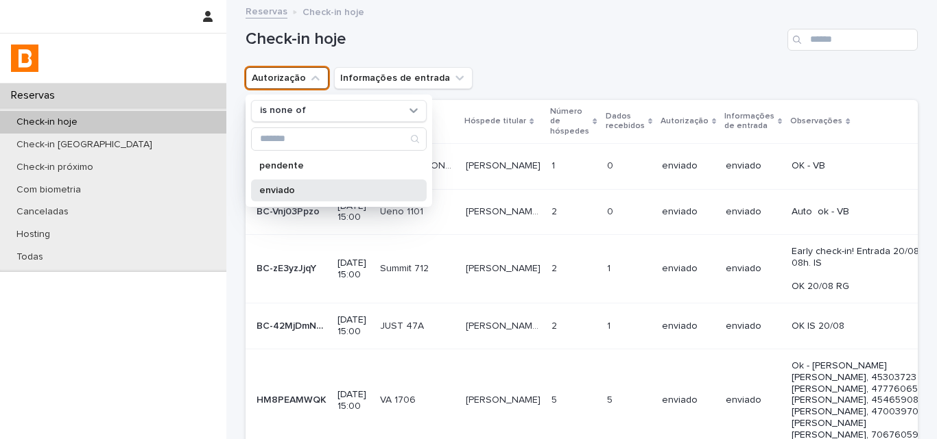
click at [282, 187] on p "enviado" at bounding box center [331, 191] width 145 height 10
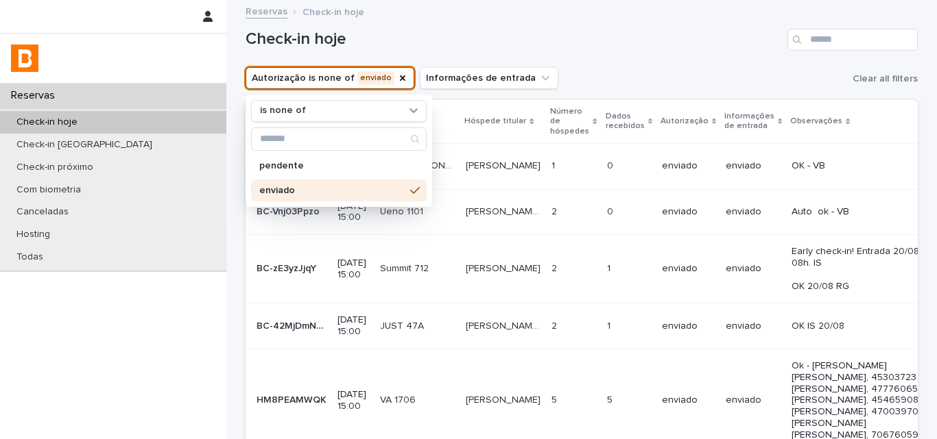
click at [704, 48] on h1 "Check-in hoje" at bounding box center [513, 39] width 536 height 20
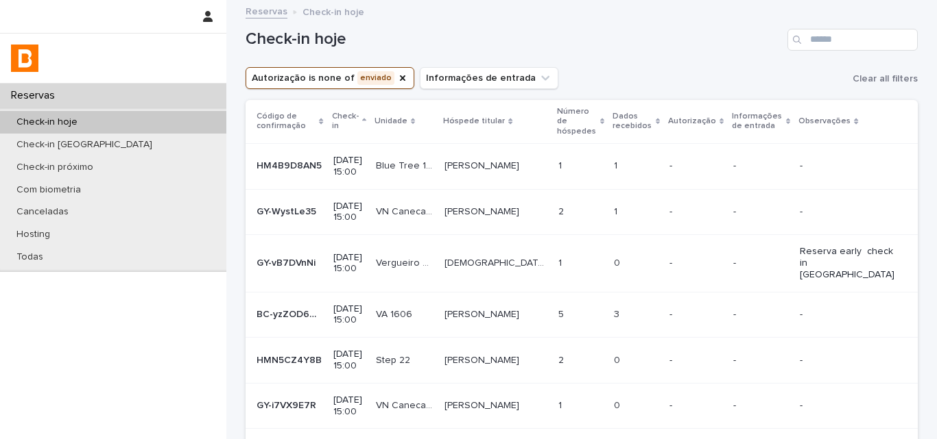
click at [658, 61] on div "Check-in hoje" at bounding box center [581, 34] width 672 height 66
click at [579, 160] on p at bounding box center [580, 166] width 45 height 12
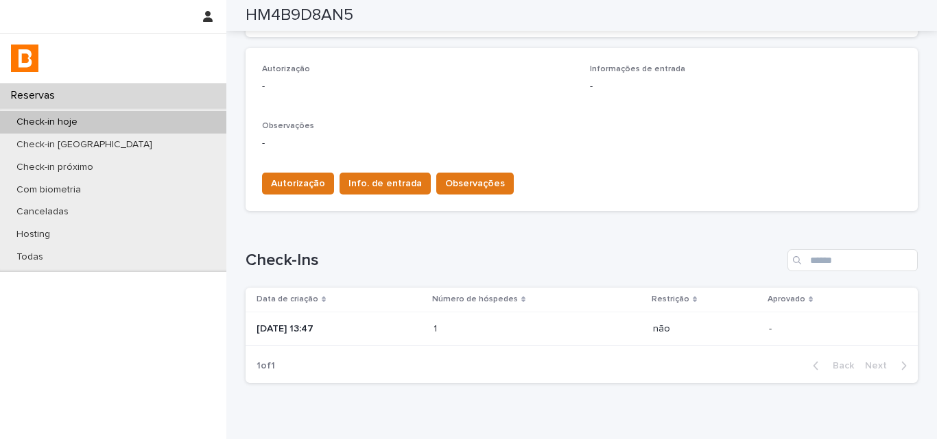
scroll to position [411, 0]
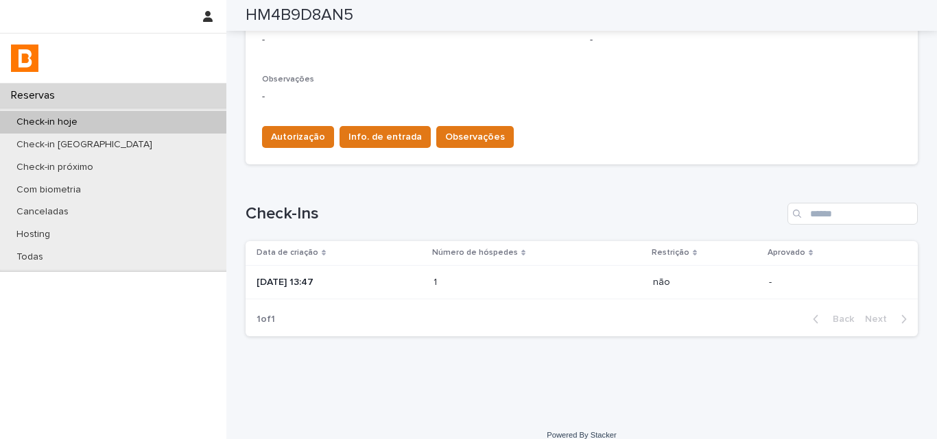
click at [413, 288] on p "2025-07-30 13:47" at bounding box center [339, 283] width 166 height 12
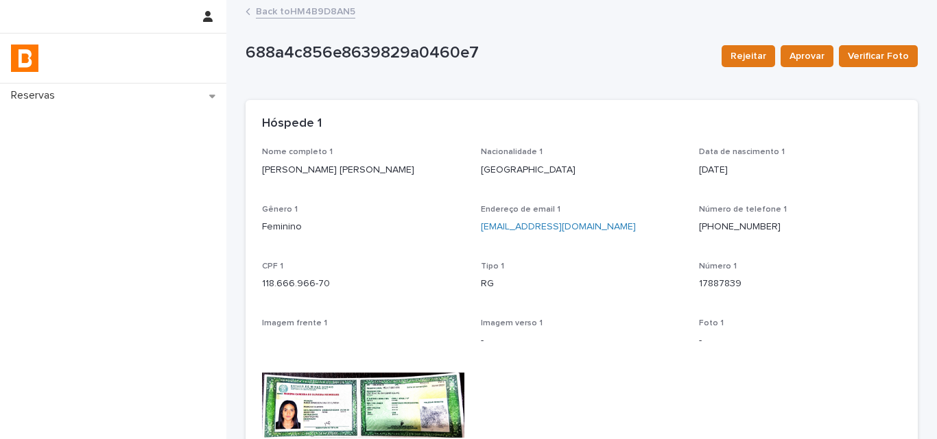
click at [296, 8] on link "Back to HM4B9D8AN5" at bounding box center [305, 11] width 99 height 16
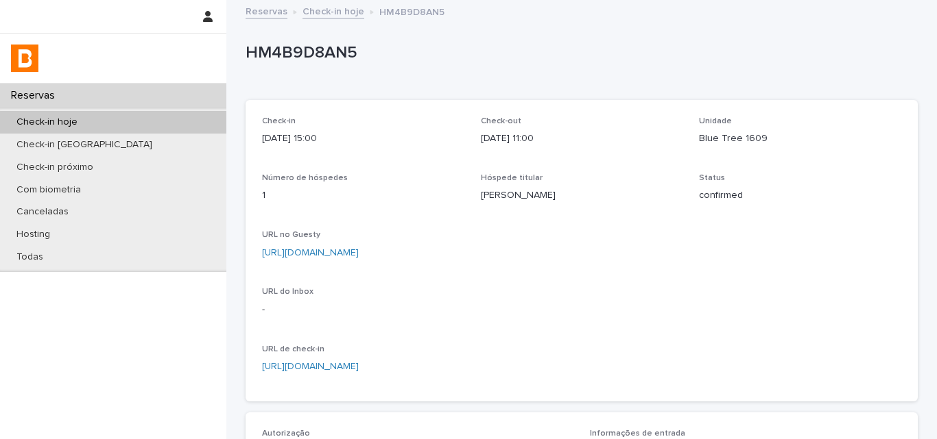
click at [703, 145] on p "Blue Tree 1609" at bounding box center [800, 139] width 202 height 14
click at [705, 143] on p "Blue Tree 1609" at bounding box center [800, 139] width 202 height 14
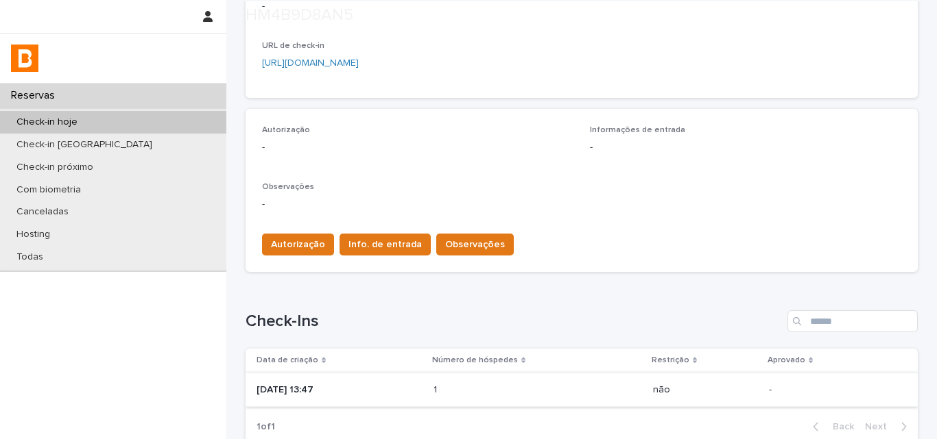
scroll to position [427, 0]
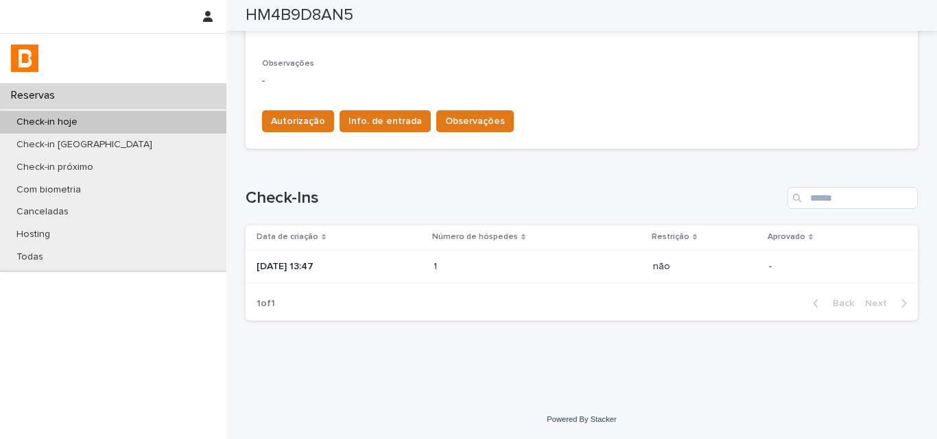
click at [428, 264] on td "2025-07-30 13:47" at bounding box center [336, 267] width 182 height 34
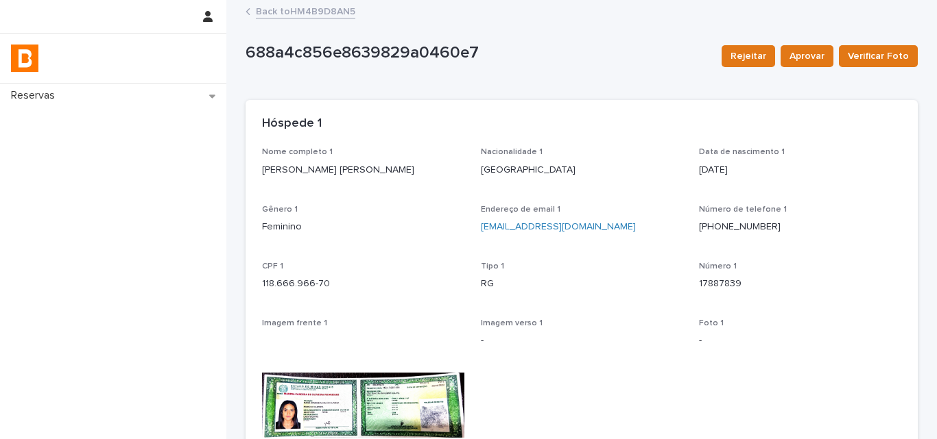
click at [374, 171] on p "MARINA CANDIDA DE OLIVEIRA" at bounding box center [363, 170] width 202 height 14
click at [282, 282] on p "118.666.966-70" at bounding box center [363, 284] width 202 height 14
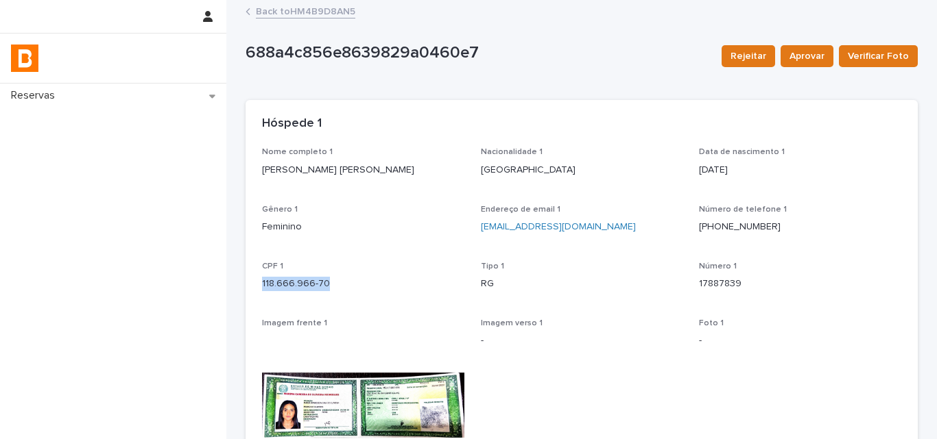
click at [282, 282] on p "118.666.966-70" at bounding box center [363, 284] width 202 height 14
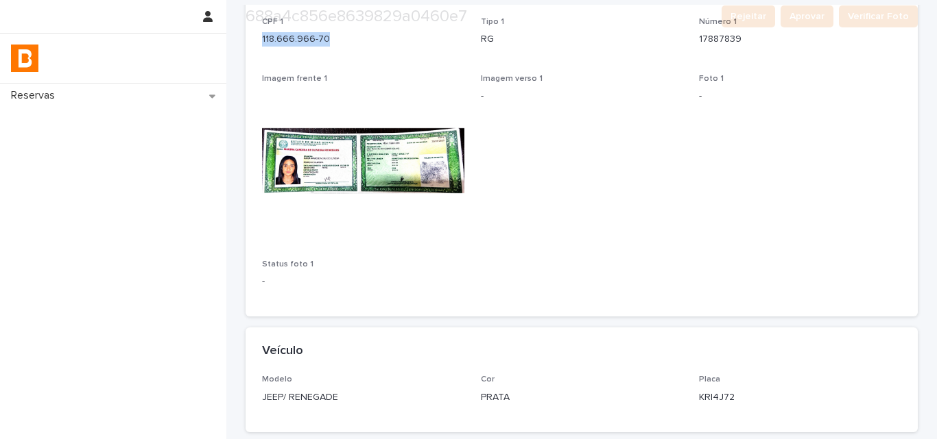
scroll to position [356, 0]
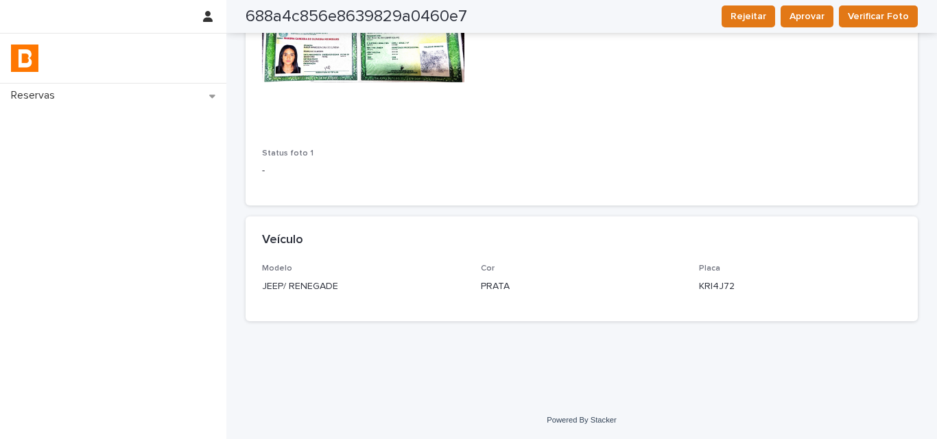
click at [705, 289] on p "KRI4J72" at bounding box center [800, 287] width 202 height 14
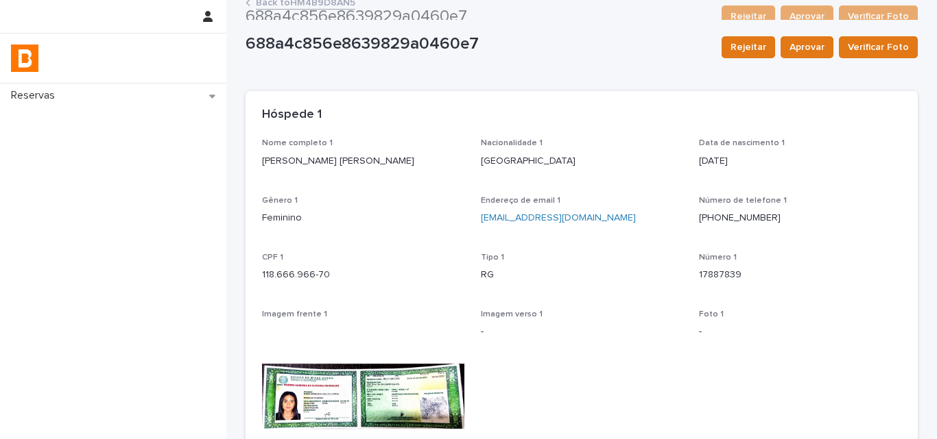
scroll to position [0, 0]
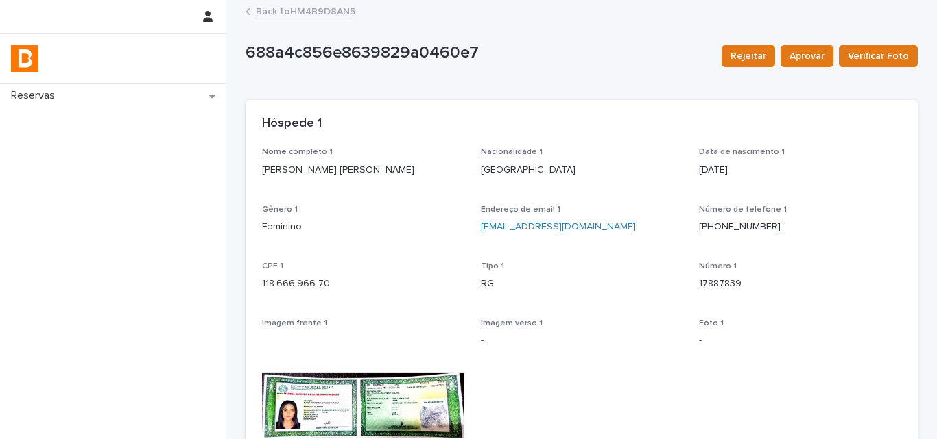
click at [271, 11] on link "Back to HM4B9D8AN5" at bounding box center [305, 11] width 99 height 16
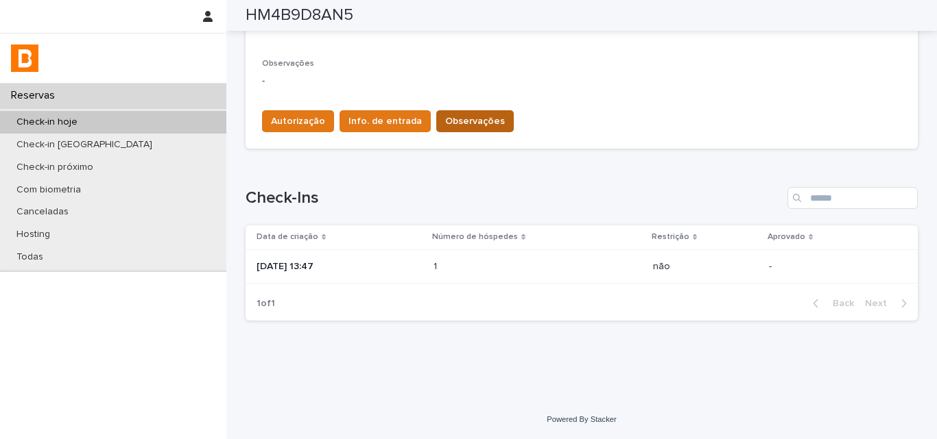
scroll to position [359, 0]
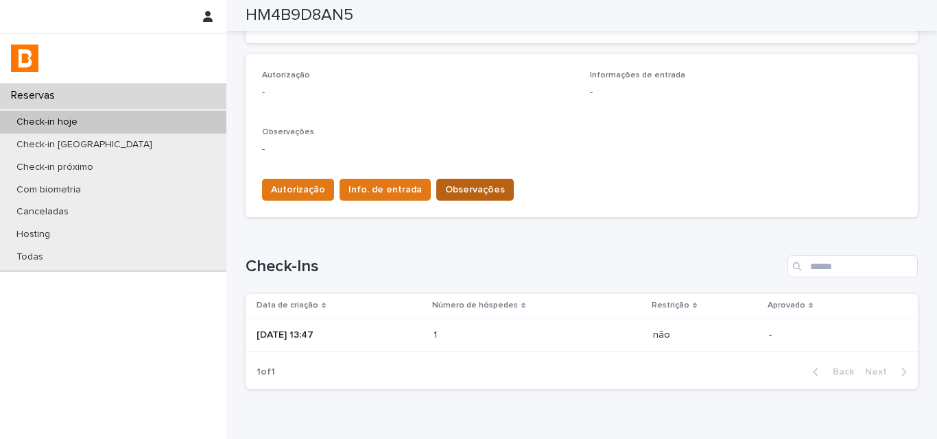
click at [457, 194] on span "Observações" at bounding box center [475, 190] width 60 height 14
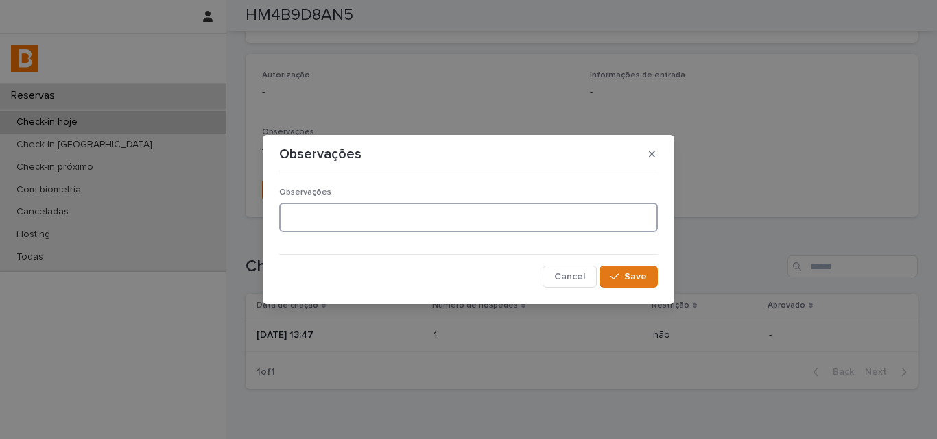
click at [361, 226] on textarea at bounding box center [468, 217] width 378 height 29
type textarea "********"
click at [624, 280] on div "button" at bounding box center [617, 277] width 14 height 10
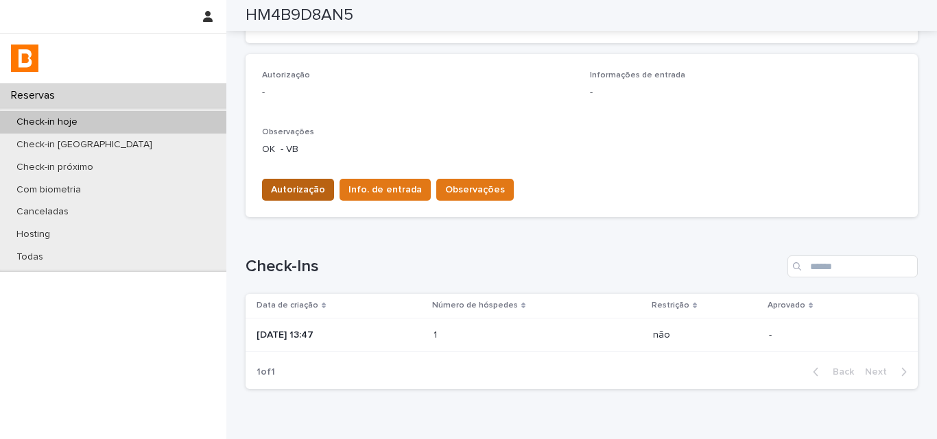
click at [282, 191] on span "Autorização" at bounding box center [298, 190] width 54 height 14
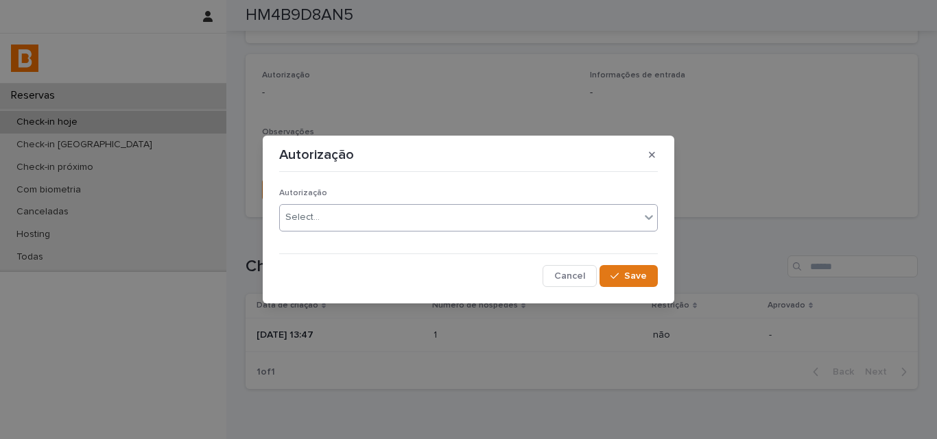
click at [302, 210] on div "Select..." at bounding box center [302, 217] width 34 height 14
click at [621, 280] on div "button" at bounding box center [617, 276] width 14 height 10
click at [404, 88] on div "Autorização Autorização enviado Cancel Loading... Save" at bounding box center [468, 219] width 937 height 439
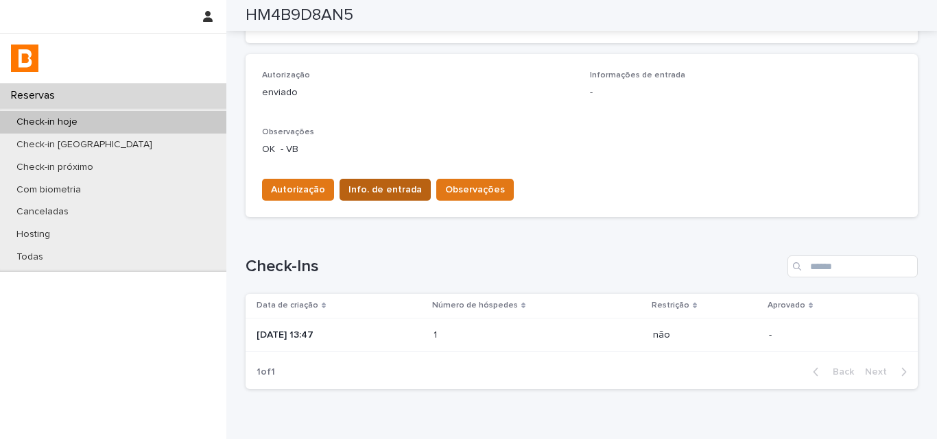
click at [352, 200] on button "Info. de entrada" at bounding box center [384, 190] width 91 height 22
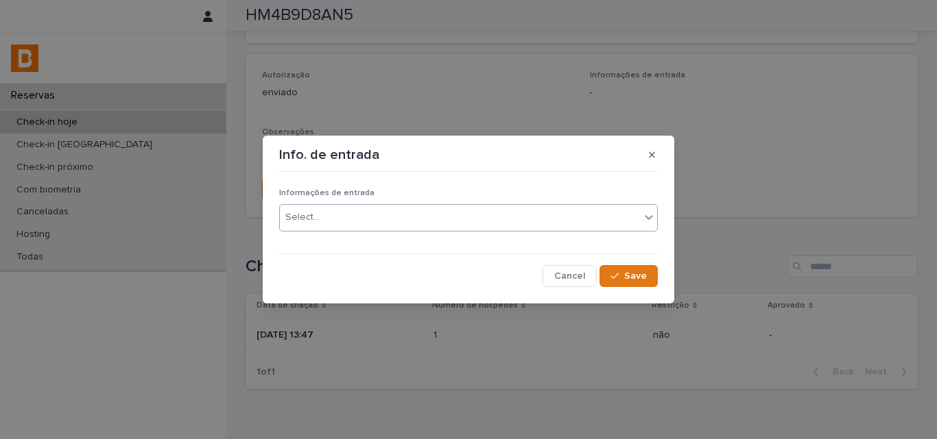
click at [361, 219] on div "Select..." at bounding box center [460, 217] width 360 height 23
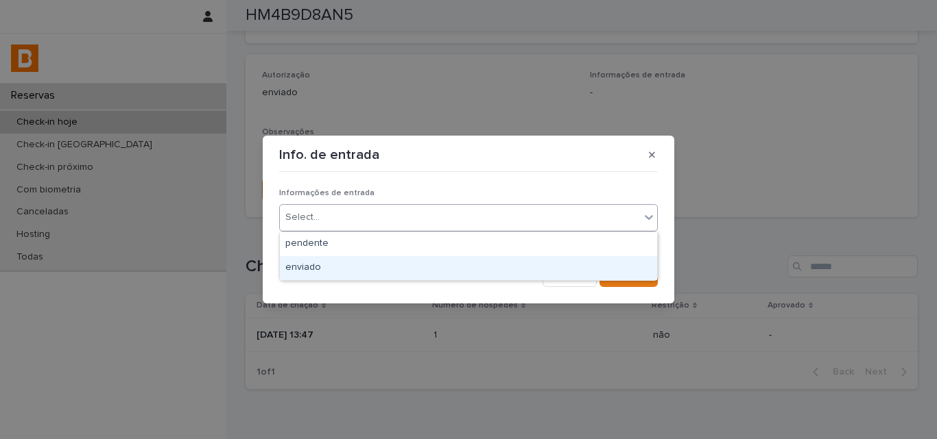
click at [343, 268] on div "enviado" at bounding box center [468, 268] width 377 height 24
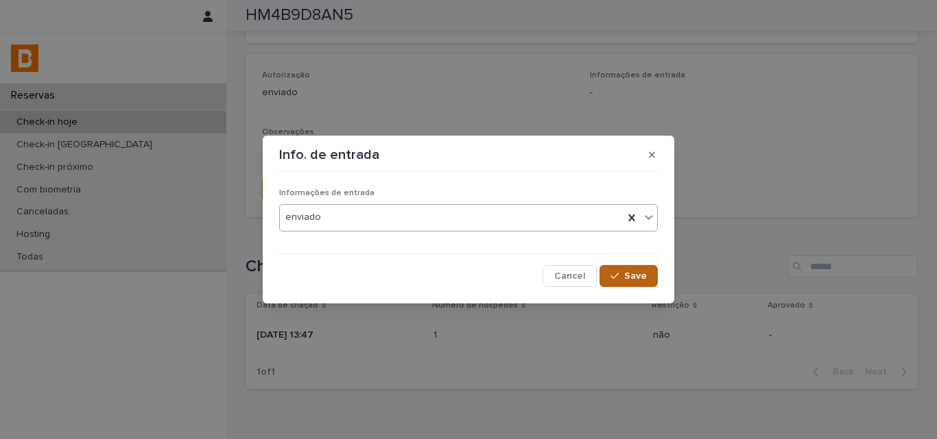
click at [641, 277] on span "Save" at bounding box center [635, 276] width 23 height 10
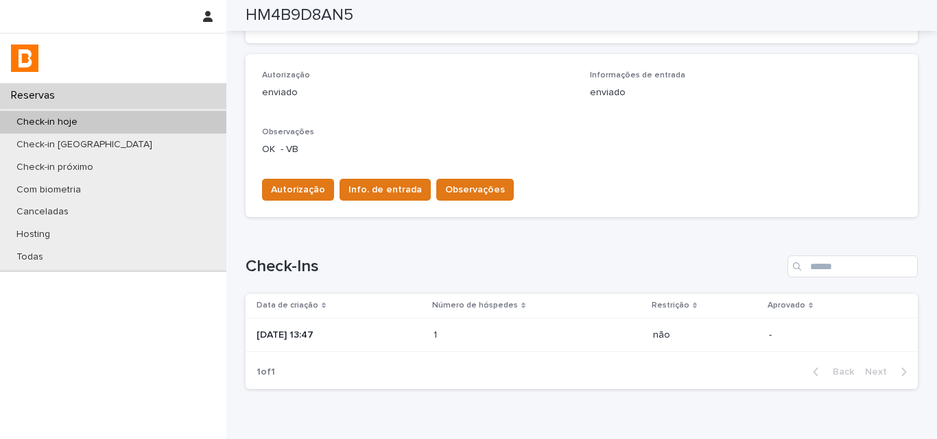
click at [484, 124] on div "Autorização enviado Informações de entrada enviado Observações OK - VB" at bounding box center [581, 119] width 639 height 97
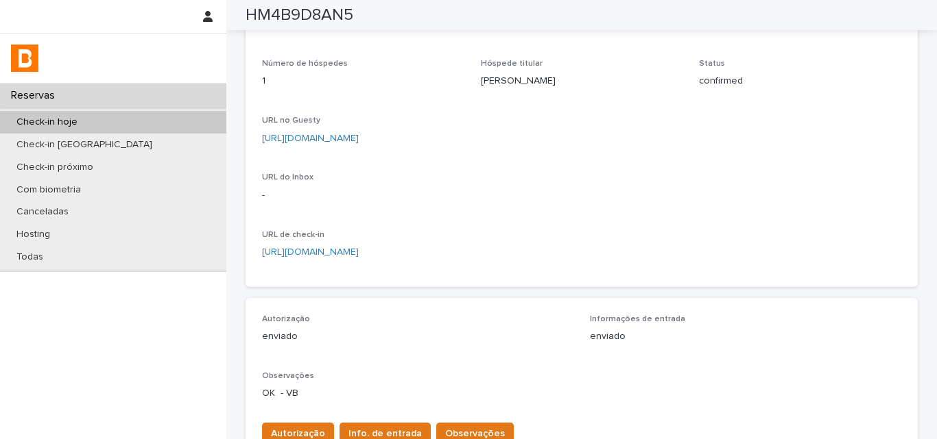
scroll to position [0, 0]
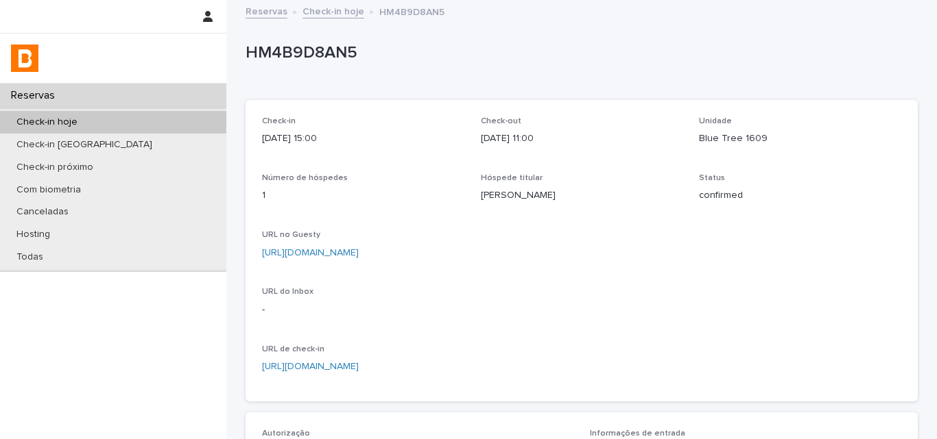
click at [428, 191] on p "1" at bounding box center [363, 196] width 202 height 14
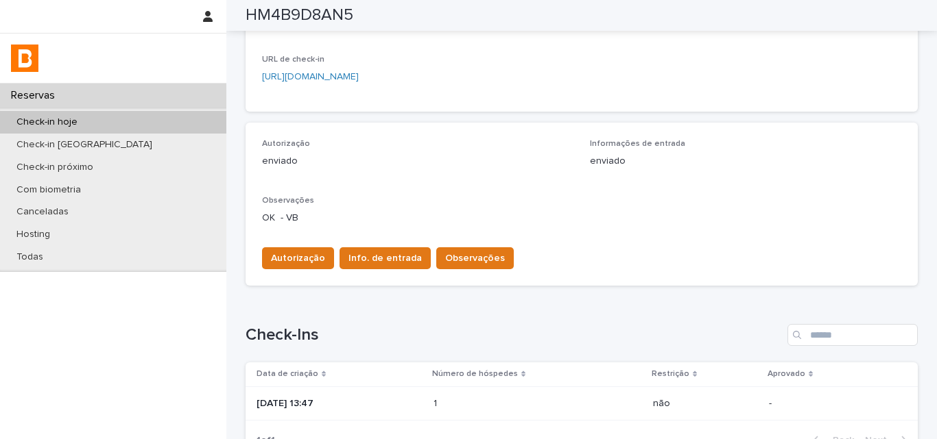
click at [448, 186] on div "Autorização enviado Informações de entrada enviado Observações OK - VB" at bounding box center [581, 187] width 639 height 97
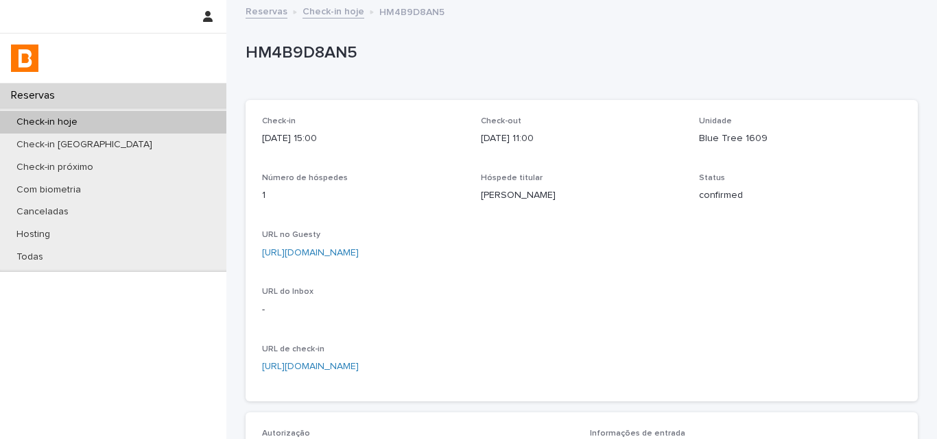
click at [374, 127] on div "Check-in 2025-08-20 15:00" at bounding box center [363, 137] width 202 height 40
click at [380, 131] on div "2025-08-20 15:00" at bounding box center [363, 137] width 202 height 17
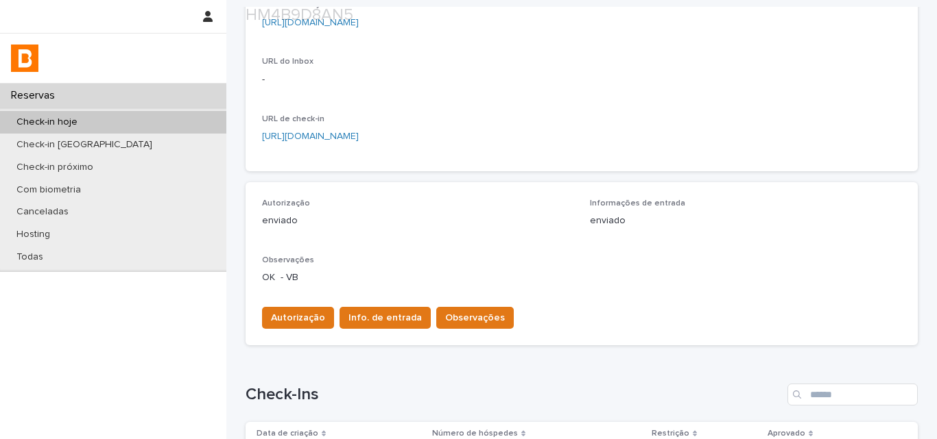
scroll to position [343, 0]
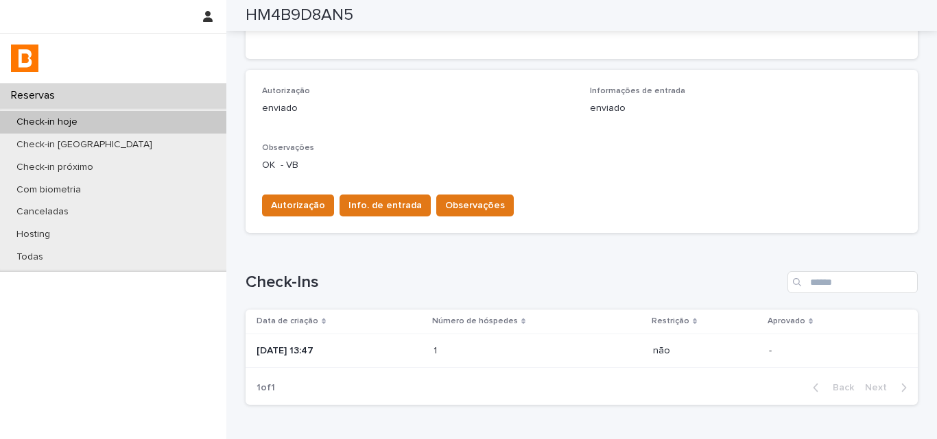
click at [507, 287] on h1 "Check-Ins" at bounding box center [513, 283] width 536 height 20
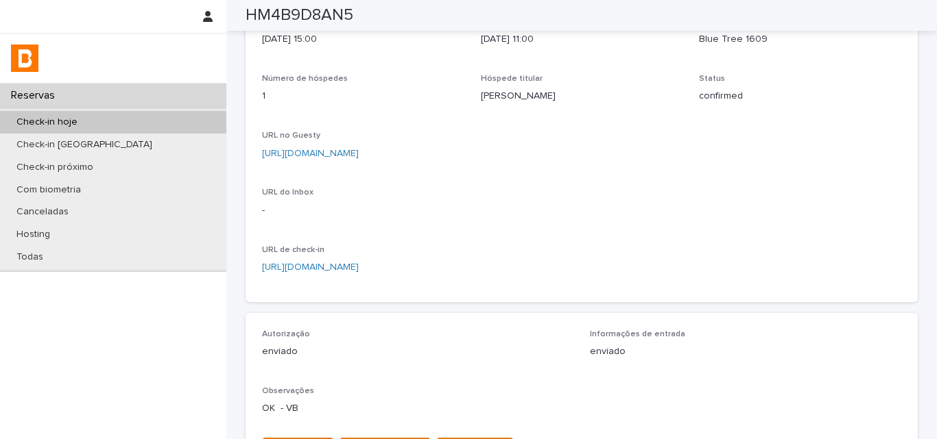
scroll to position [0, 0]
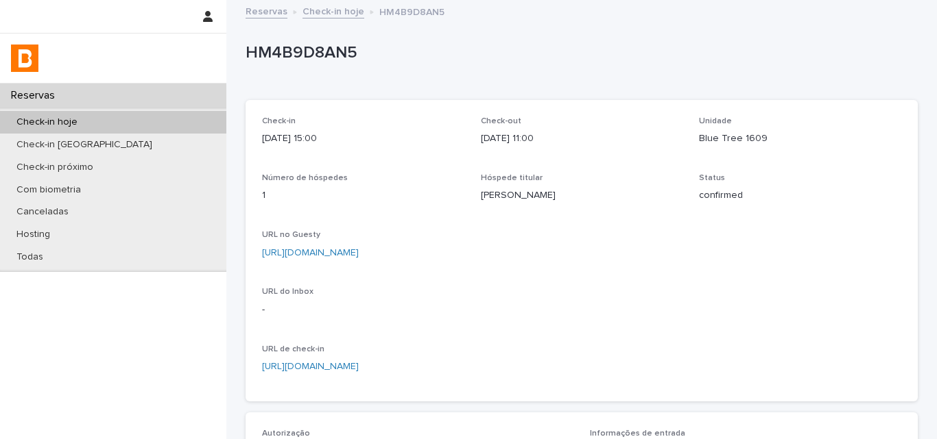
click at [521, 306] on div "Check-in 2025-08-20 15:00 Check-out 2025-08-22 11:00 Unidade Blue Tree 1609 Núm…" at bounding box center [581, 251] width 639 height 269
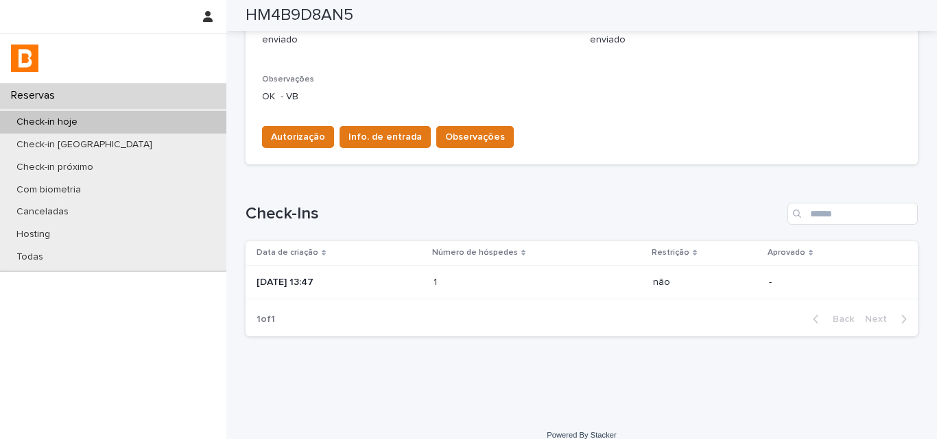
click at [564, 230] on div "Check-Ins Data de criação Número de hóspedes Restrição Aprovado 2025-07-30 13:4…" at bounding box center [581, 270] width 672 height 134
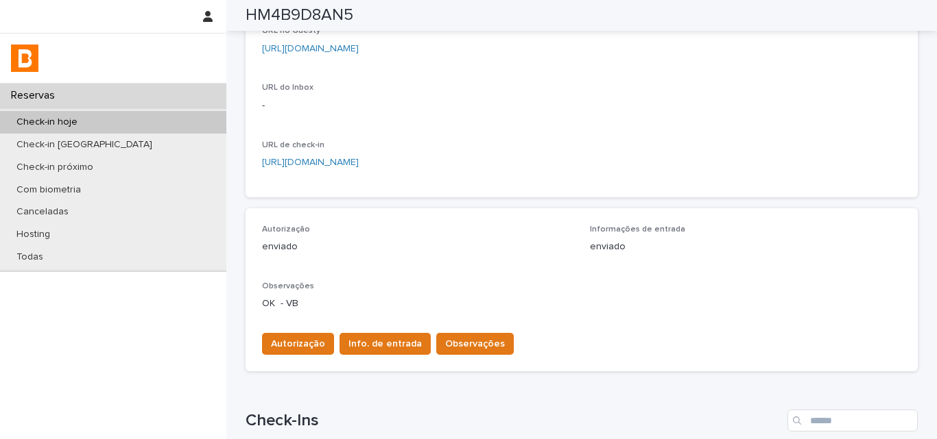
scroll to position [69, 0]
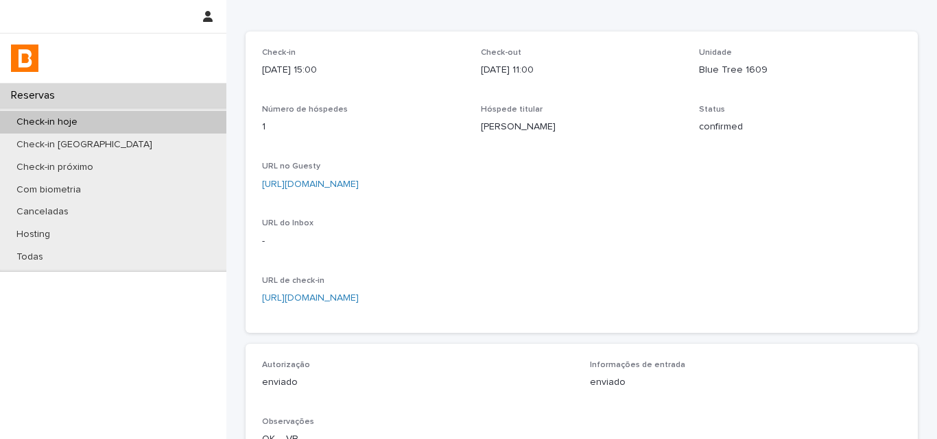
click at [571, 227] on div "Check-in 2025-08-20 15:00 Check-out 2025-08-22 11:00 Unidade Blue Tree 1609 Núm…" at bounding box center [581, 182] width 639 height 269
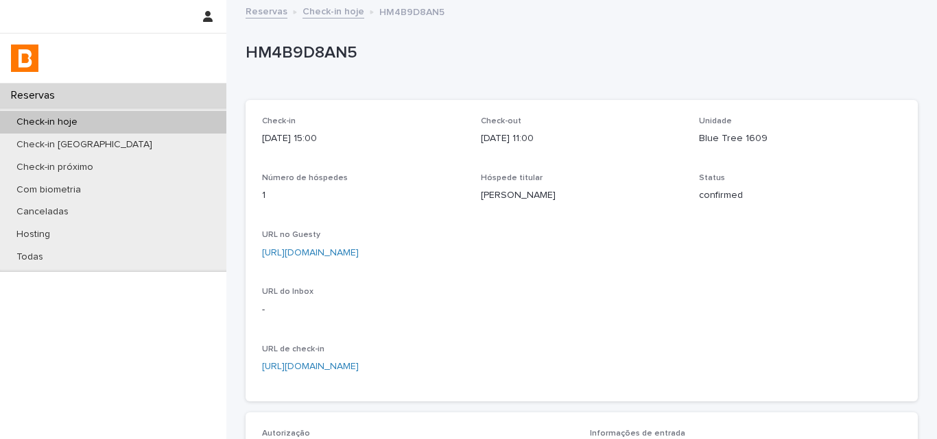
click at [607, 214] on div "Hóspede titular Marina Oliveira" at bounding box center [582, 193] width 202 height 40
click at [621, 208] on div "Hóspede titular Marina Oliveira" at bounding box center [582, 193] width 202 height 40
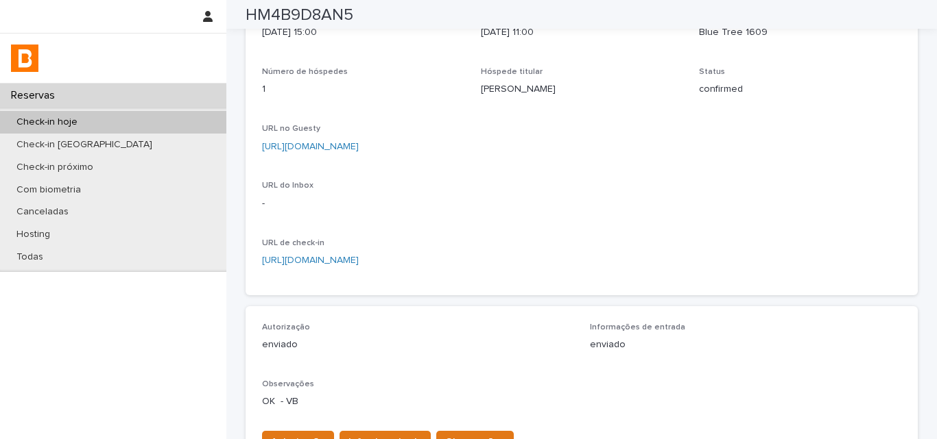
scroll to position [16, 0]
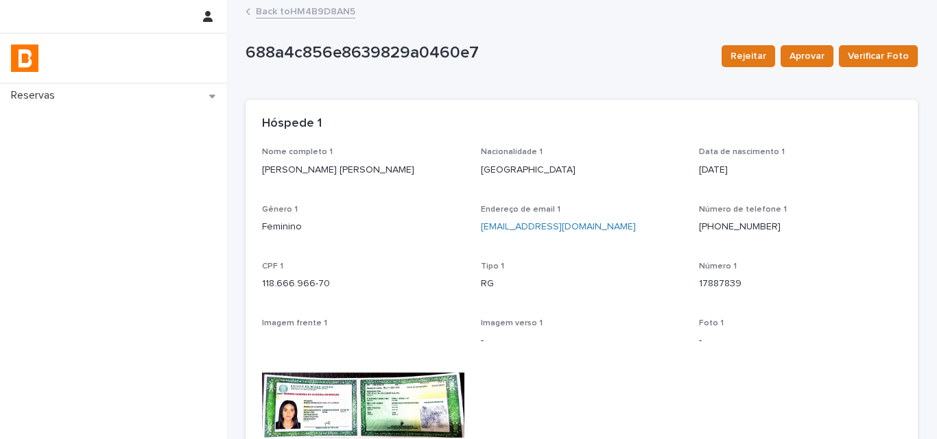
click at [263, 17] on link "Back to HM4B9D8AN5" at bounding box center [305, 11] width 99 height 16
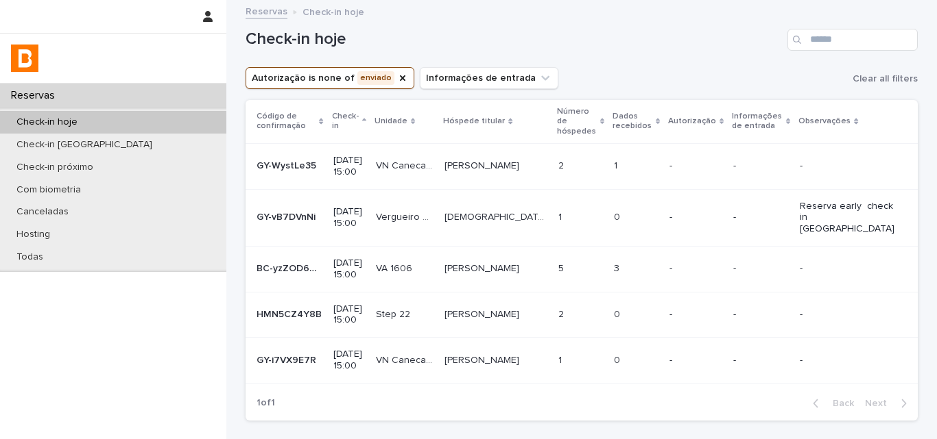
click at [566, 160] on p at bounding box center [580, 166] width 45 height 12
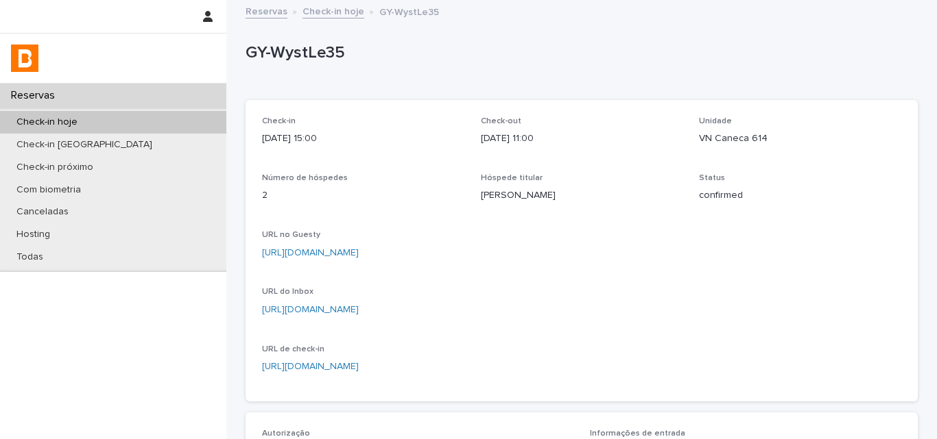
click at [516, 196] on p "Fernanda Werlang Bamberg" at bounding box center [582, 196] width 202 height 14
click at [322, 49] on p "GY-WystLe35" at bounding box center [578, 53] width 666 height 20
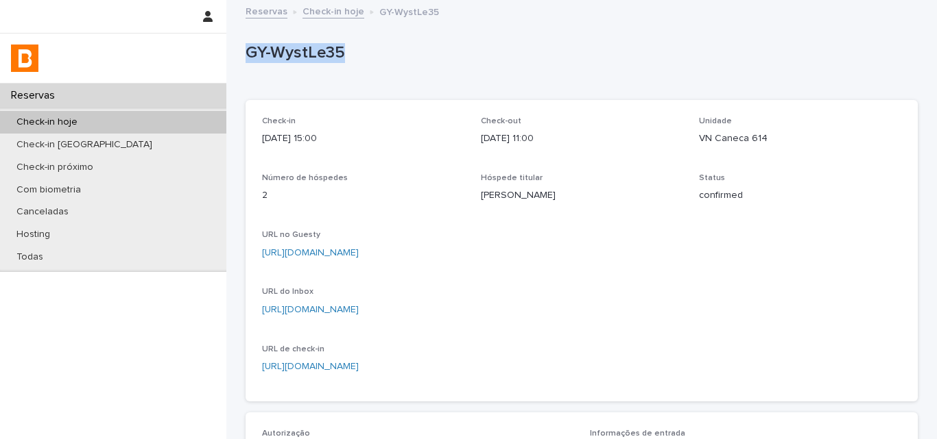
click at [322, 49] on p "GY-WystLe35" at bounding box center [578, 53] width 666 height 20
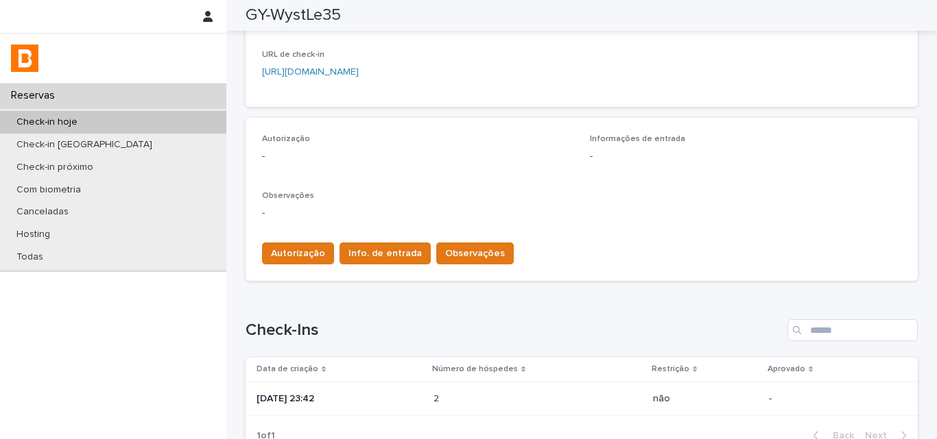
scroll to position [427, 0]
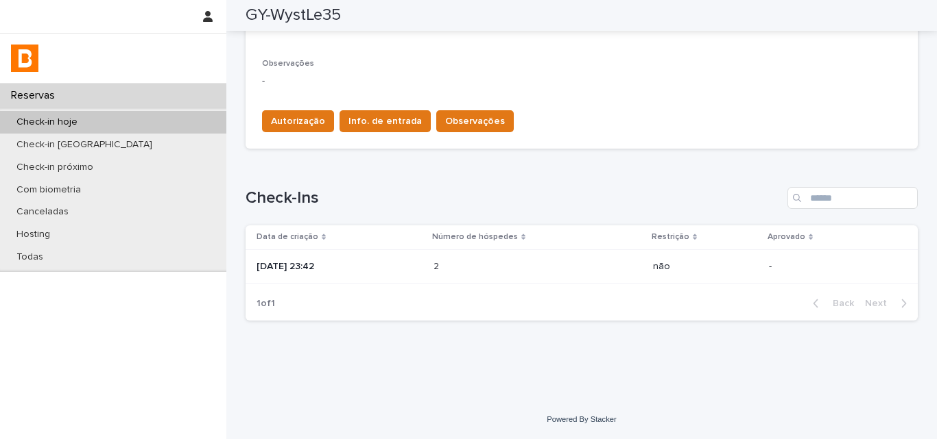
click at [442, 270] on p "2" at bounding box center [437, 265] width 8 height 14
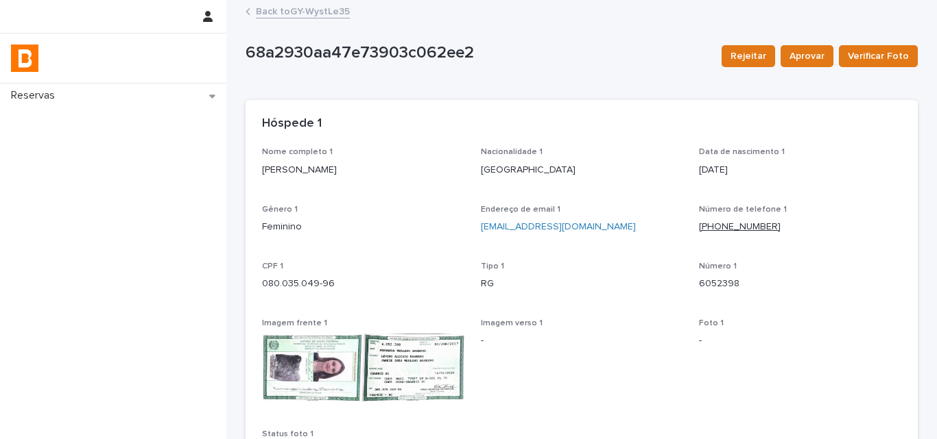
drag, startPoint x: 780, startPoint y: 230, endPoint x: 712, endPoint y: 225, distance: 67.4
click at [713, 225] on p "(49) 99951-7642" at bounding box center [800, 227] width 202 height 14
click at [306, 12] on link "Back to GY-WystLe35" at bounding box center [303, 11] width 94 height 16
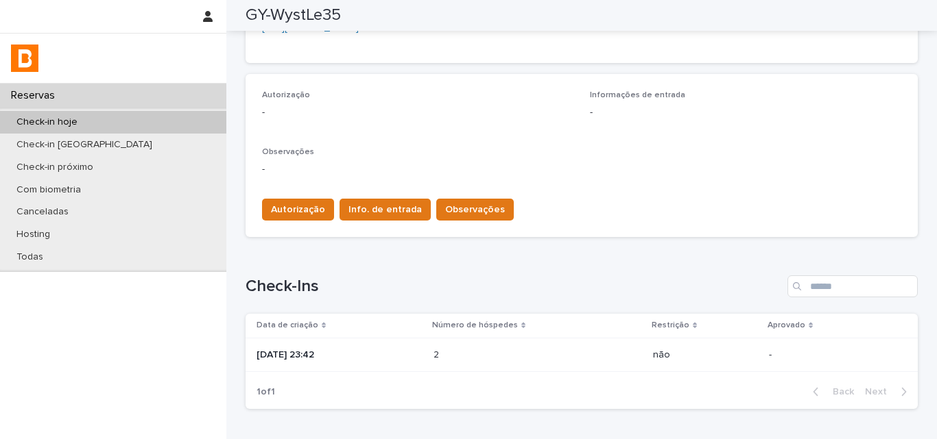
scroll to position [221, 0]
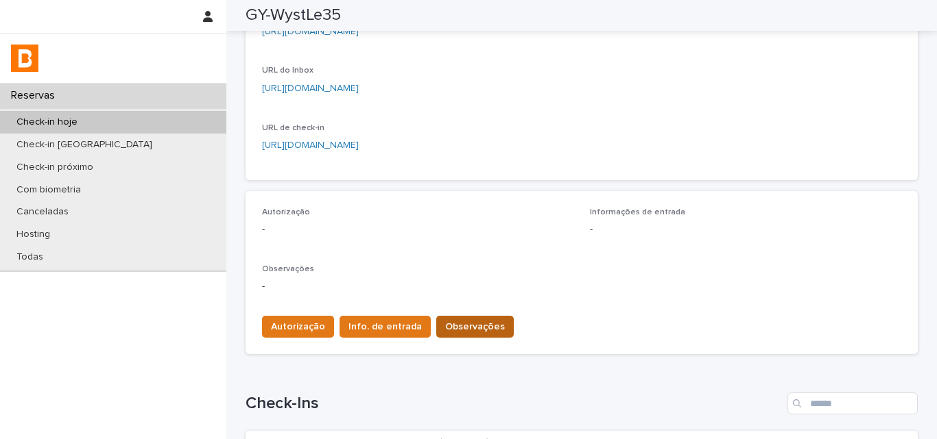
click at [459, 328] on span "Observações" at bounding box center [475, 327] width 60 height 14
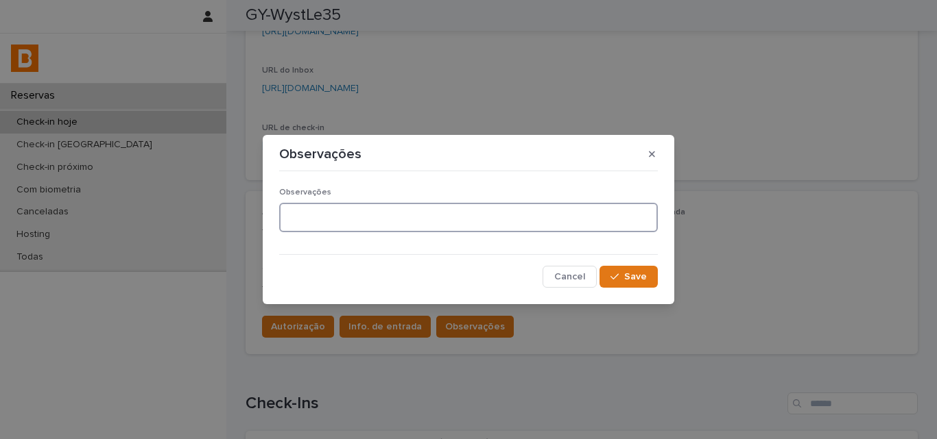
click at [378, 226] on textarea at bounding box center [468, 217] width 378 height 29
type textarea "**********"
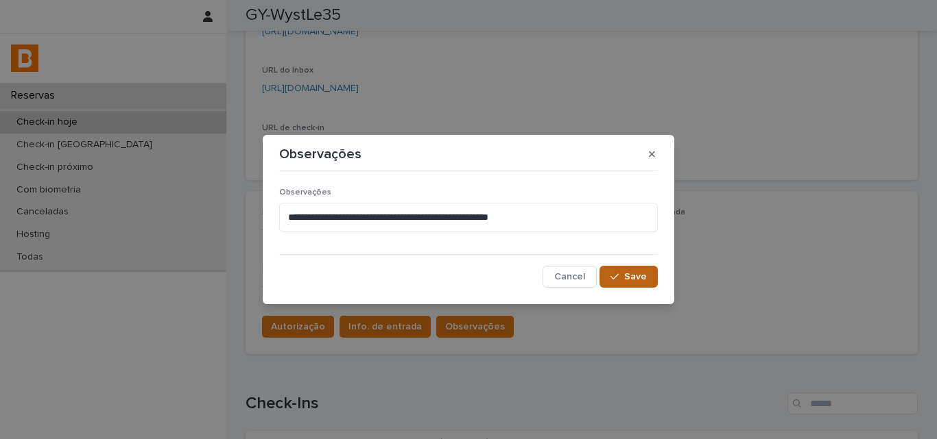
click at [636, 278] on span "Save" at bounding box center [635, 277] width 23 height 10
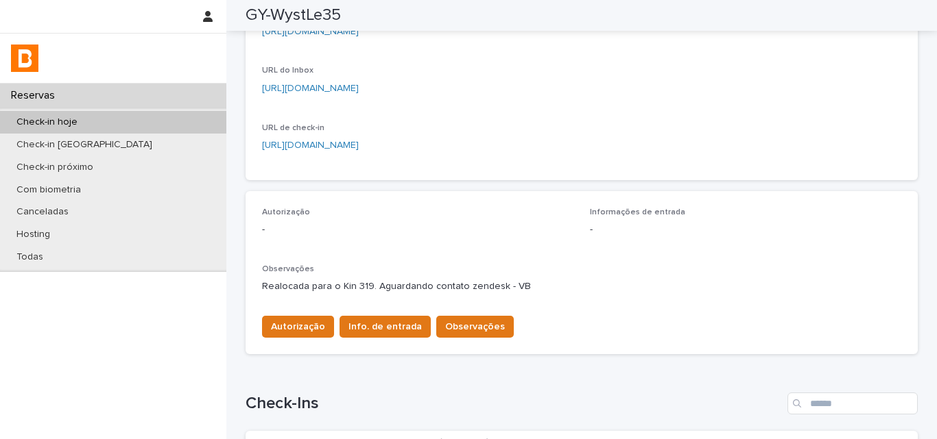
click at [588, 166] on div "Check-in 2025-08-20 15:00 Check-out 2025-08-24 11:00 Unidade VN Caneca 614 Núme…" at bounding box center [581, 30] width 672 height 302
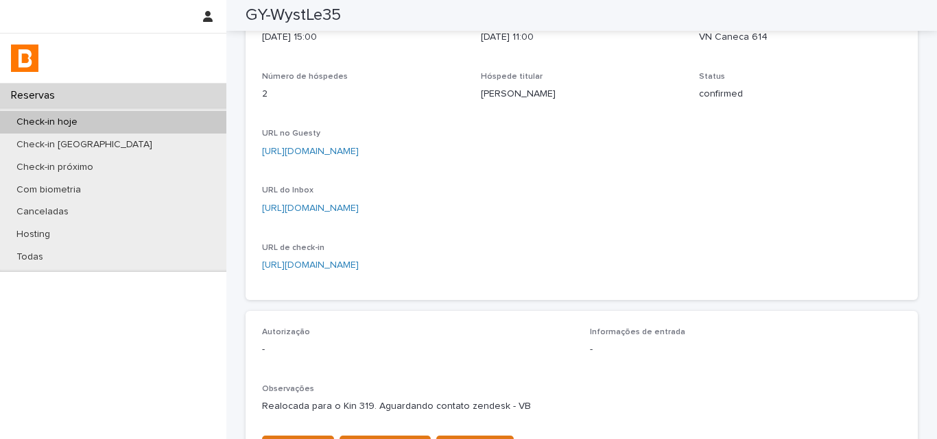
scroll to position [0, 0]
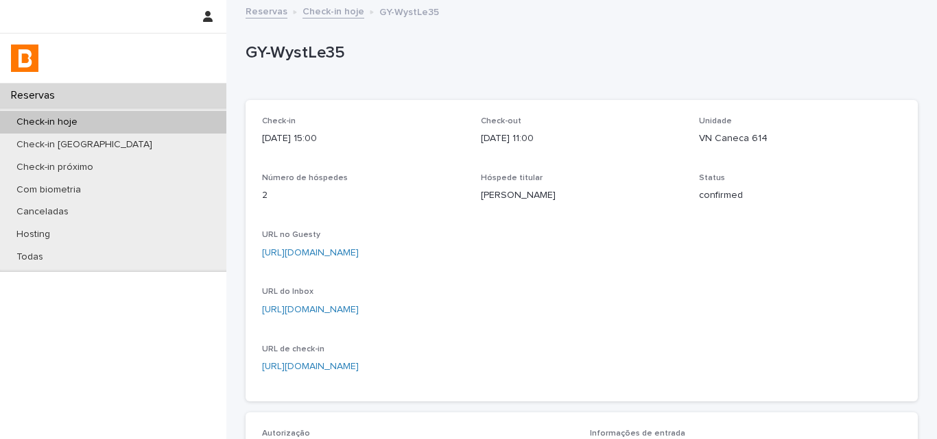
click at [380, 180] on p "Número de hóspedes" at bounding box center [363, 178] width 202 height 10
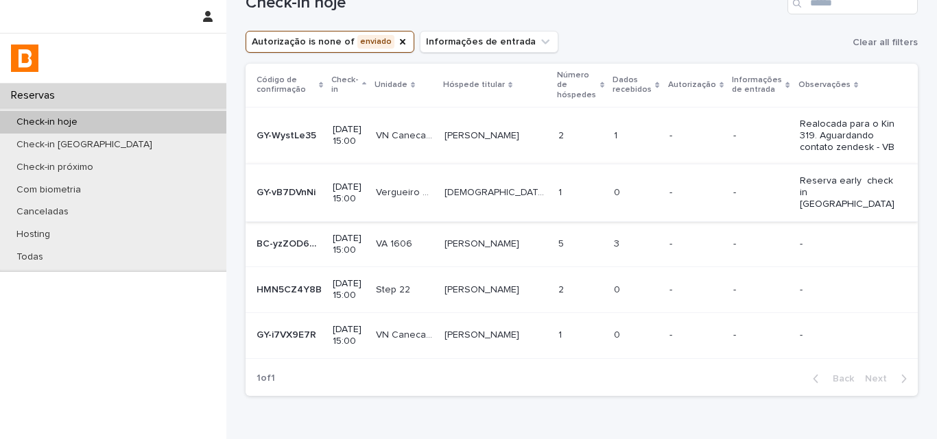
scroll to position [69, 0]
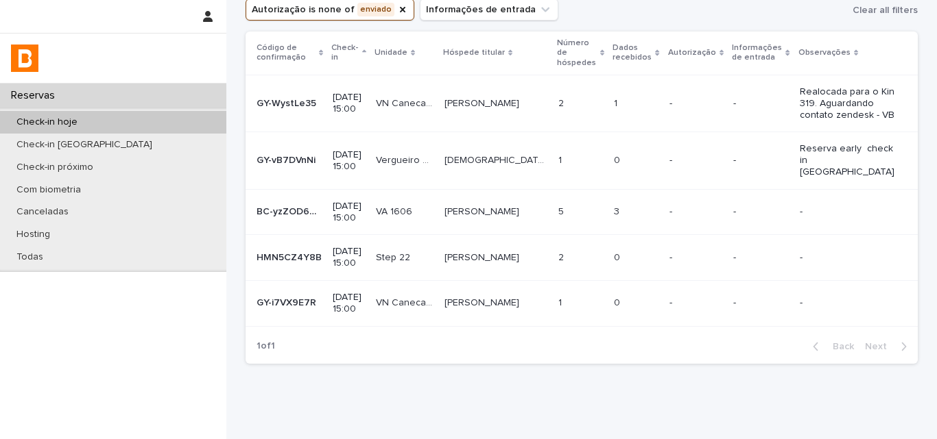
click at [555, 203] on td "5 5" at bounding box center [581, 212] width 56 height 46
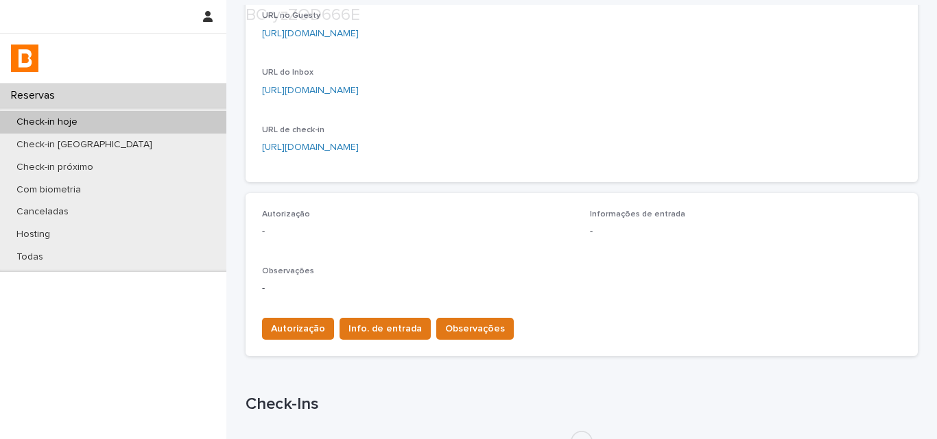
scroll to position [352, 0]
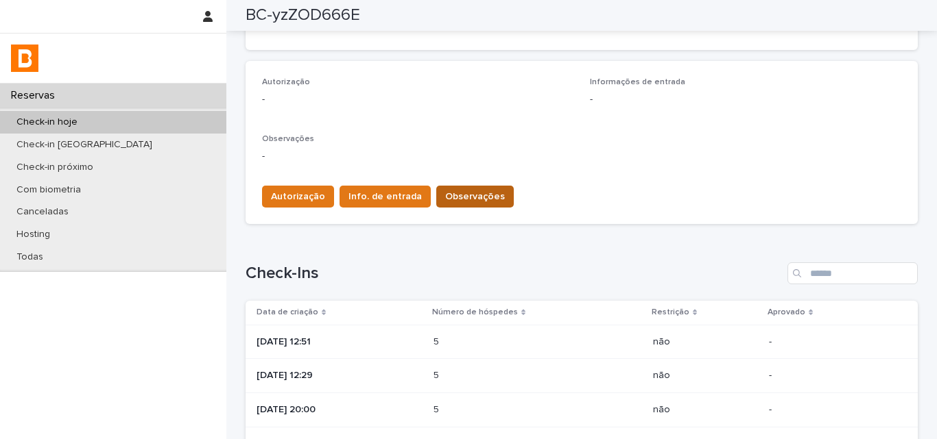
click at [457, 193] on span "Observações" at bounding box center [475, 197] width 60 height 14
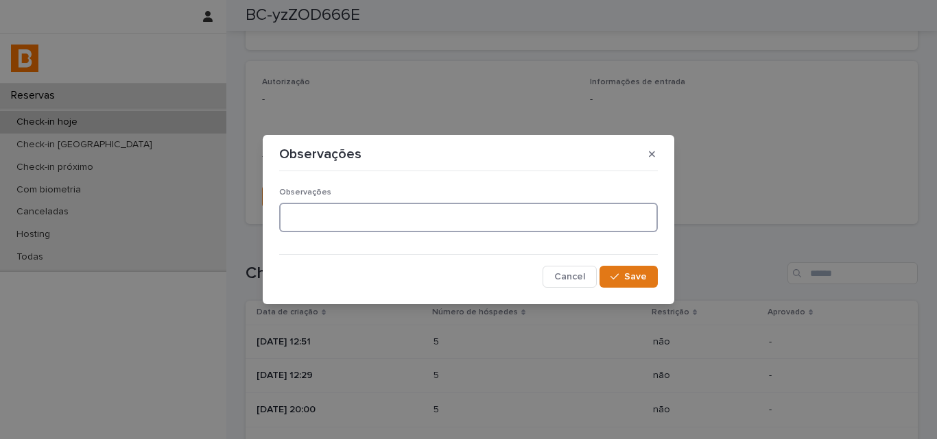
click at [323, 229] on textarea at bounding box center [468, 217] width 378 height 29
type textarea "**********"
click at [622, 268] on button "Save" at bounding box center [628, 277] width 58 height 22
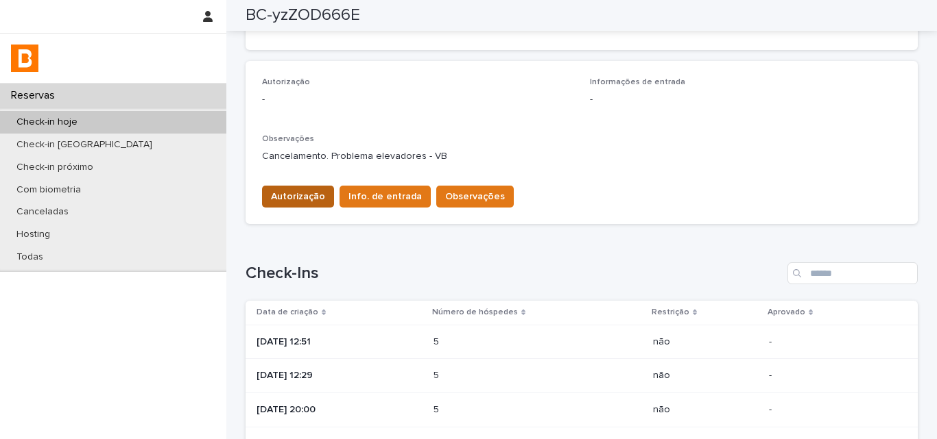
click at [273, 201] on span "Autorização" at bounding box center [298, 197] width 54 height 14
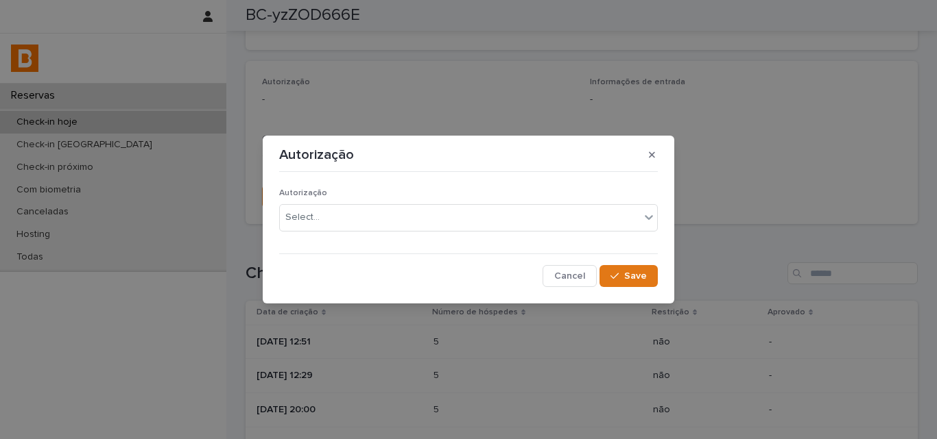
click at [393, 101] on div "Autorização Autorização Select... Cancel Save" at bounding box center [468, 219] width 937 height 439
drag, startPoint x: 573, startPoint y: 277, endPoint x: 422, endPoint y: 15, distance: 302.2
click at [573, 276] on span "Cancel" at bounding box center [569, 276] width 31 height 10
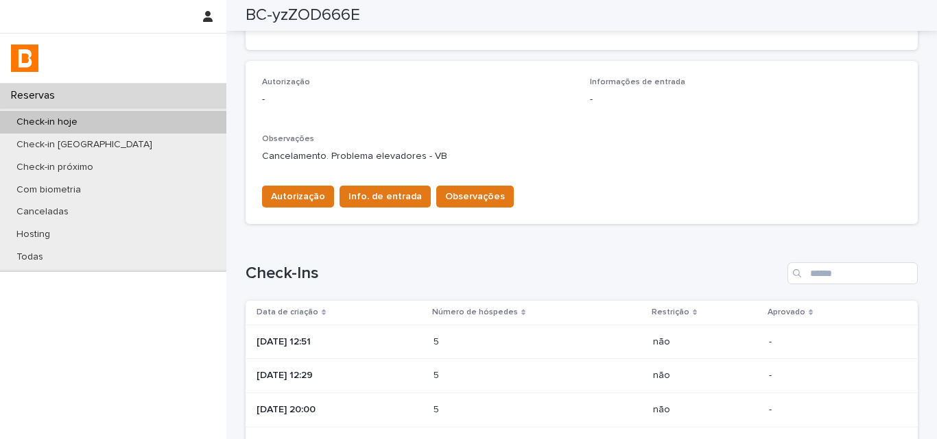
click at [457, 114] on div "Autorização -" at bounding box center [417, 97] width 311 height 40
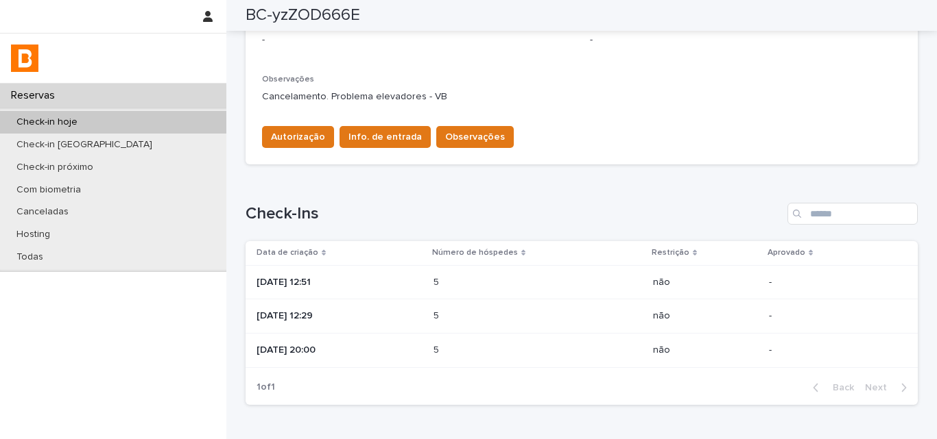
scroll to position [0, 0]
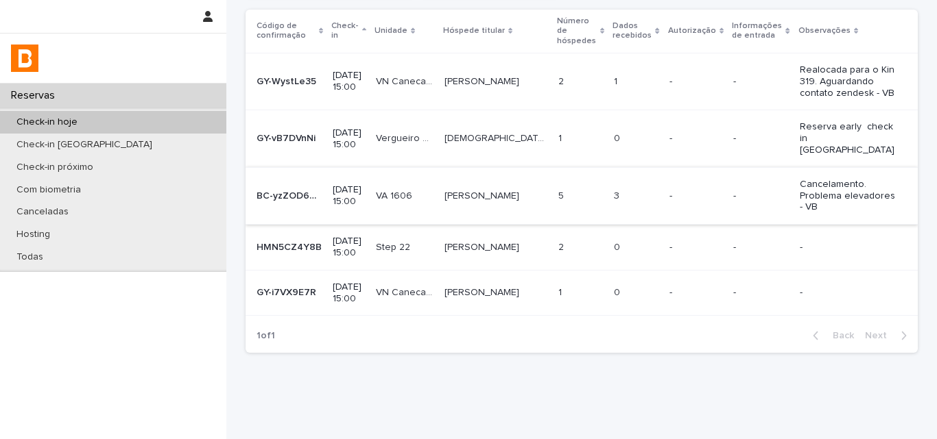
scroll to position [101, 0]
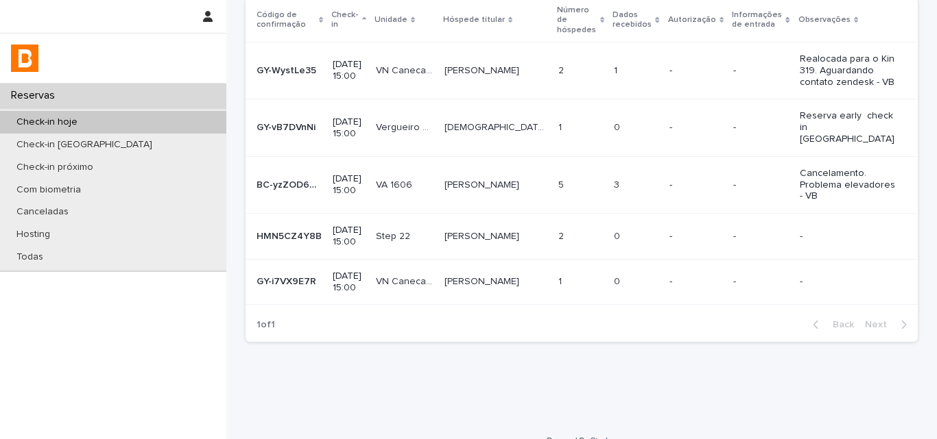
click at [558, 228] on p "2" at bounding box center [562, 235] width 8 height 14
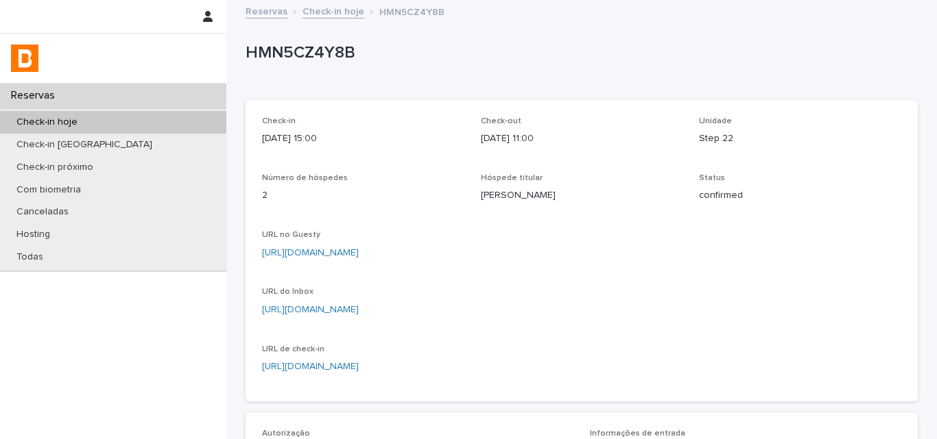
click at [328, 60] on p "HMN5CZ4Y8B" at bounding box center [578, 53] width 666 height 20
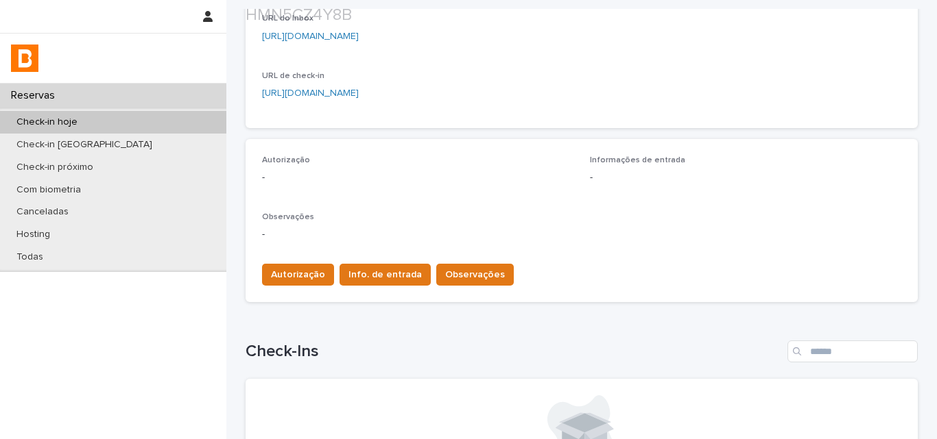
scroll to position [274, 0]
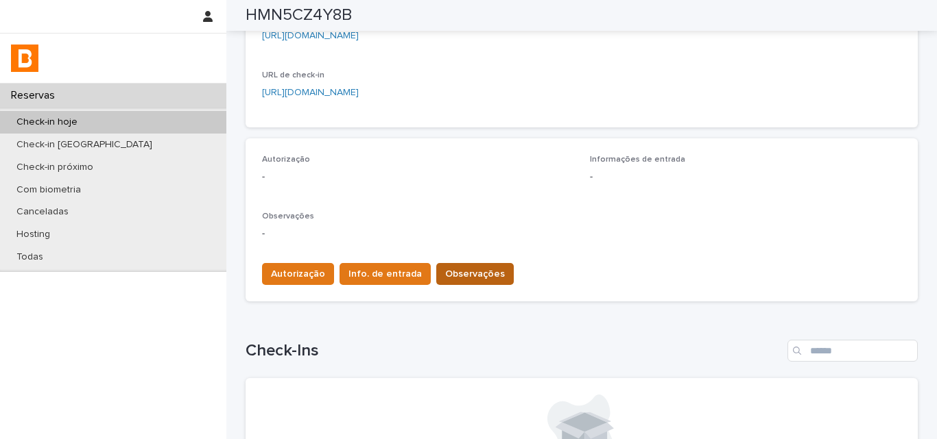
click at [466, 264] on button "Observações" at bounding box center [474, 274] width 77 height 22
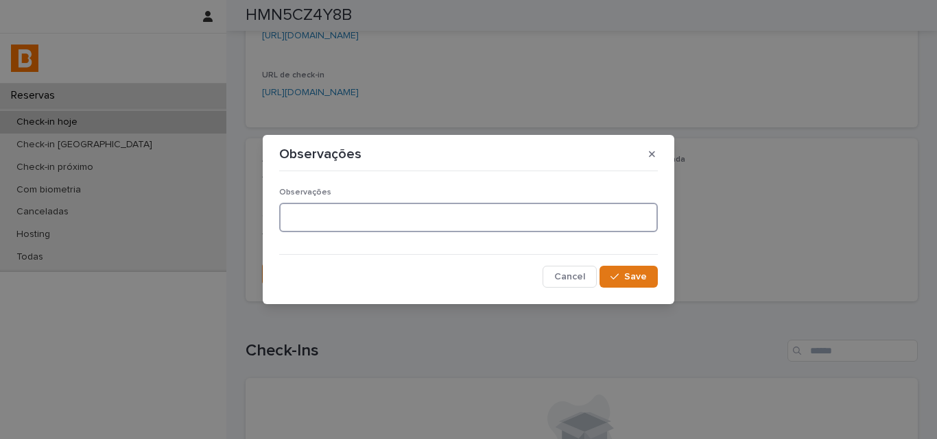
click at [382, 219] on textarea at bounding box center [468, 217] width 378 height 29
type textarea "**********"
click at [621, 273] on div "button" at bounding box center [617, 277] width 14 height 10
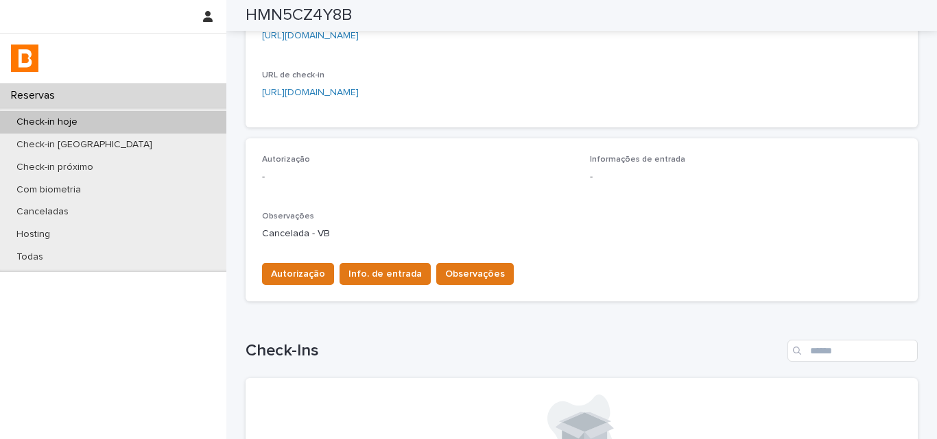
click at [449, 348] on h1 "Check-Ins" at bounding box center [513, 351] width 536 height 20
click at [145, 123] on div "Check-in hoje" at bounding box center [113, 122] width 226 height 23
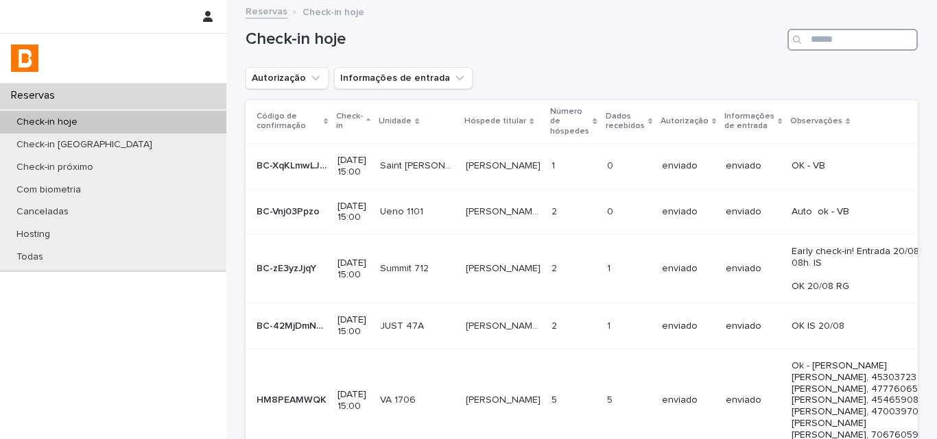
click at [843, 44] on input "Search" at bounding box center [852, 40] width 130 height 22
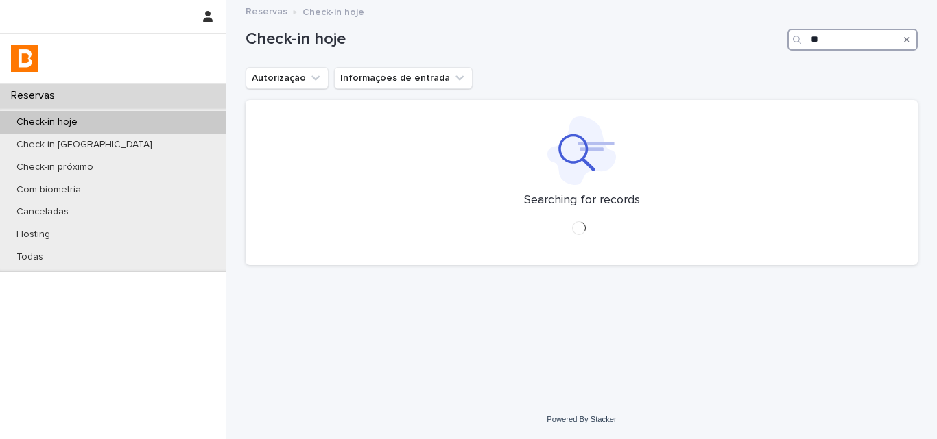
type input "*"
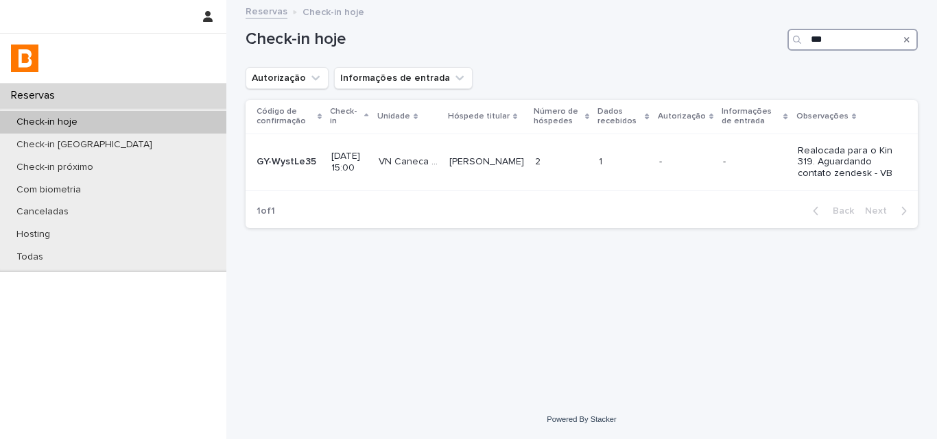
type input "***"
click at [653, 166] on td "-" at bounding box center [685, 162] width 64 height 57
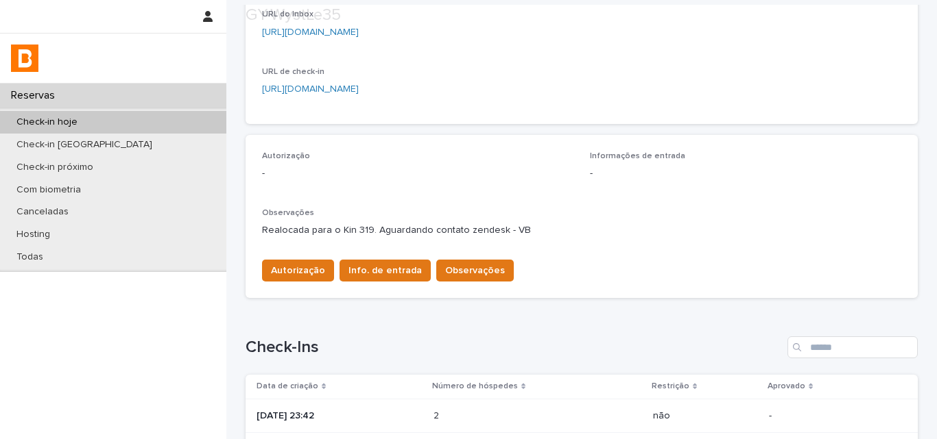
scroll to position [411, 0]
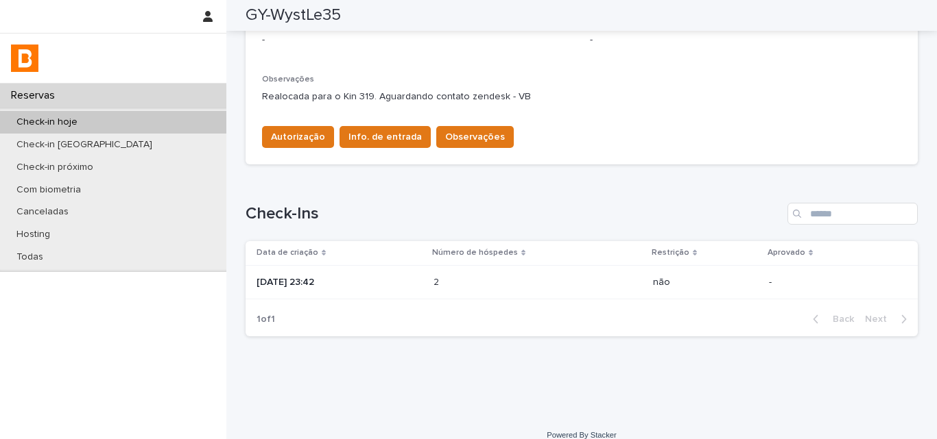
click at [454, 291] on div "2 2" at bounding box center [537, 282] width 208 height 23
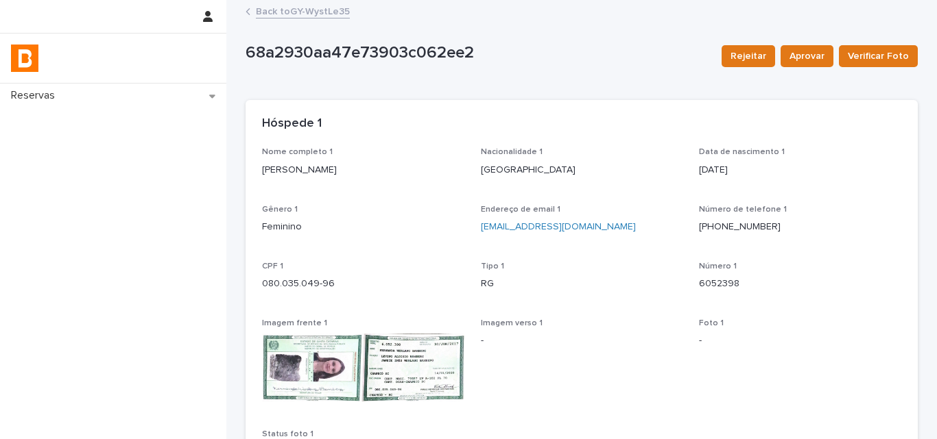
click at [561, 181] on div "Nacionalidade 1 Brasil" at bounding box center [582, 167] width 202 height 40
click at [335, 166] on p "Fernanda Werlang Bamberg" at bounding box center [363, 170] width 202 height 14
click at [310, 288] on p "080.035.049-96" at bounding box center [363, 284] width 202 height 14
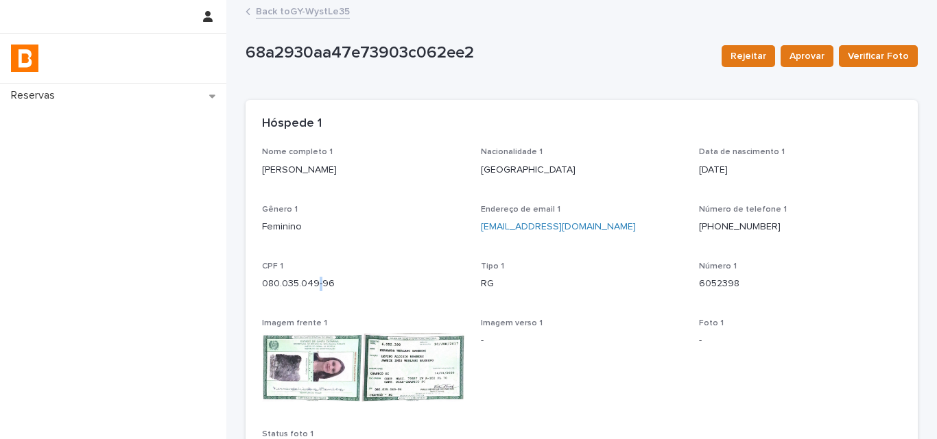
click at [310, 288] on p "080.035.049-96" at bounding box center [363, 284] width 202 height 14
click at [699, 283] on p "6052398" at bounding box center [800, 284] width 202 height 14
click at [304, 170] on p "Fernanda Werlang Bamberg" at bounding box center [363, 170] width 202 height 14
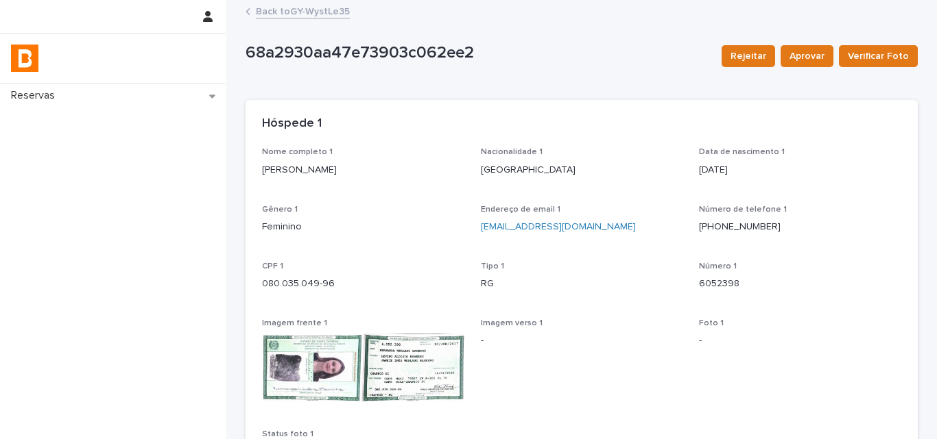
click at [304, 170] on p "Fernanda Werlang Bamberg" at bounding box center [363, 170] width 202 height 14
click at [302, 16] on link "Back to GY-WystLe35" at bounding box center [303, 11] width 94 height 16
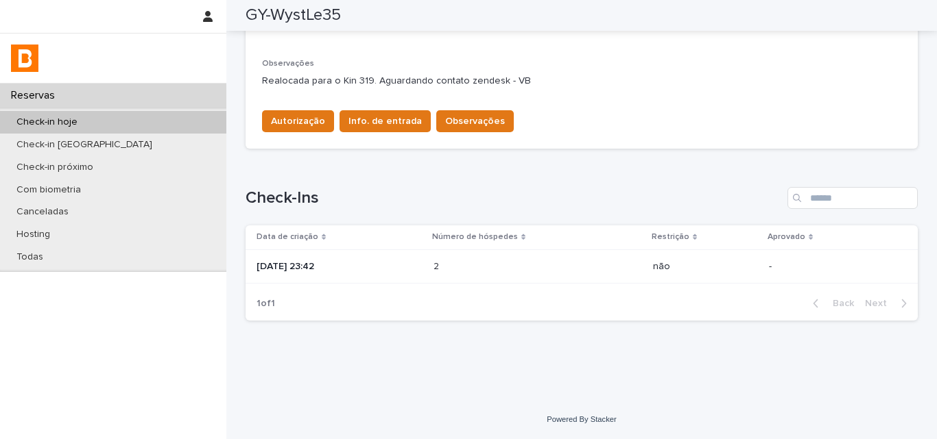
click at [478, 269] on p at bounding box center [493, 267] width 120 height 12
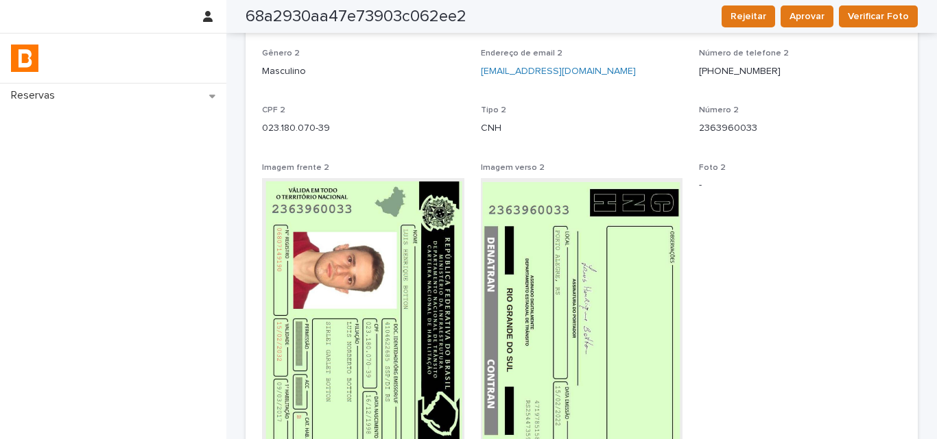
scroll to position [428, 0]
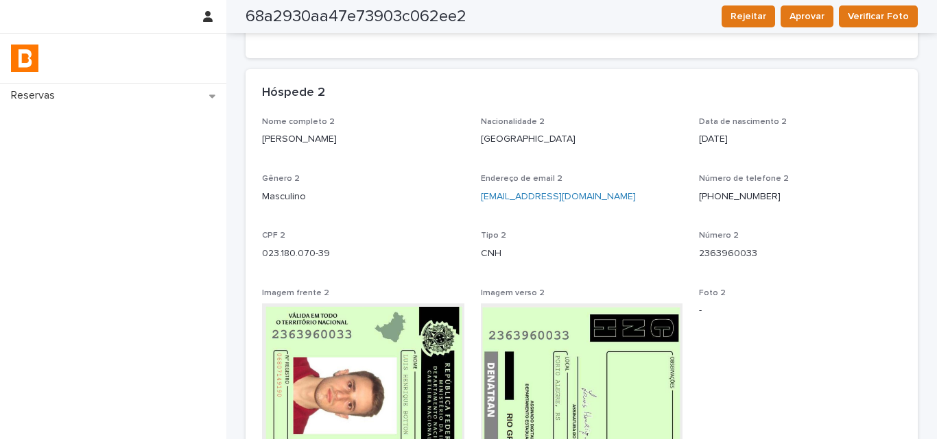
click at [302, 127] on p "Nome completo 2" at bounding box center [363, 122] width 202 height 10
click at [303, 127] on p "Nome completo 2" at bounding box center [363, 122] width 202 height 10
click at [304, 127] on p "Nome completo 2" at bounding box center [363, 122] width 202 height 10
click at [307, 140] on p "Luis Henrique Botton" at bounding box center [363, 139] width 202 height 14
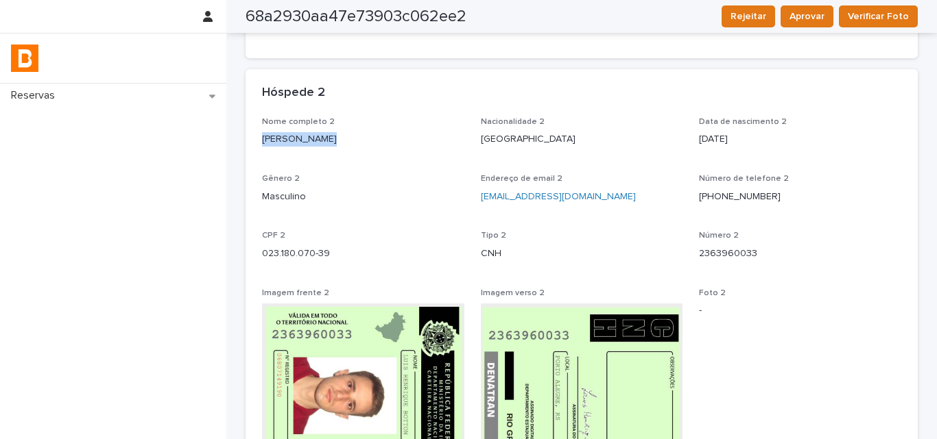
click at [307, 140] on p "Luis Henrique Botton" at bounding box center [363, 139] width 202 height 14
click at [309, 257] on p "023.180.070-39" at bounding box center [363, 254] width 202 height 14
click at [308, 256] on p "023.180.070-39" at bounding box center [363, 254] width 202 height 14
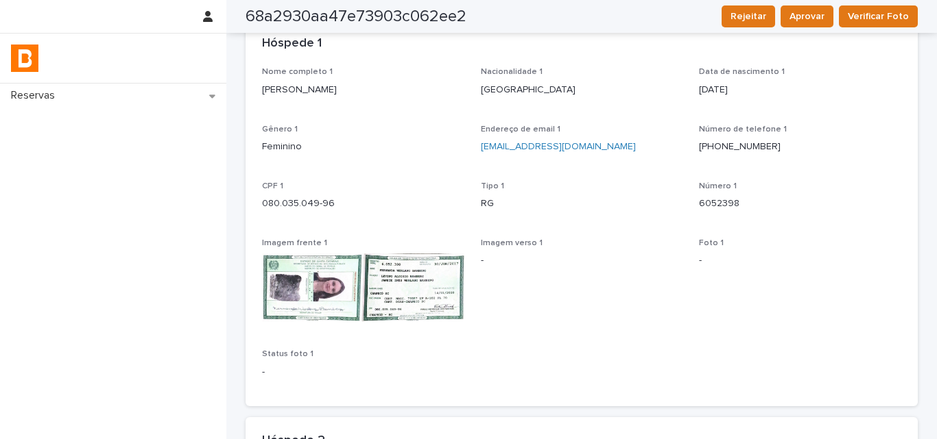
scroll to position [0, 0]
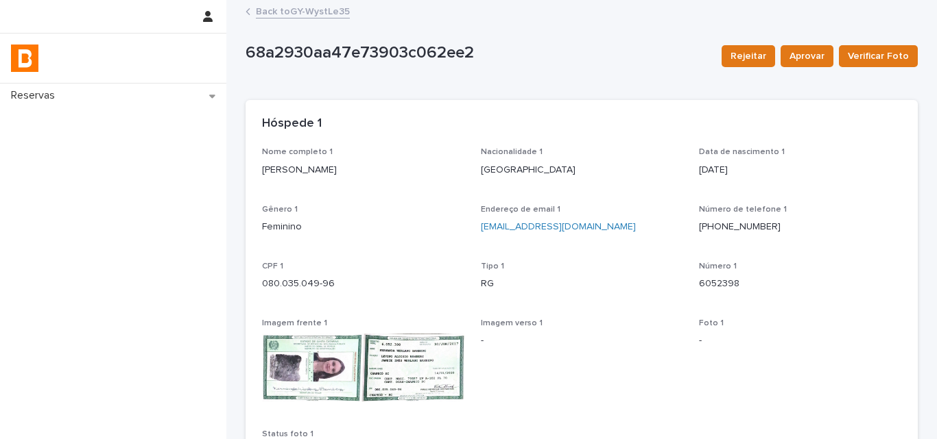
click at [271, 18] on link "Back to GY-WystLe35" at bounding box center [303, 11] width 94 height 16
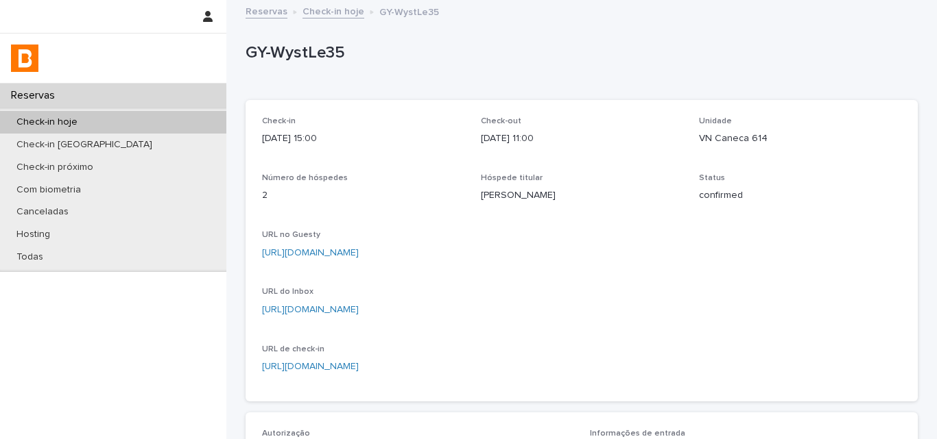
click at [192, 120] on div "Check-in hoje" at bounding box center [113, 122] width 226 height 23
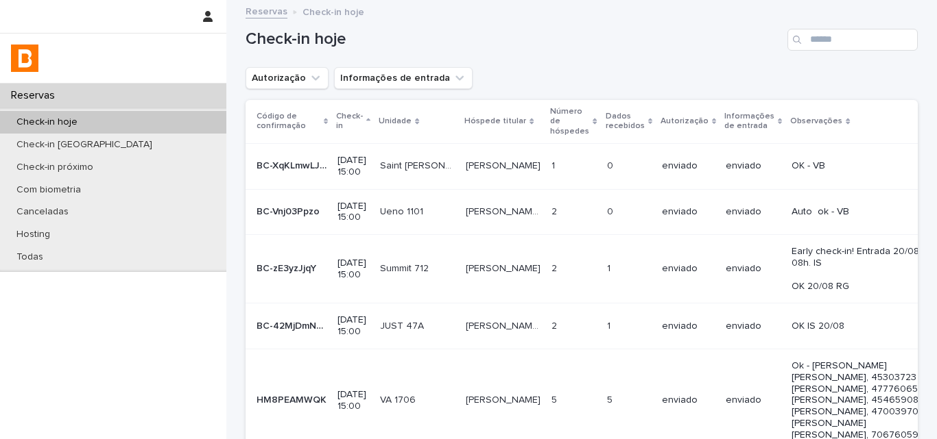
click at [599, 68] on div "Autorização Informações de entrada" at bounding box center [581, 78] width 672 height 22
click at [287, 75] on button "Autorização" at bounding box center [286, 78] width 83 height 22
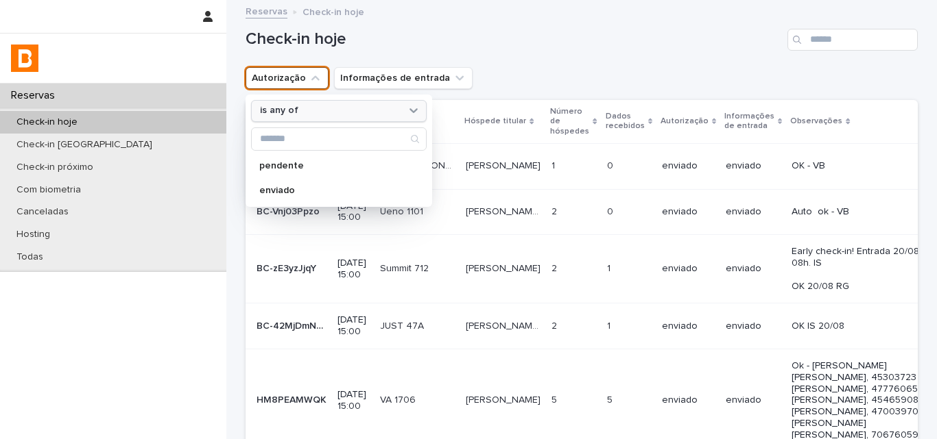
click at [345, 110] on div "is any of" at bounding box center [330, 111] width 152 height 14
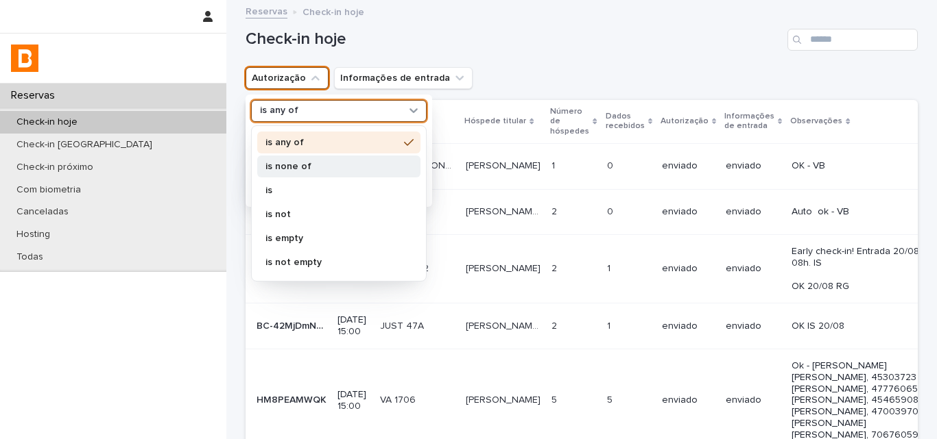
click at [358, 156] on div "is none of" at bounding box center [338, 167] width 163 height 22
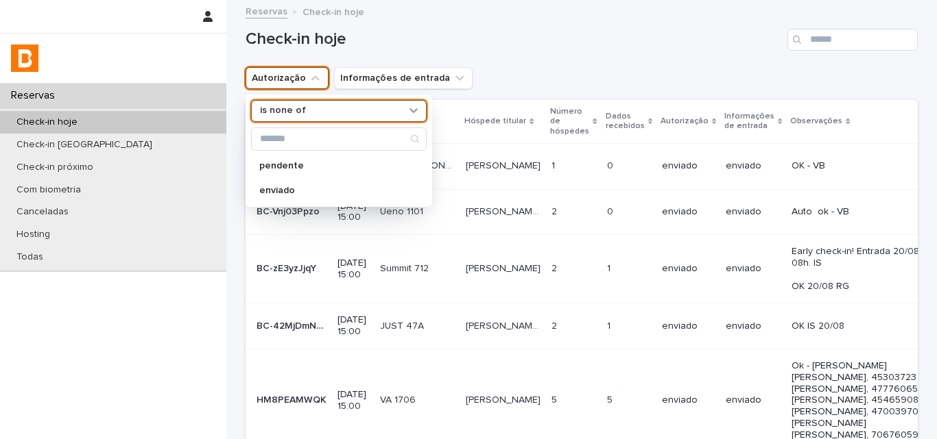
click at [353, 178] on div "pendente enviado" at bounding box center [339, 178] width 176 height 47
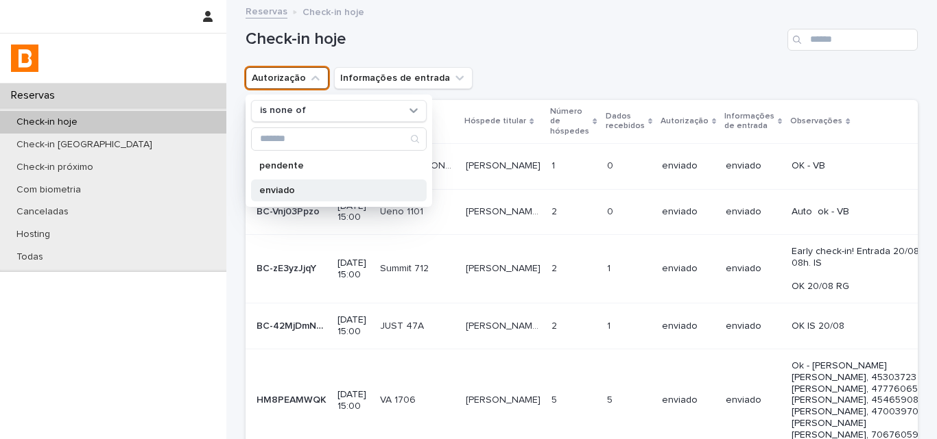
click at [363, 186] on p "enviado" at bounding box center [331, 191] width 145 height 10
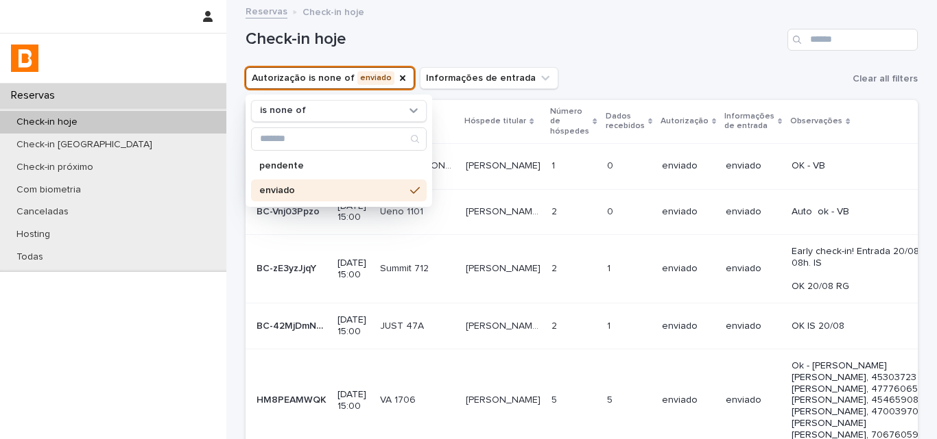
click at [590, 68] on div "Autorização is none of enviado is none of pendente enviado Informações de entra…" at bounding box center [581, 78] width 672 height 22
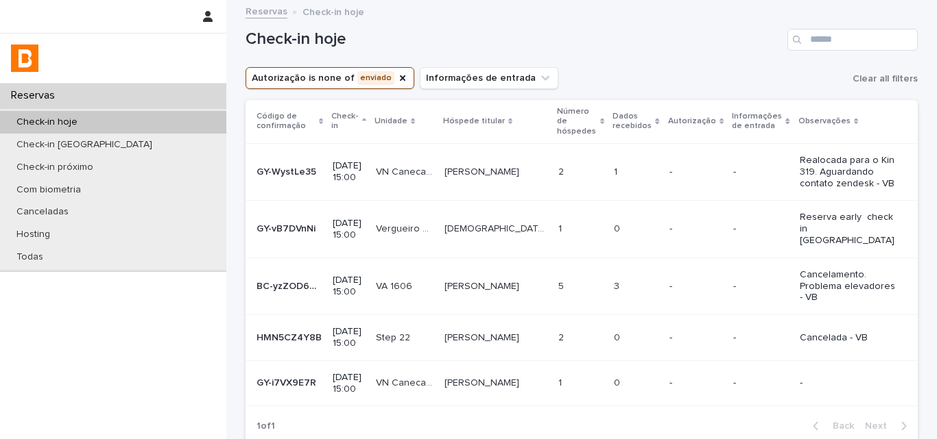
click at [590, 68] on div "Autorização is none of enviado Informações de entrada Clear all filters" at bounding box center [581, 78] width 672 height 22
click at [821, 45] on input "Search" at bounding box center [852, 40] width 130 height 22
click at [397, 78] on icon "Autorização" at bounding box center [402, 78] width 11 height 11
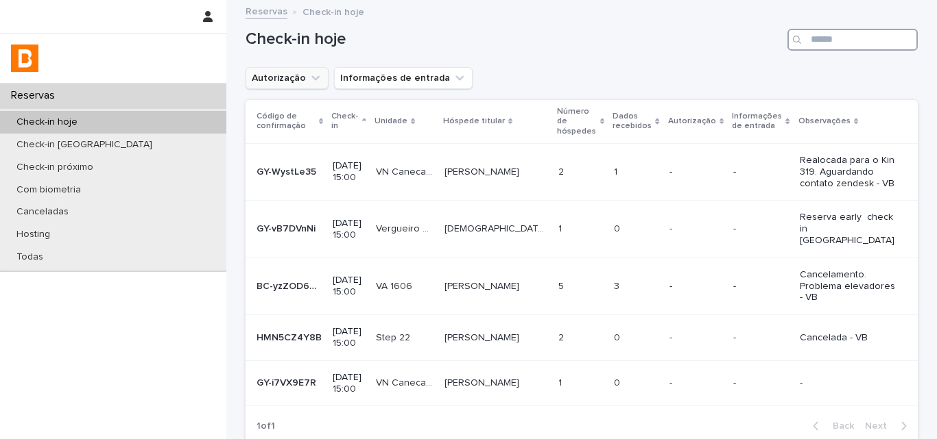
click at [851, 45] on input "Search" at bounding box center [852, 40] width 130 height 22
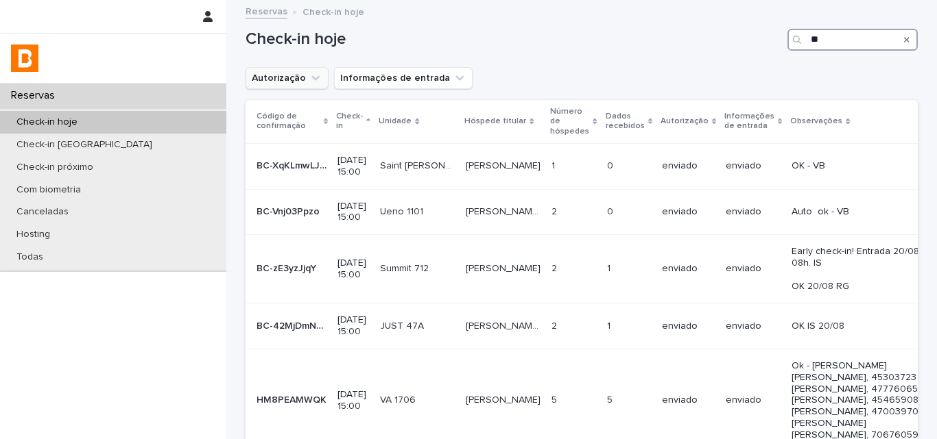
type input "***"
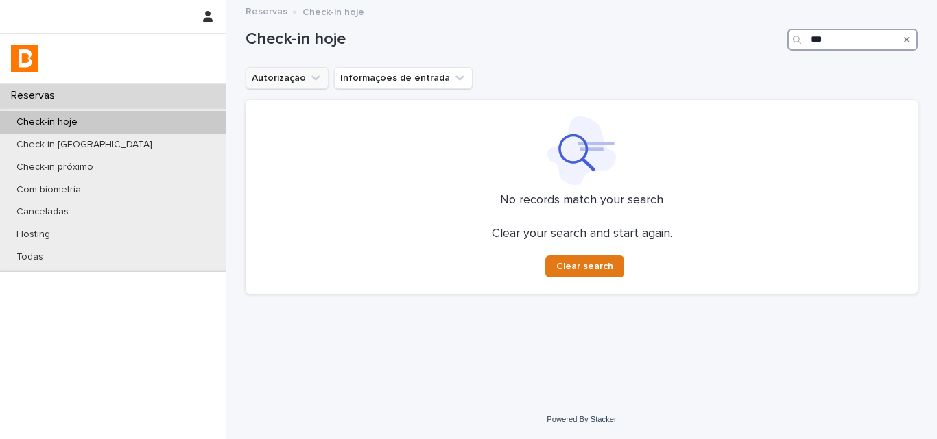
drag, startPoint x: 854, startPoint y: 35, endPoint x: 670, endPoint y: 32, distance: 183.8
click at [684, 32] on div "Check-in hoje ***" at bounding box center [581, 40] width 672 height 22
click at [566, 31] on h1 "Check-in hoje" at bounding box center [513, 39] width 536 height 20
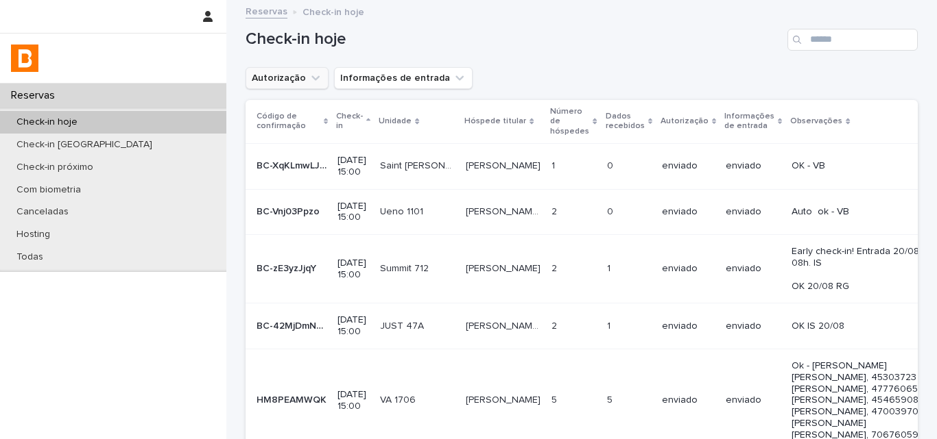
click at [799, 34] on div "Search" at bounding box center [798, 40] width 22 height 22
click at [812, 42] on input "Search" at bounding box center [852, 40] width 130 height 22
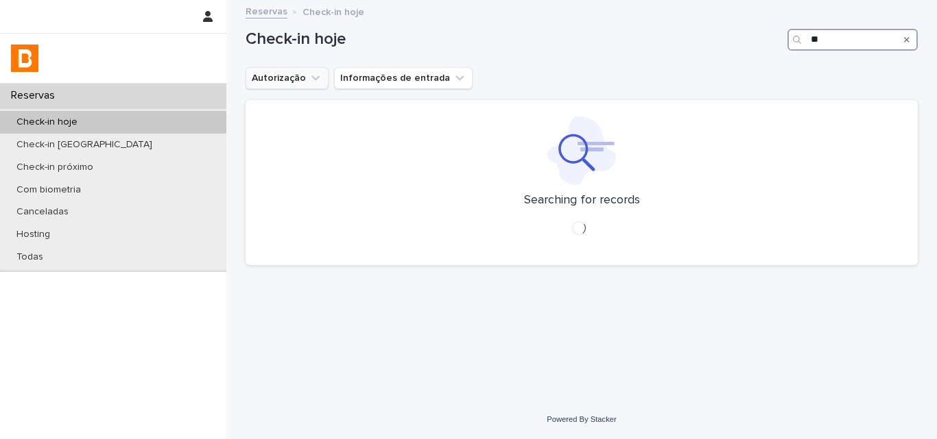
type input "*"
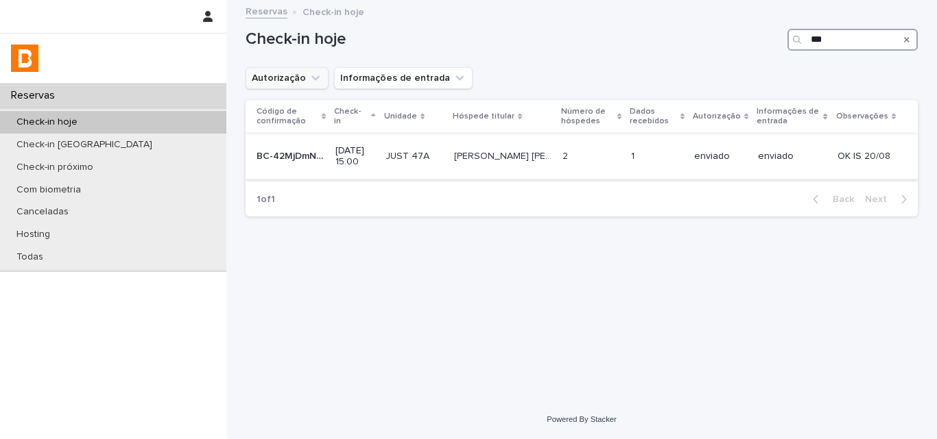
type input "***"
click at [731, 168] on td "enviado" at bounding box center [720, 157] width 64 height 46
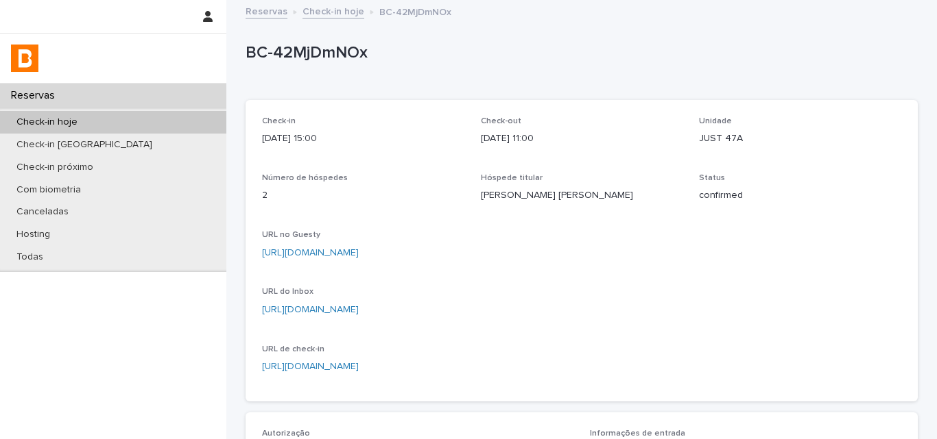
click at [501, 195] on p "Ludmila Carvalhedo Bellis" at bounding box center [582, 196] width 202 height 14
click at [181, 122] on div "Check-in hoje" at bounding box center [113, 122] width 226 height 23
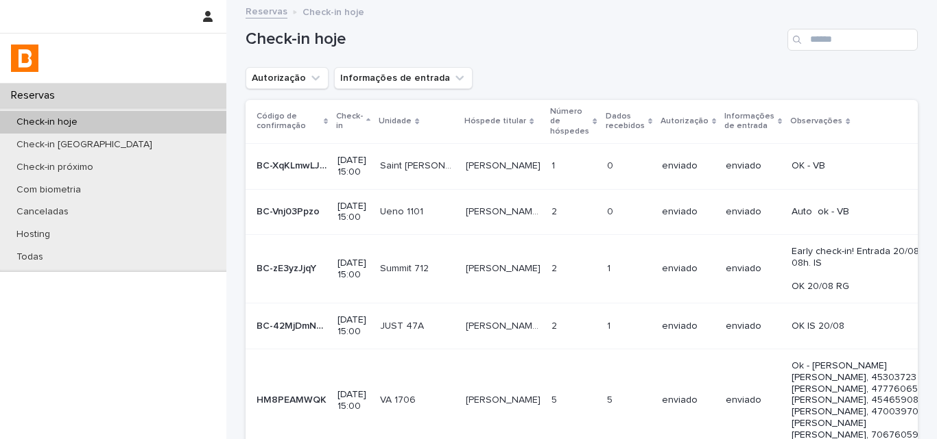
drag, startPoint x: 804, startPoint y: 52, endPoint x: 810, endPoint y: 43, distance: 10.5
click at [805, 51] on div "Check-in hoje" at bounding box center [581, 34] width 672 height 66
click at [810, 43] on input "Search" at bounding box center [852, 40] width 130 height 22
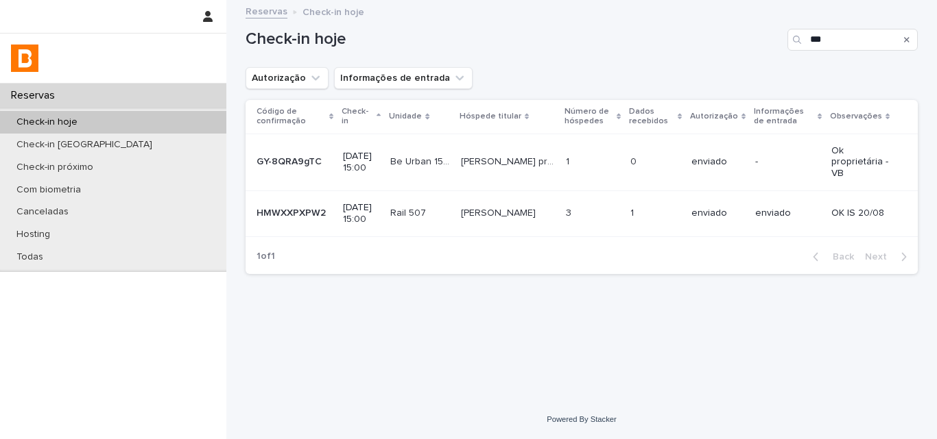
click at [619, 61] on div "Check-in hoje ***" at bounding box center [581, 34] width 672 height 66
click at [843, 47] on input "***" at bounding box center [852, 40] width 130 height 22
click at [688, 64] on div "Check-in hoje ***" at bounding box center [581, 34] width 672 height 66
drag, startPoint x: 841, startPoint y: 33, endPoint x: 710, endPoint y: 23, distance: 131.3
click at [727, 22] on div "Check-in hoje ***" at bounding box center [581, 34] width 672 height 66
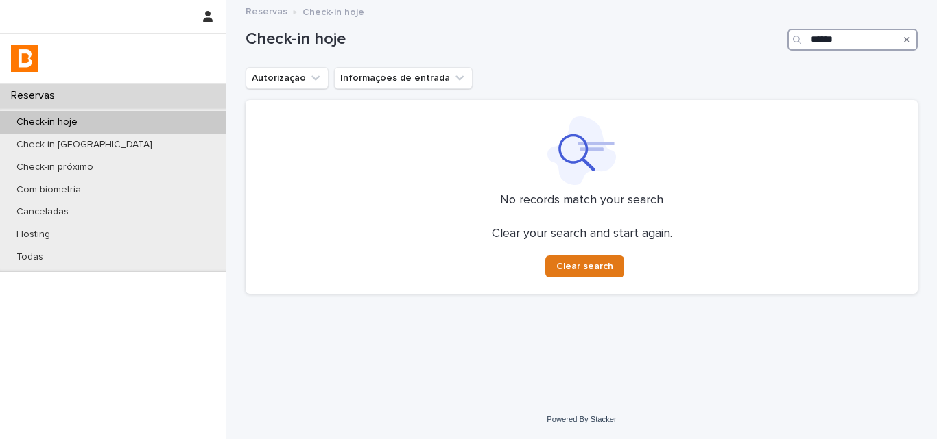
type input "******"
click at [695, 56] on div "Check-in hoje ******" at bounding box center [581, 34] width 672 height 66
click at [557, 50] on div "Check-in hoje ******" at bounding box center [581, 40] width 672 height 22
click at [849, 34] on input "******" at bounding box center [852, 40] width 130 height 22
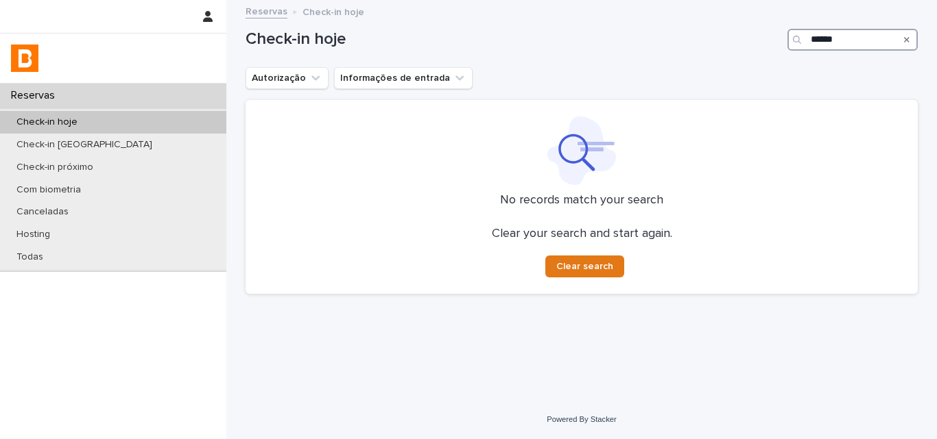
click at [849, 34] on input "******" at bounding box center [852, 40] width 130 height 22
type input "***"
click at [867, 49] on input "***" at bounding box center [852, 40] width 130 height 22
click at [658, 53] on div "Check-in hoje ***" at bounding box center [581, 34] width 672 height 66
